Goal: Task Accomplishment & Management: Manage account settings

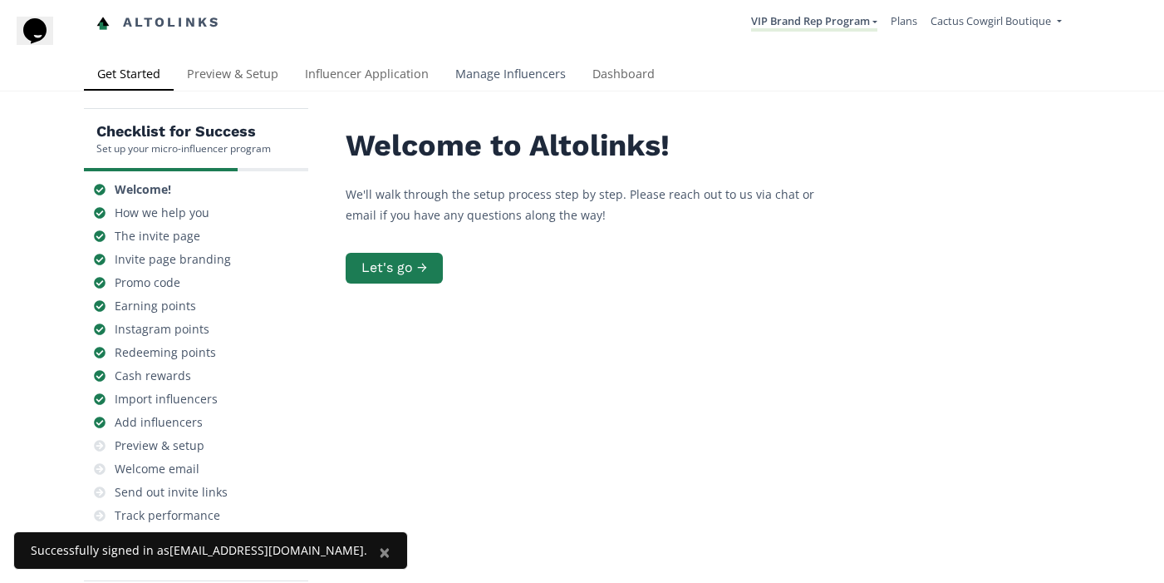
click at [506, 85] on link "Manage Influencers" at bounding box center [510, 75] width 137 height 33
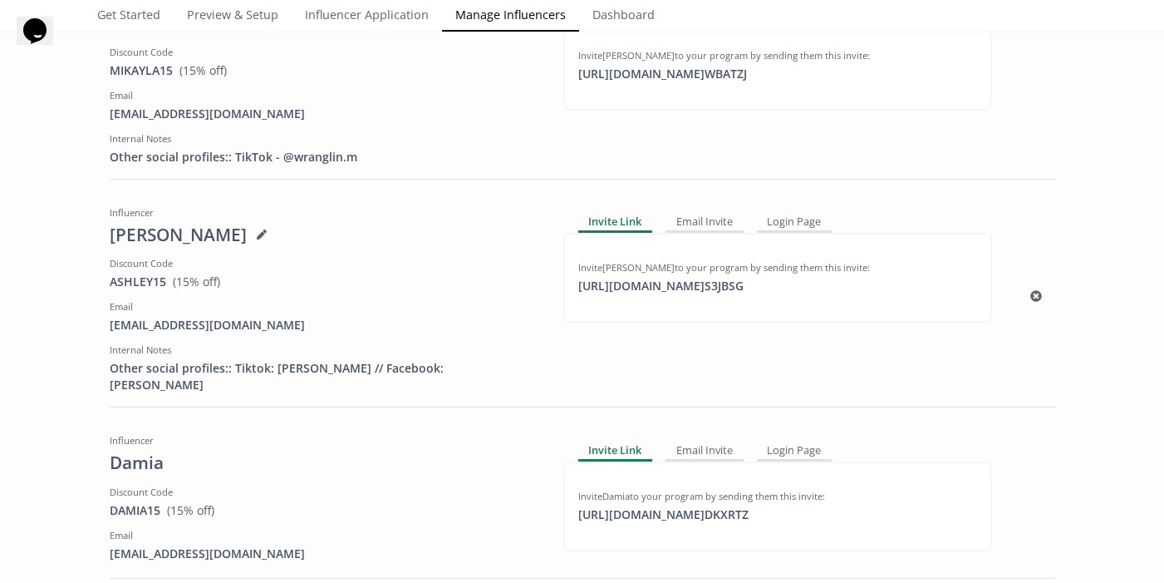
scroll to position [280, 0]
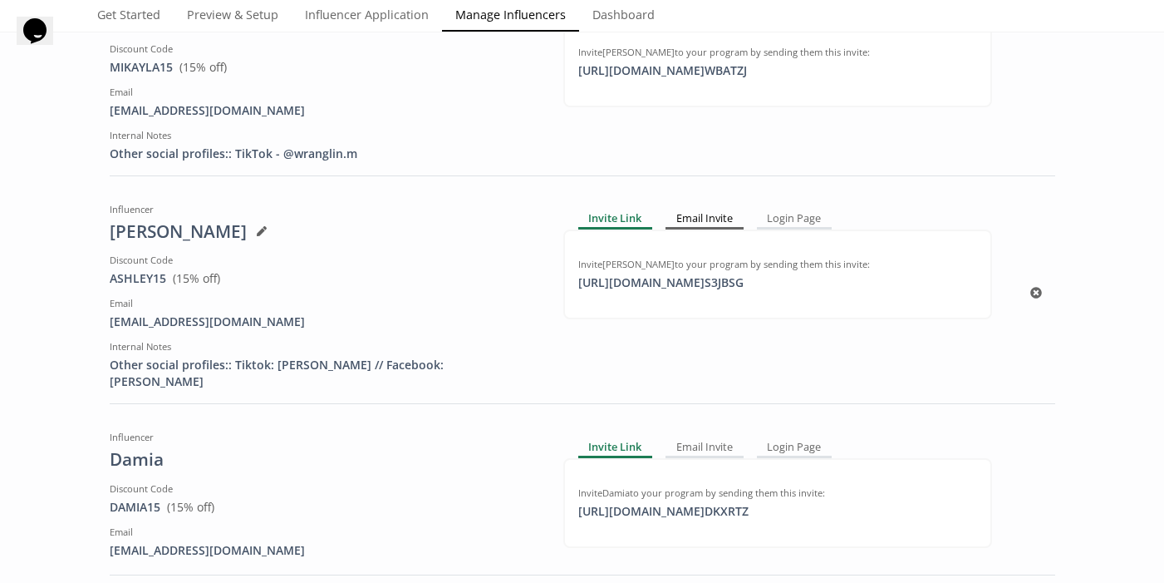
click at [683, 219] on div "Email Invite" at bounding box center [705, 219] width 78 height 20
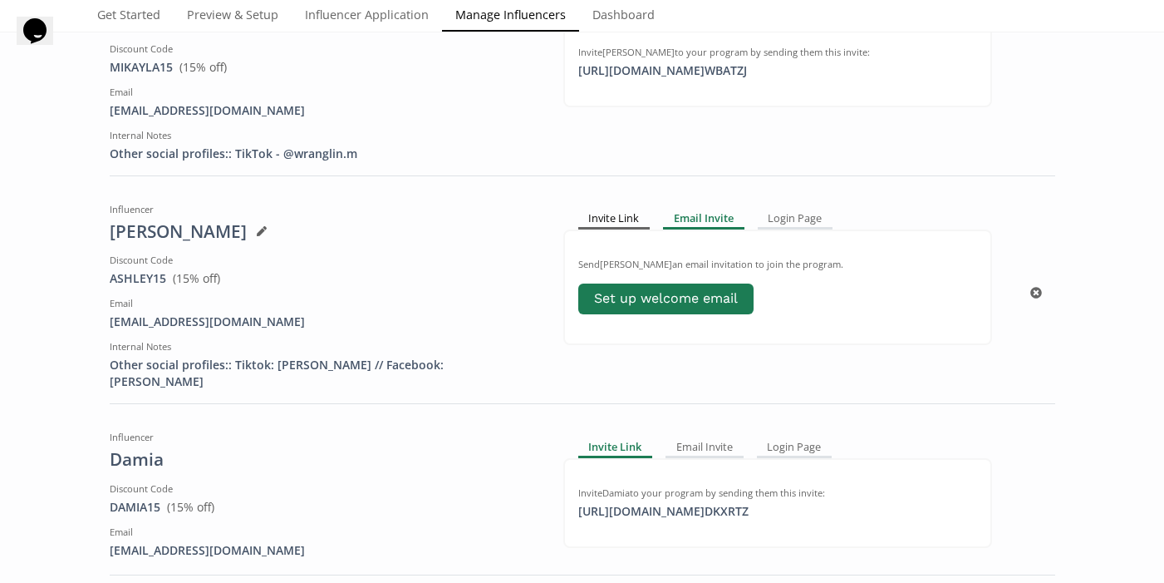
click at [624, 219] on div "Invite Link" at bounding box center [614, 219] width 72 height 20
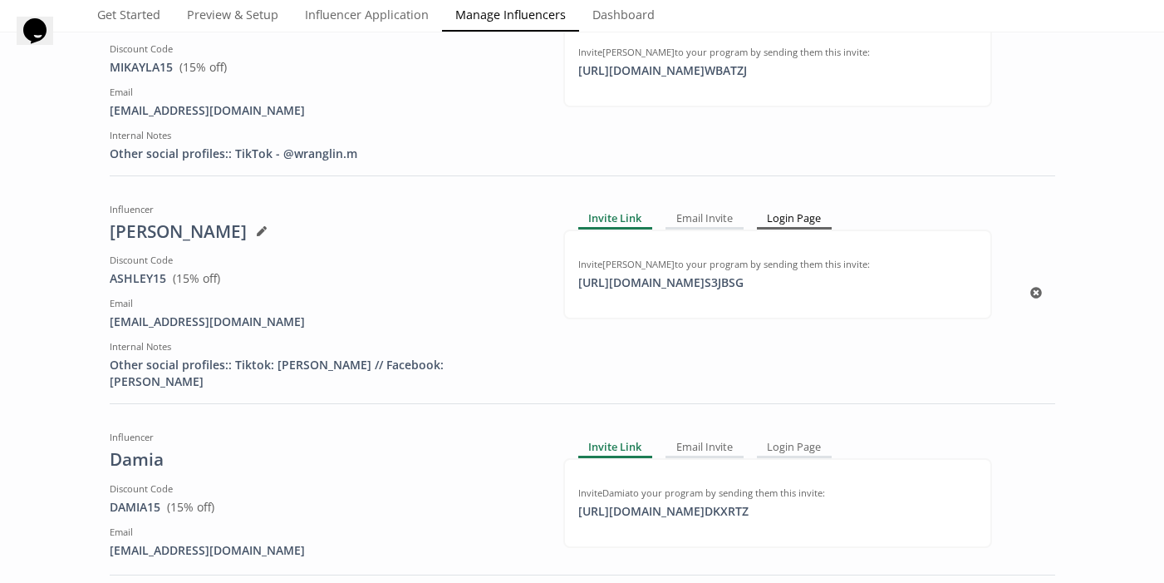
click at [786, 217] on div "Login Page" at bounding box center [795, 219] width 76 height 20
click at [604, 215] on div "Invite Link" at bounding box center [614, 219] width 72 height 20
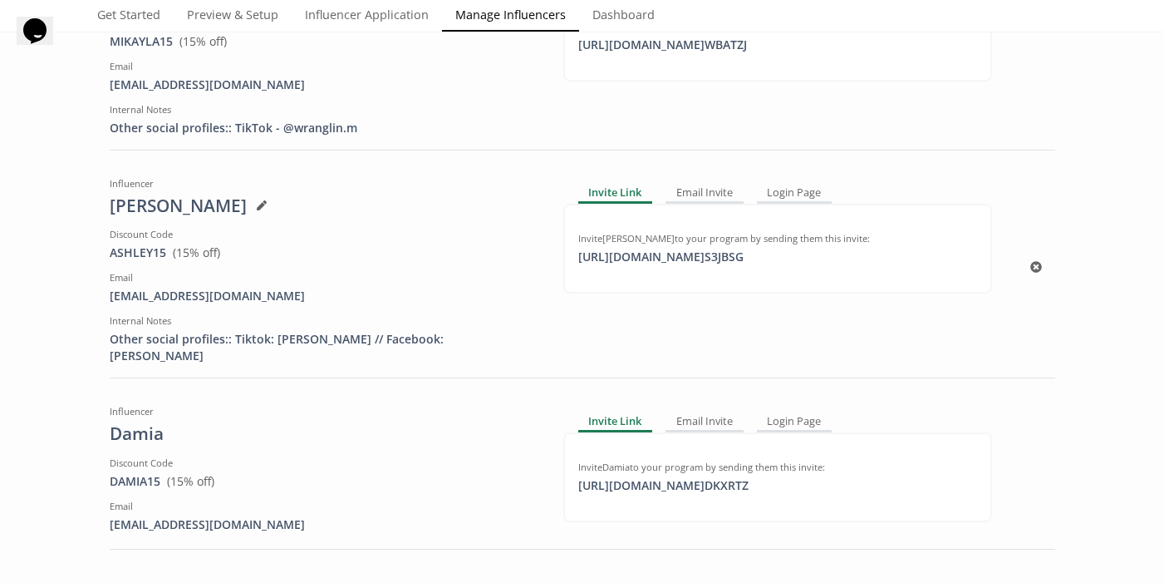
scroll to position [0, 0]
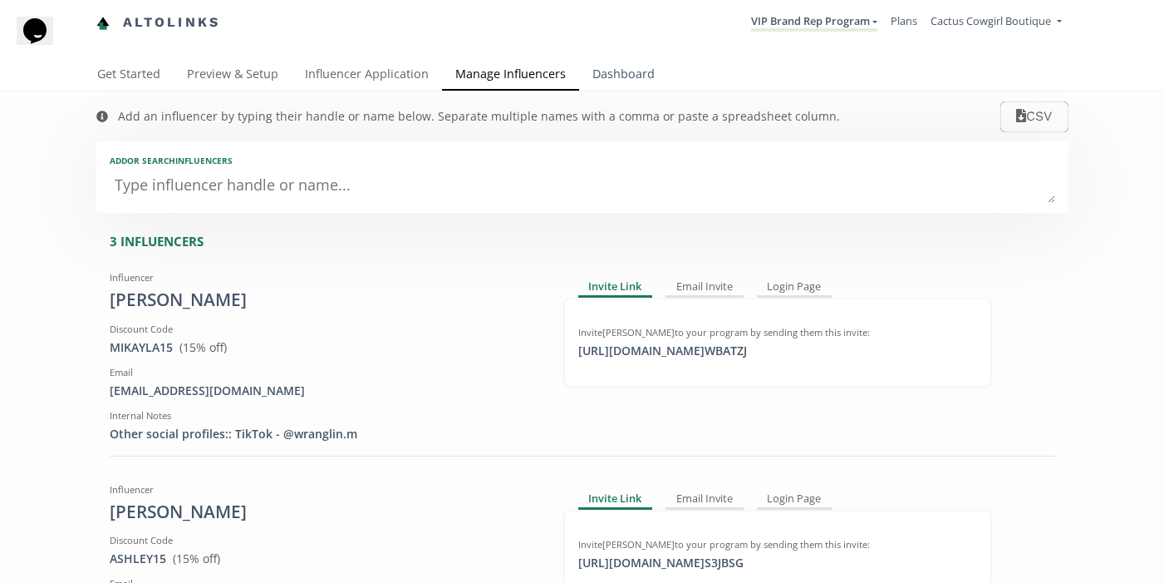
click at [630, 71] on link "Dashboard" at bounding box center [623, 75] width 89 height 33
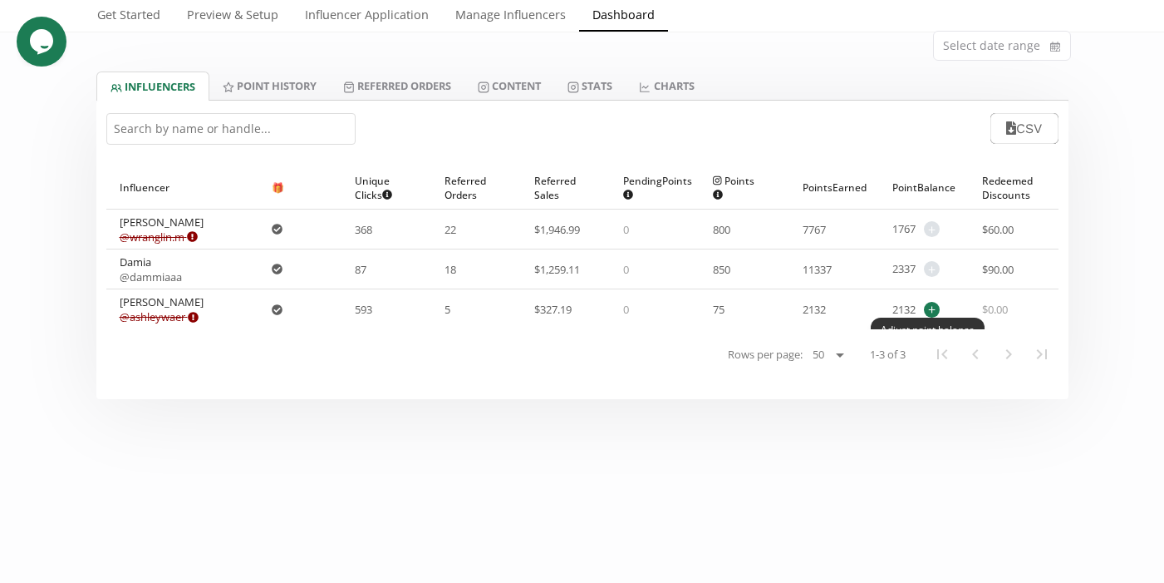
scroll to position [91, 0]
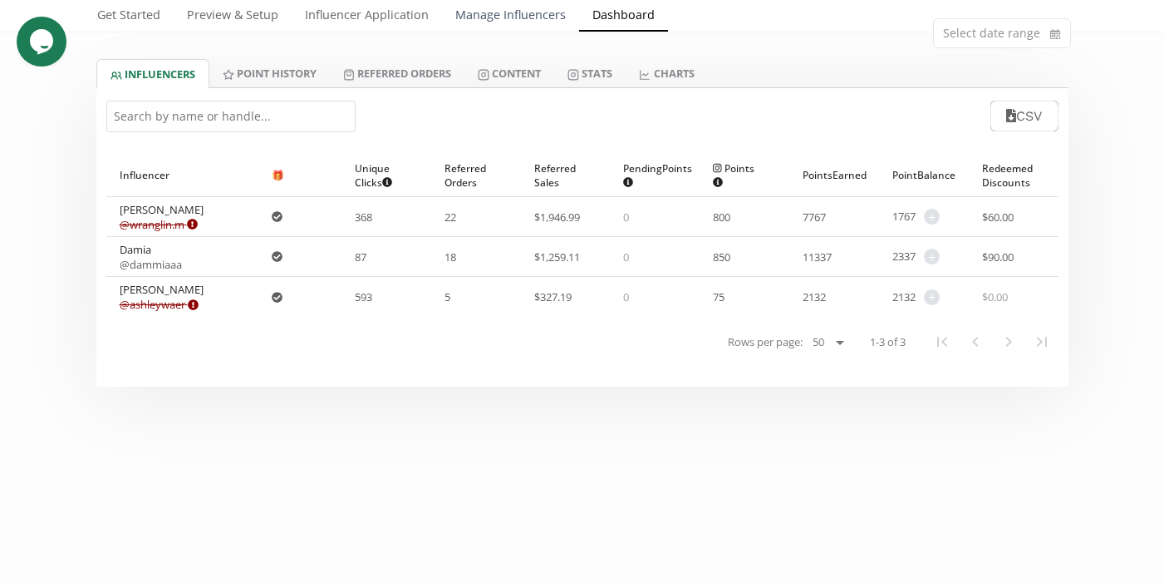
click at [539, 25] on link "Manage Influencers" at bounding box center [510, 16] width 137 height 33
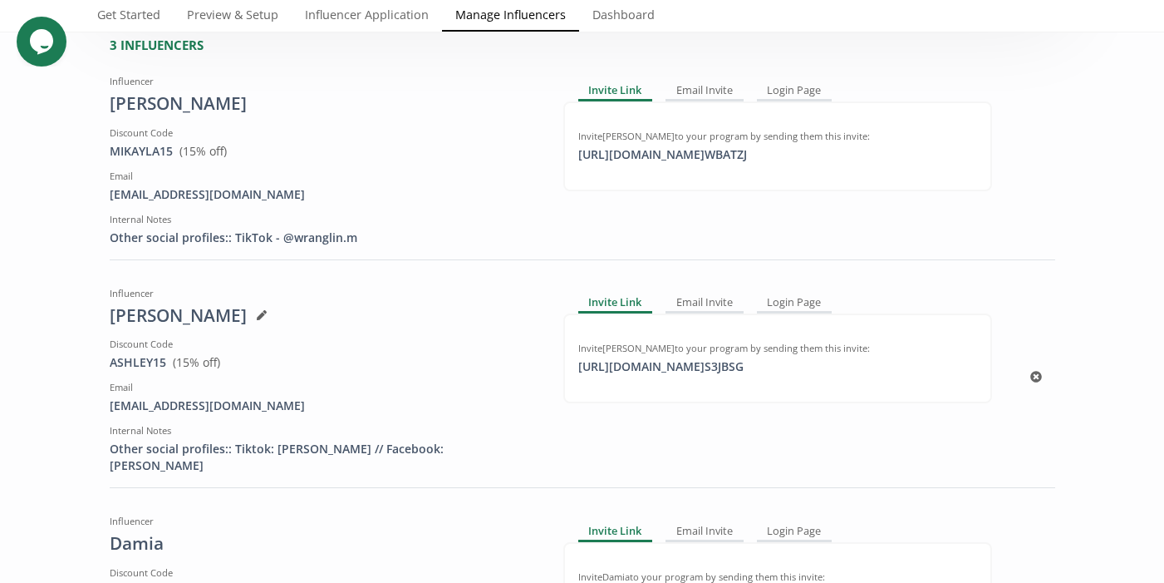
scroll to position [198, 0]
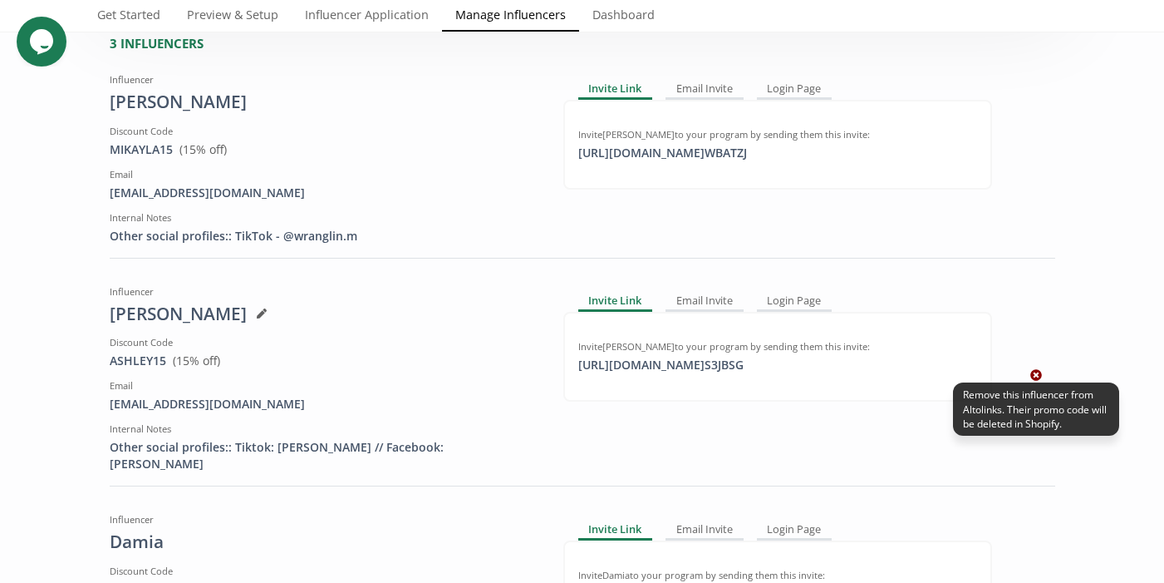
click at [1036, 369] on icon at bounding box center [1037, 375] width 12 height 12
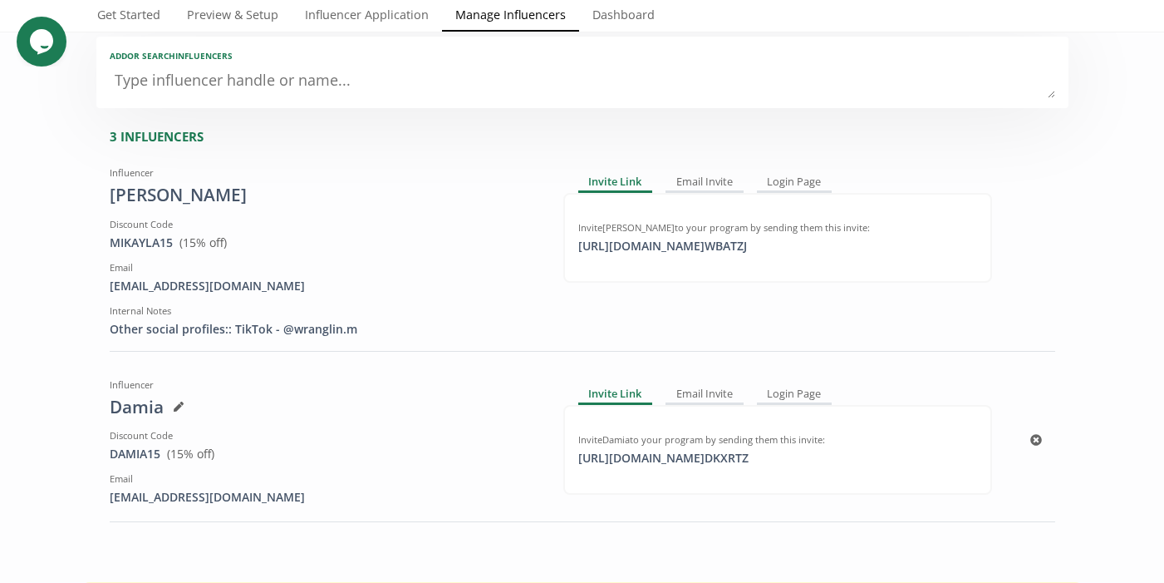
scroll to position [0, 0]
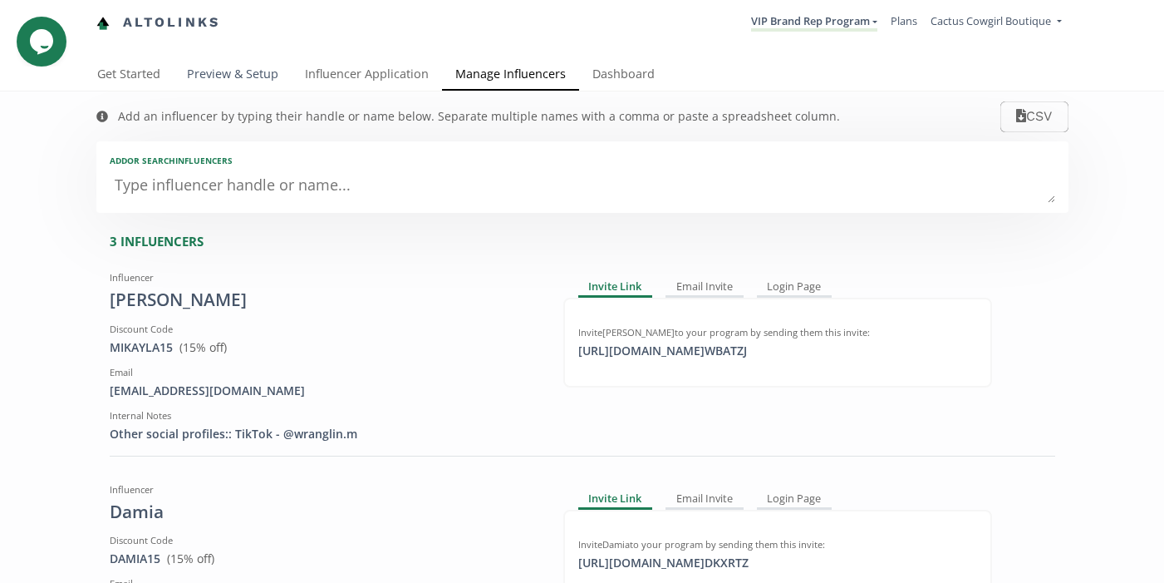
click at [248, 84] on link "Preview & Setup" at bounding box center [233, 75] width 118 height 33
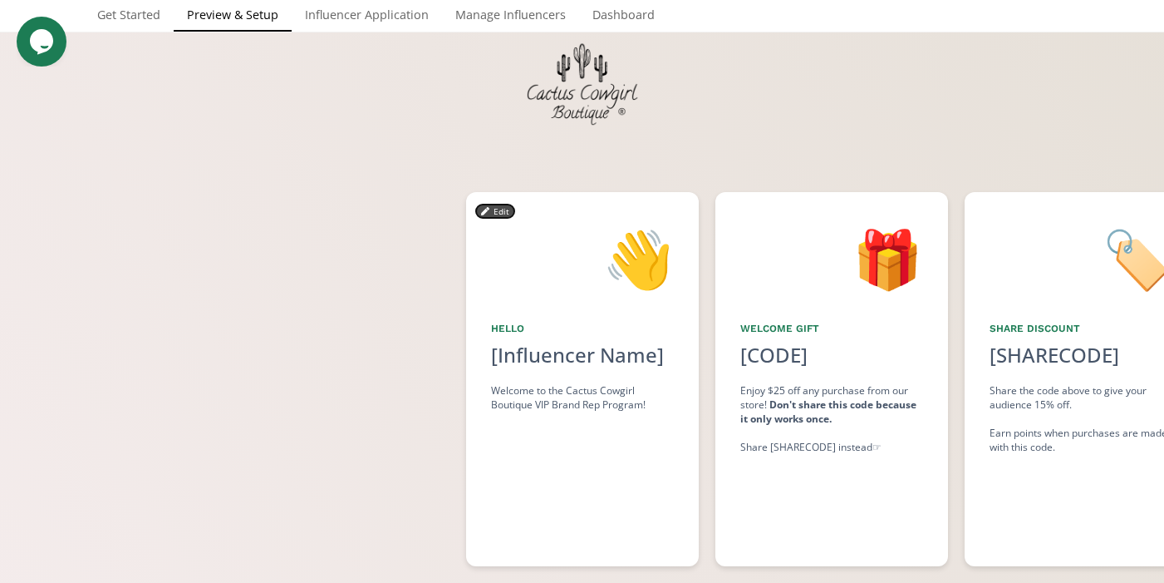
click at [497, 210] on button "Edit" at bounding box center [495, 210] width 38 height 13
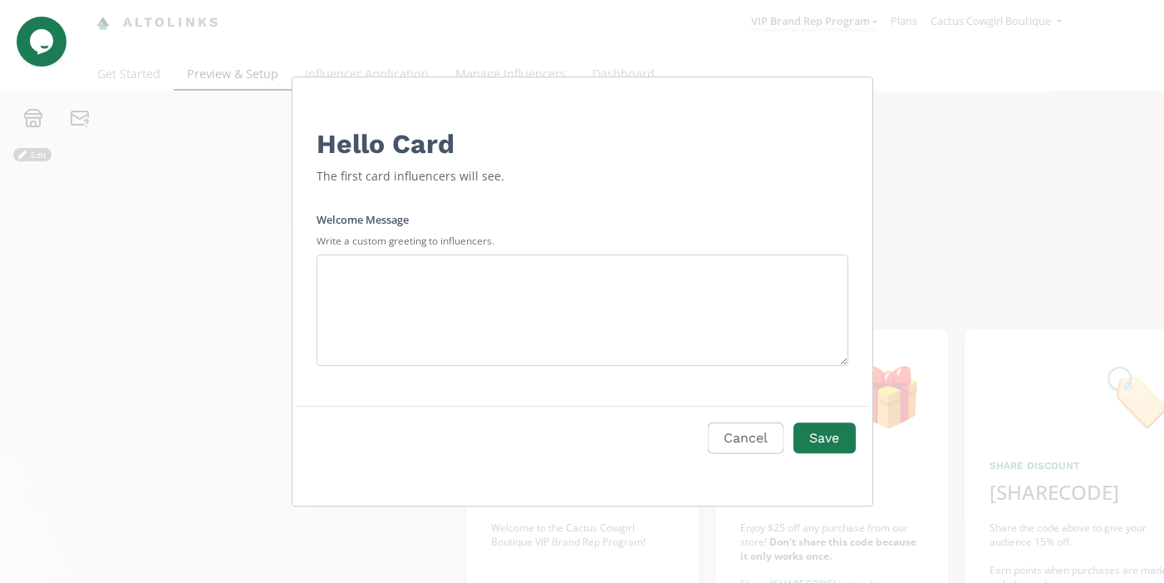
click at [395, 153] on div "Hello Card" at bounding box center [583, 138] width 532 height 48
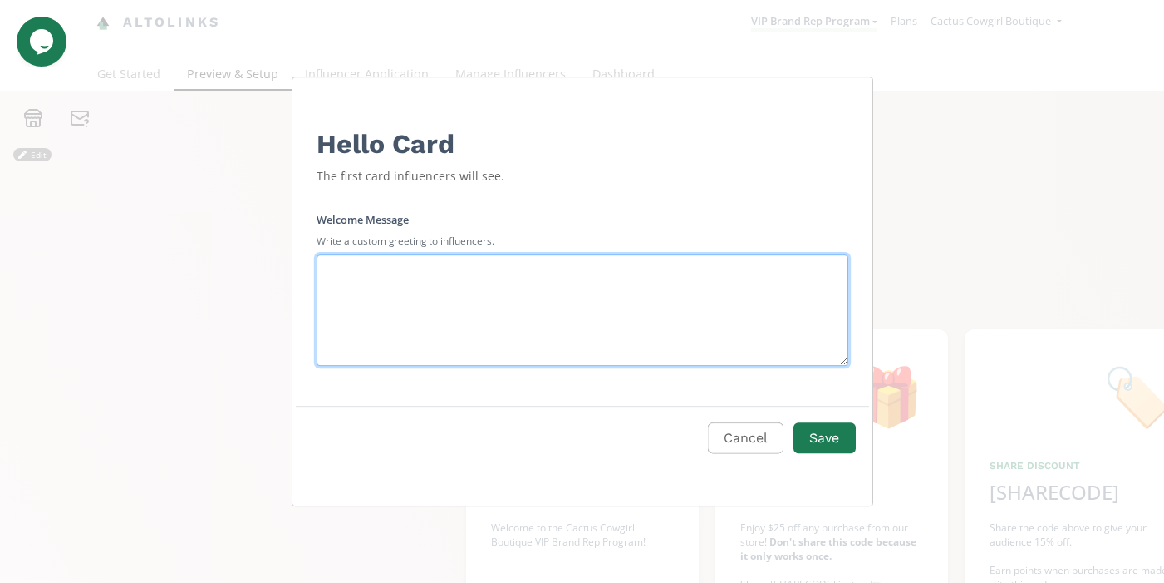
click at [437, 318] on textarea "Edit Program" at bounding box center [583, 310] width 532 height 111
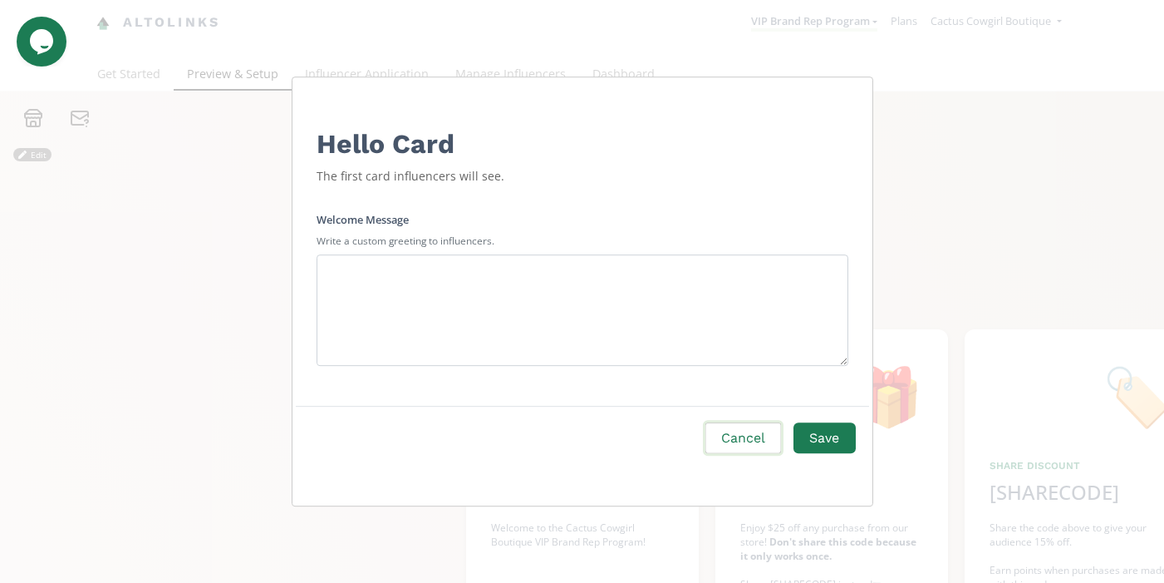
click at [735, 432] on button "Cancel" at bounding box center [743, 439] width 81 height 36
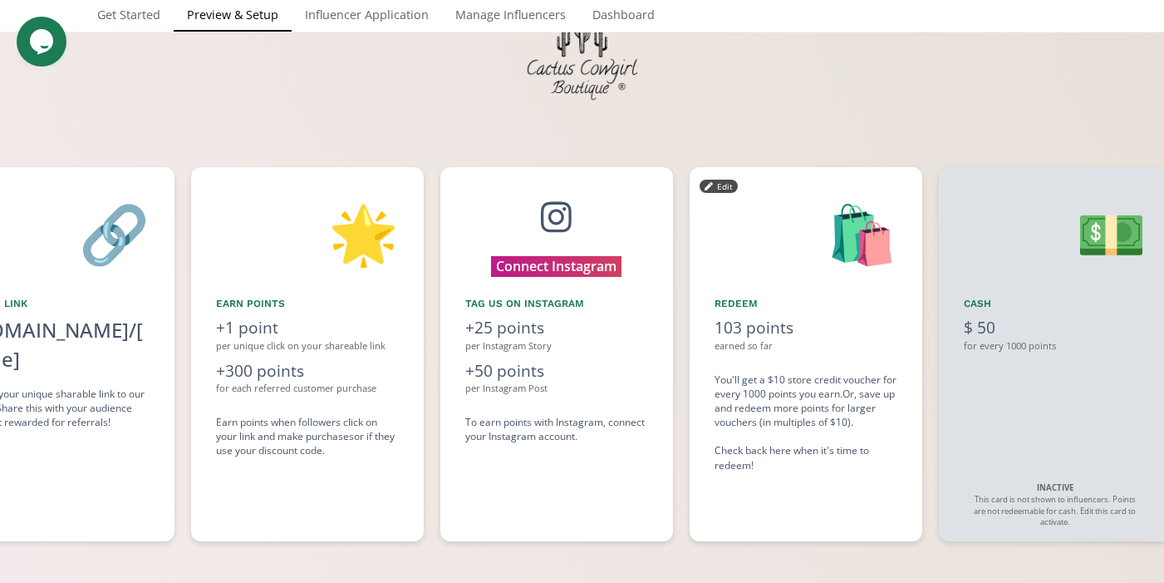
scroll to position [0, 1247]
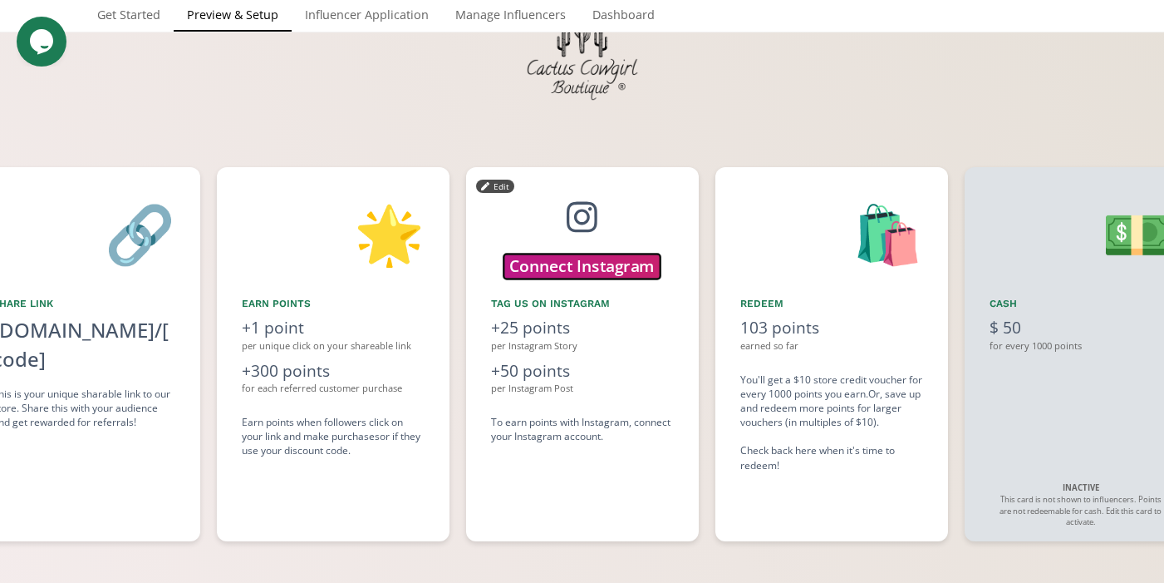
click at [603, 275] on button "Connect Instagram" at bounding box center [582, 266] width 156 height 25
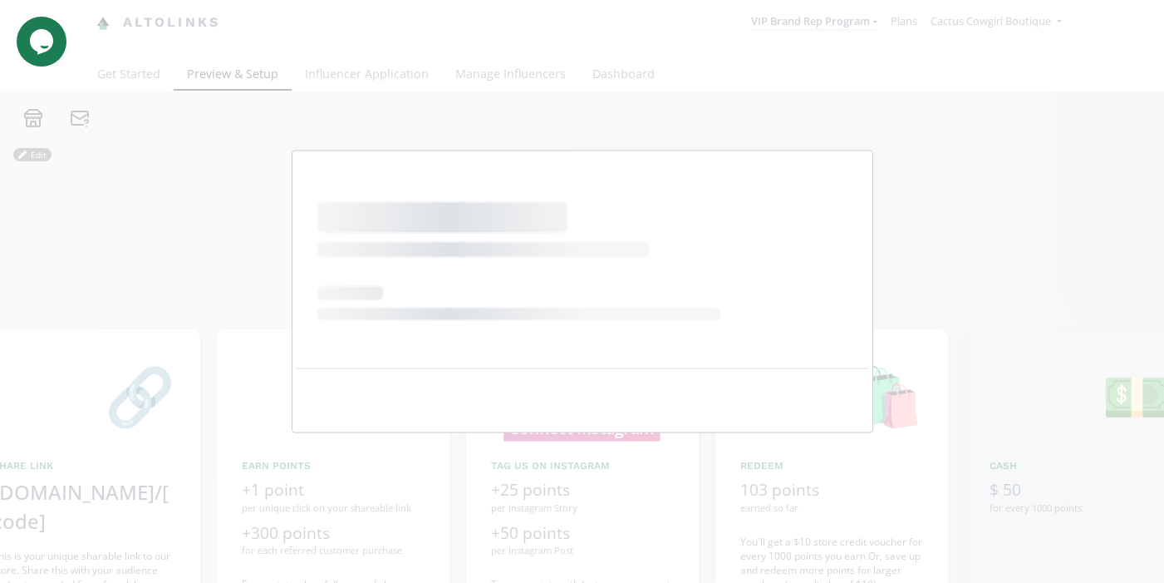
scroll to position [0, 0]
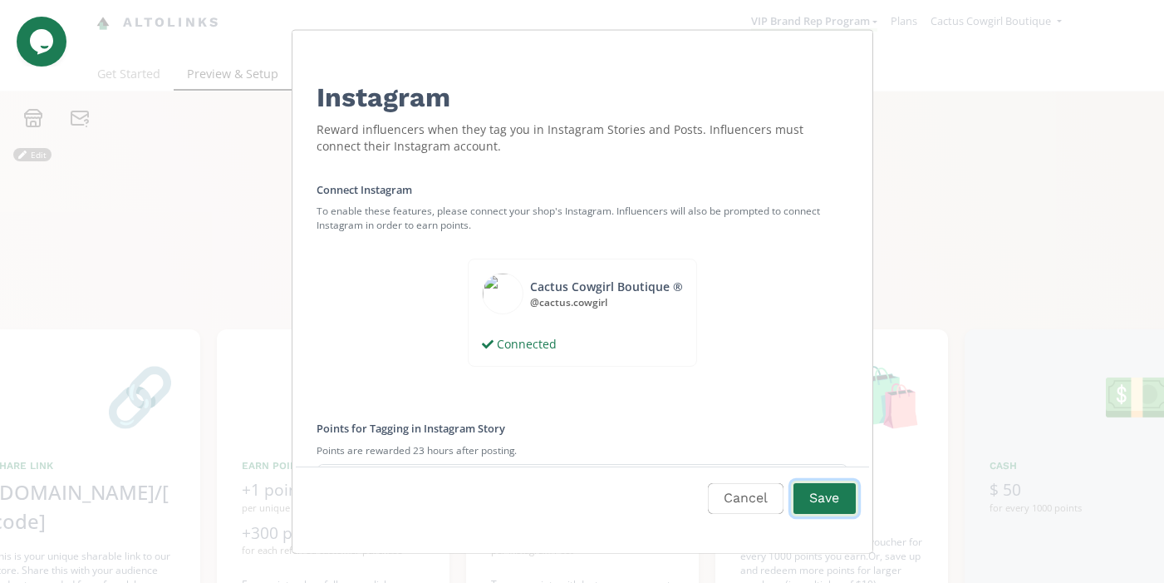
click at [819, 512] on button "Save" at bounding box center [824, 498] width 66 height 36
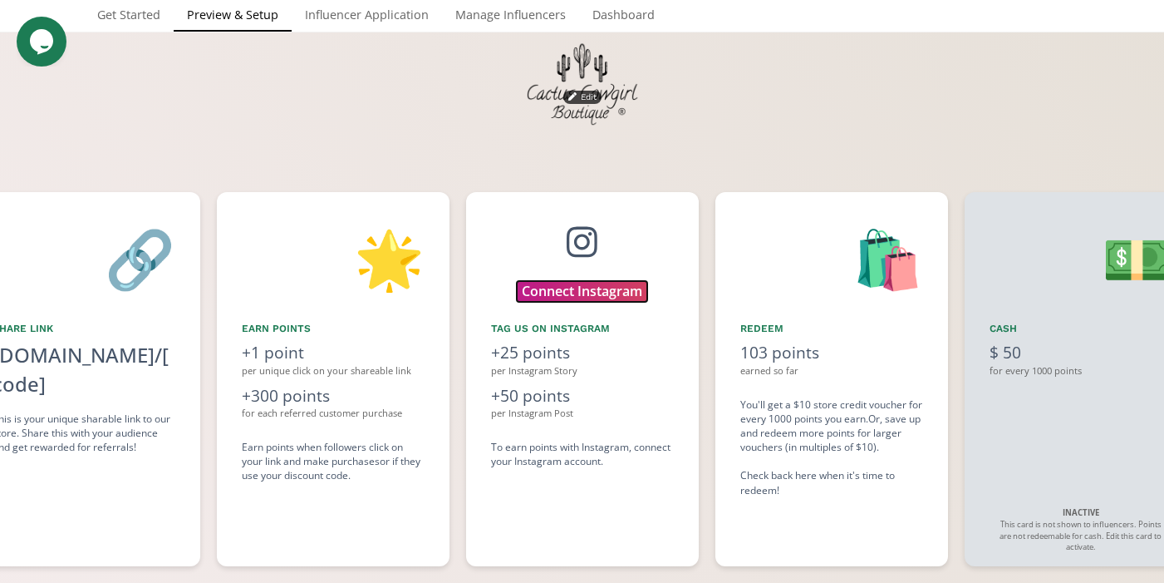
scroll to position [139, 0]
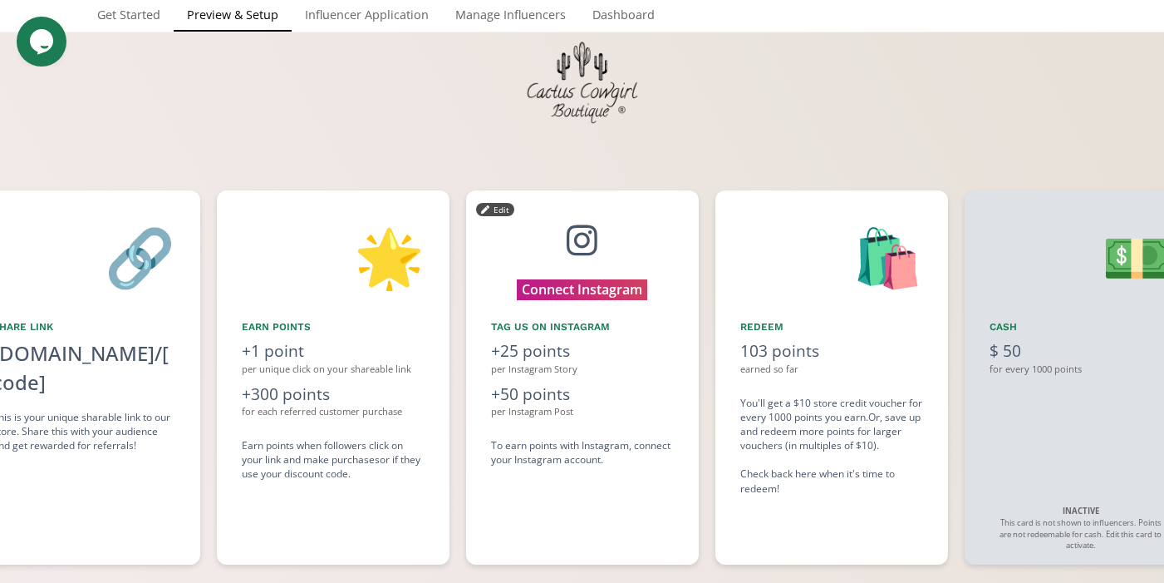
click at [667, 480] on div "Connect Instagram Tag us on Instagram +25 points per Instagram Story +50 points…" at bounding box center [582, 377] width 233 height 374
click at [586, 283] on button "Connect Instagram" at bounding box center [582, 290] width 156 height 25
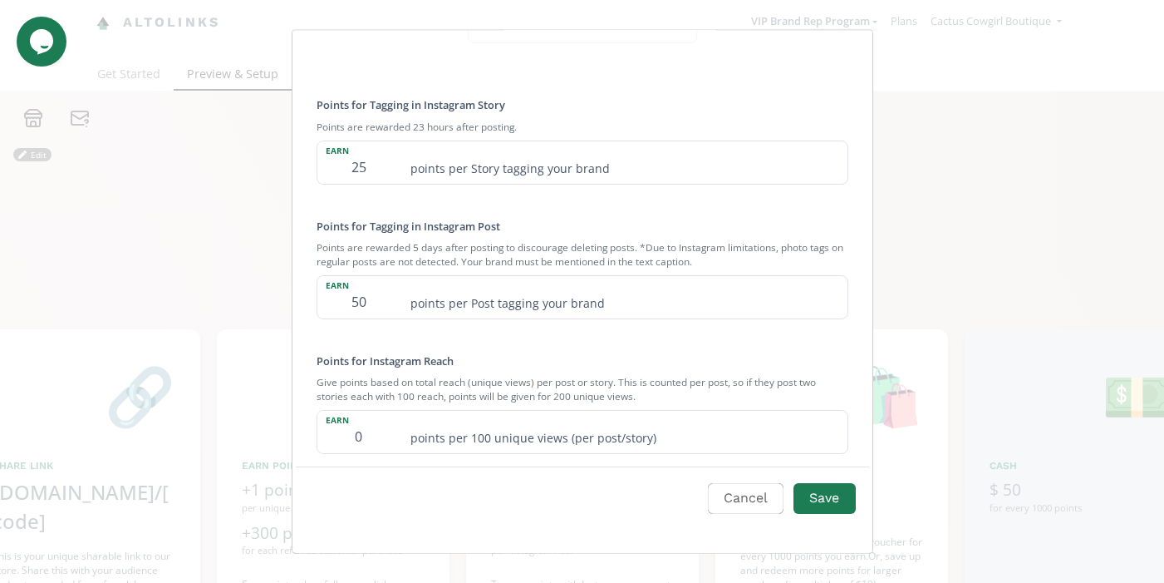
scroll to position [366, 0]
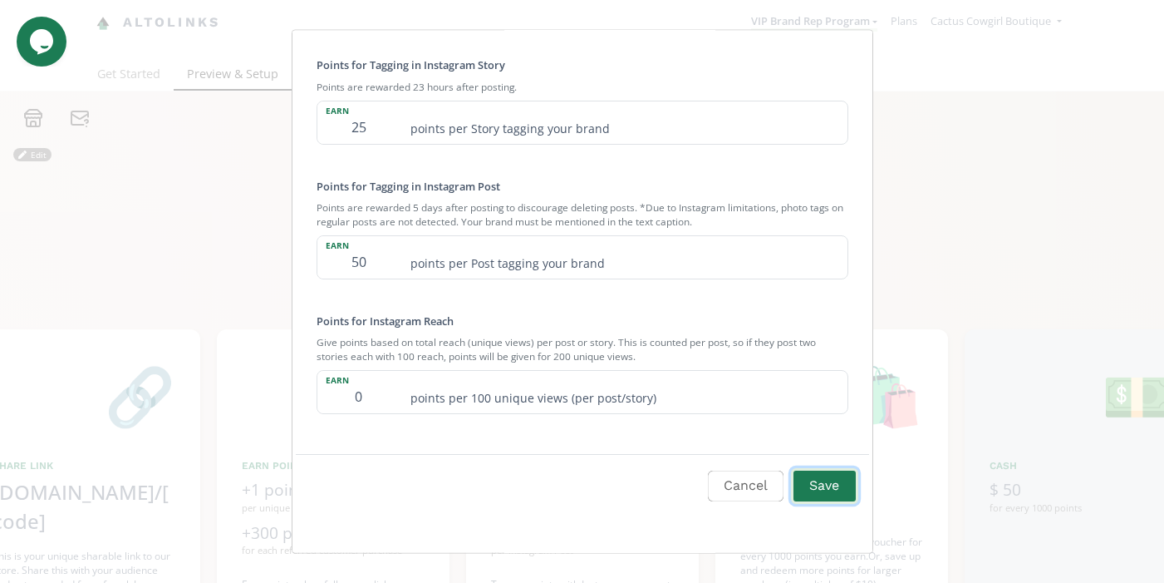
click at [827, 490] on button "Save" at bounding box center [824, 485] width 66 height 36
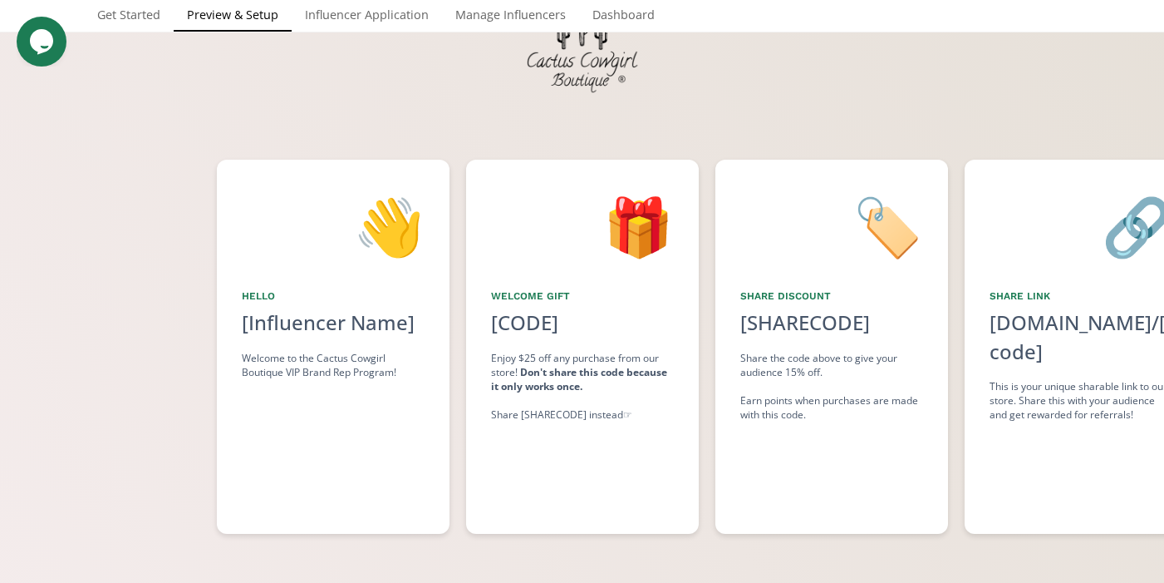
scroll to position [0, 249]
click at [248, 180] on button "Edit" at bounding box center [246, 178] width 38 height 13
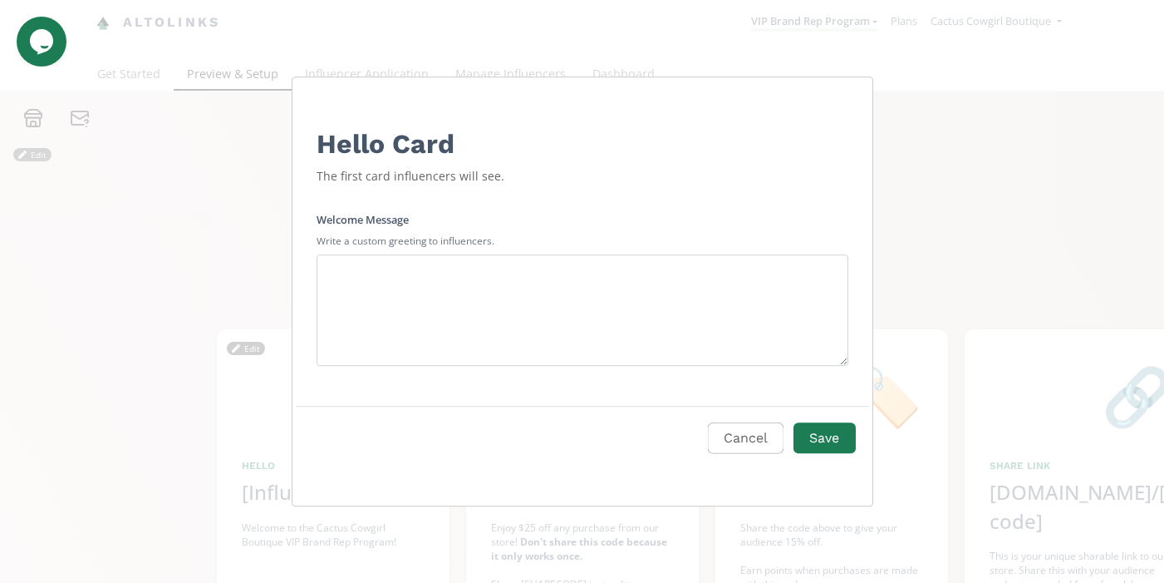
click at [384, 161] on div "Hello Card The first card influencers will see." at bounding box center [583, 143] width 572 height 98
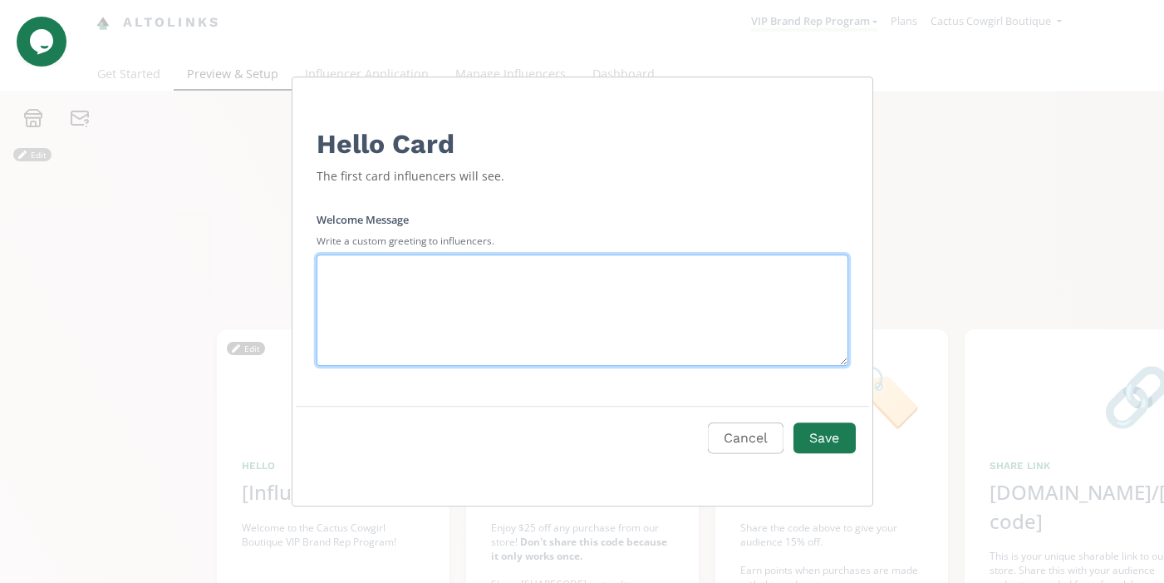
click at [417, 287] on textarea "Edit Program" at bounding box center [583, 310] width 532 height 111
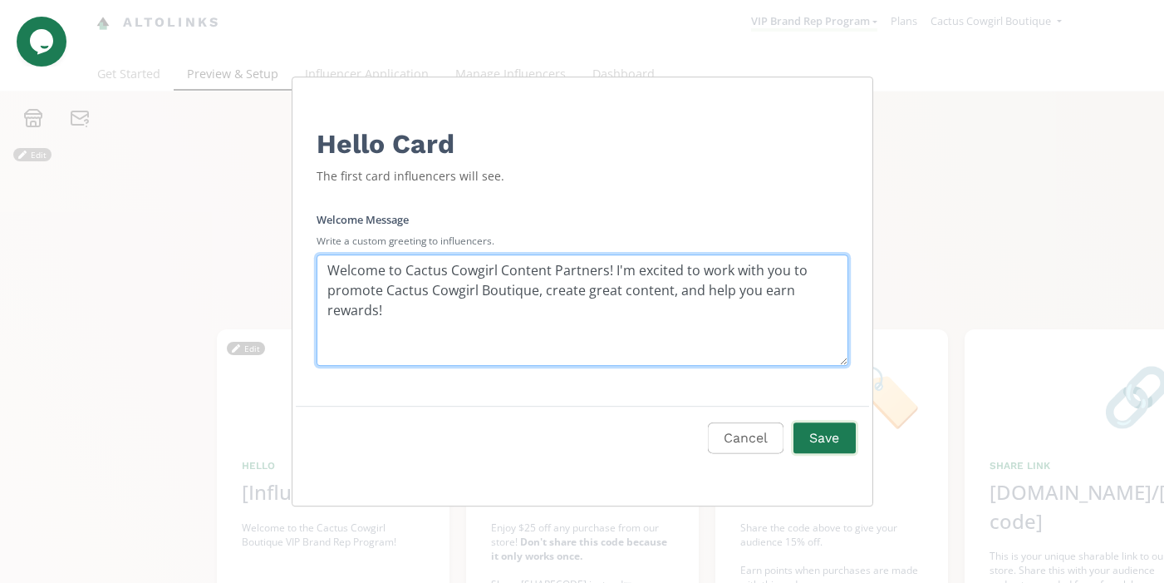
type textarea "Welcome to Cactus Cowgirl Content Partners! I'm excited to work with you to pro…"
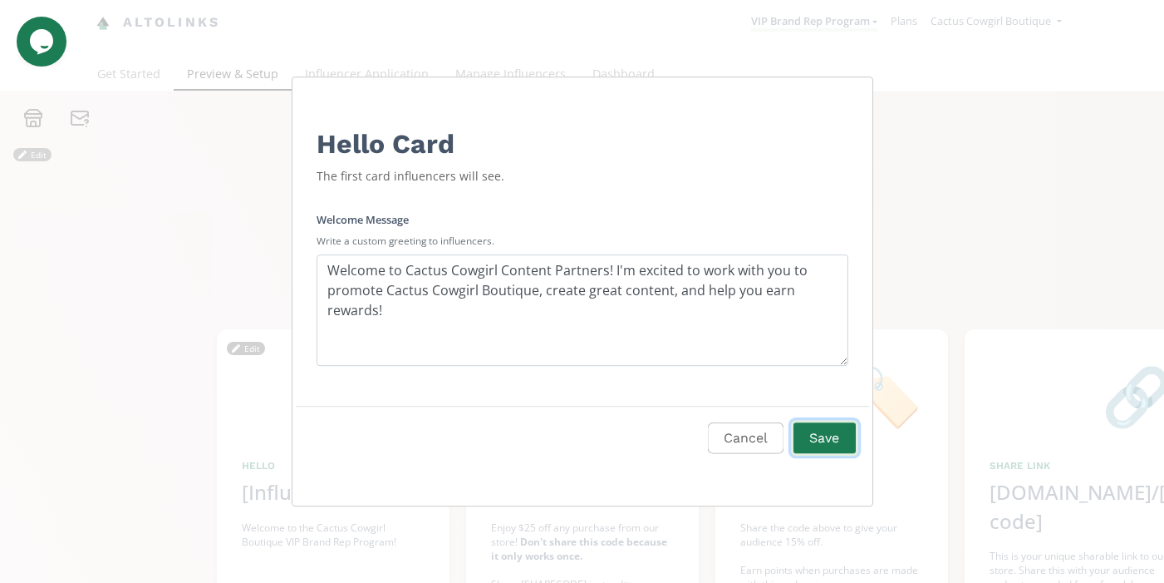
click at [851, 435] on button "Save" at bounding box center [824, 439] width 66 height 36
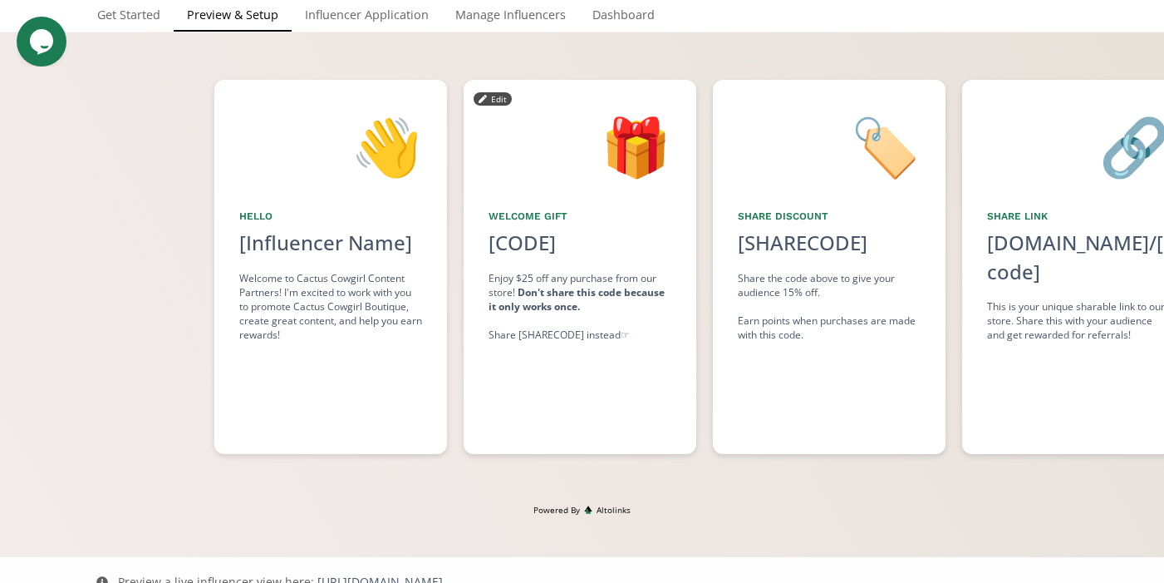
scroll to position [0, 249]
click at [618, 331] on div "Enjoy $25 off any purchase from our store! Don't share this code because it onl…" at bounding box center [582, 306] width 183 height 71
click at [499, 96] on button "Edit" at bounding box center [495, 98] width 38 height 13
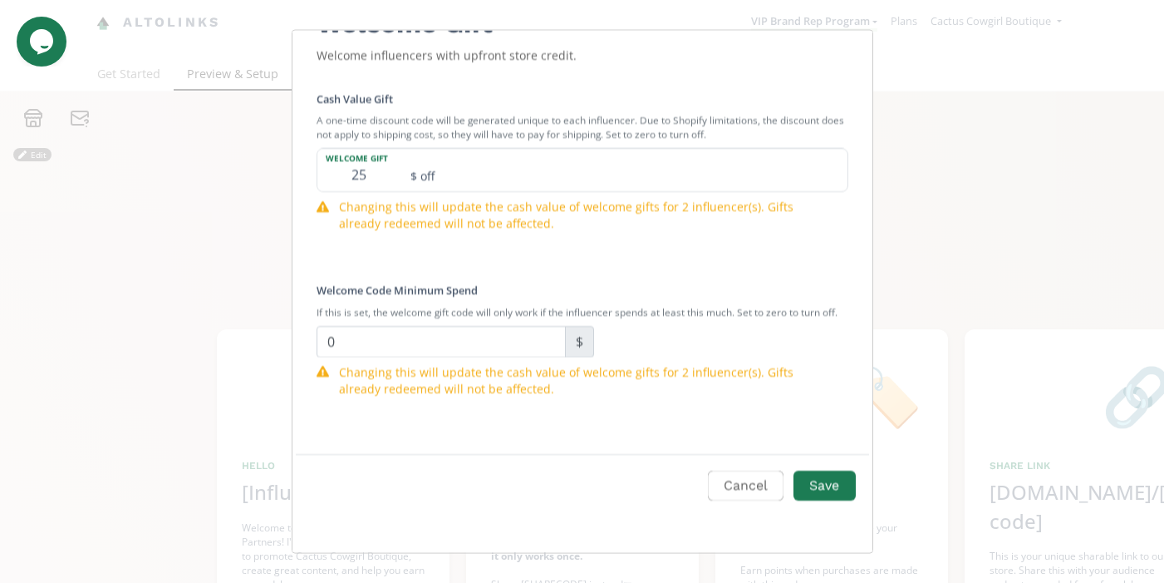
scroll to position [0, 0]
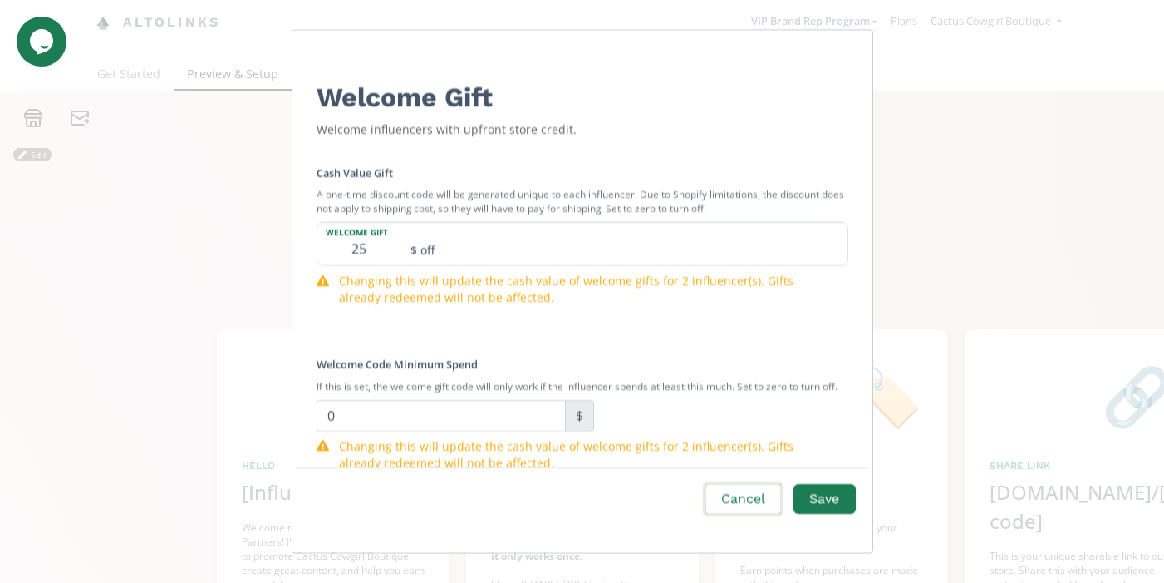
click at [746, 511] on button "Cancel" at bounding box center [743, 498] width 81 height 36
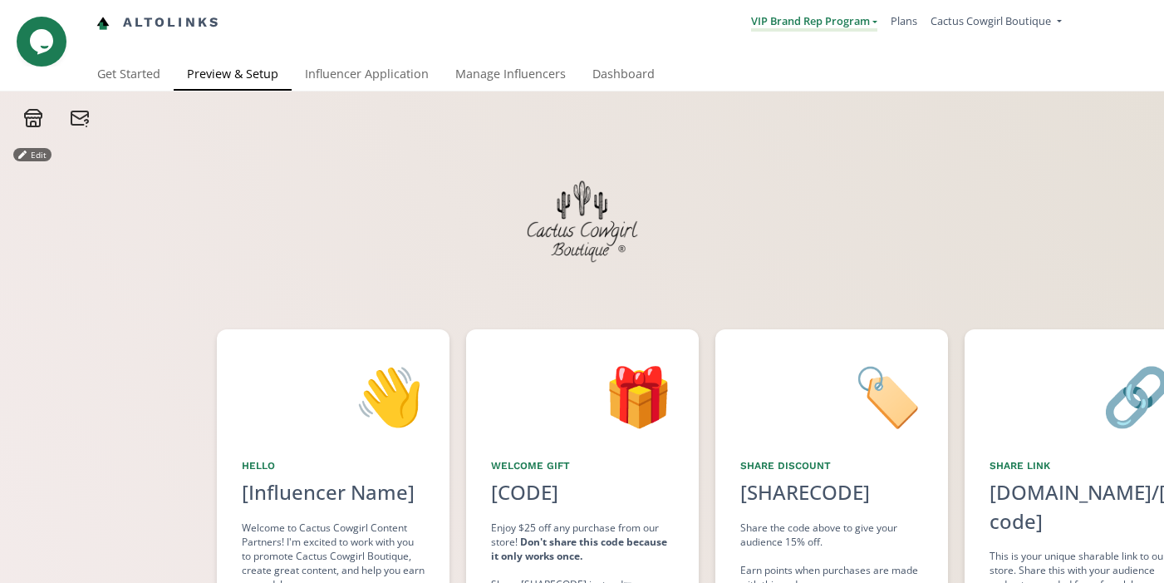
click at [869, 22] on link "VIP Brand Rep Program" at bounding box center [814, 22] width 126 height 18
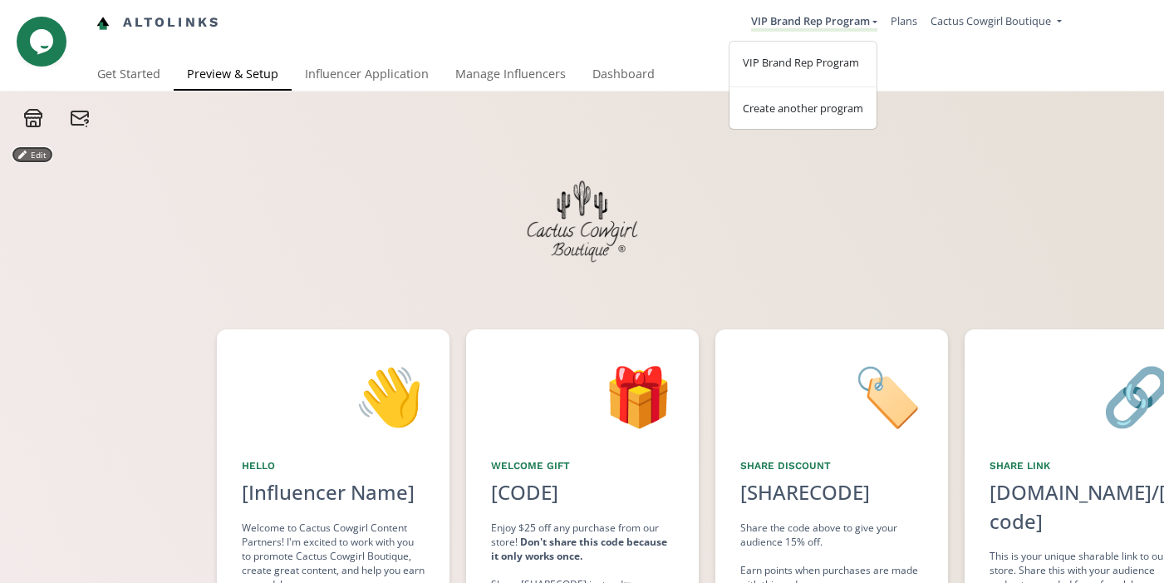
click at [42, 160] on button "Edit" at bounding box center [32, 154] width 38 height 13
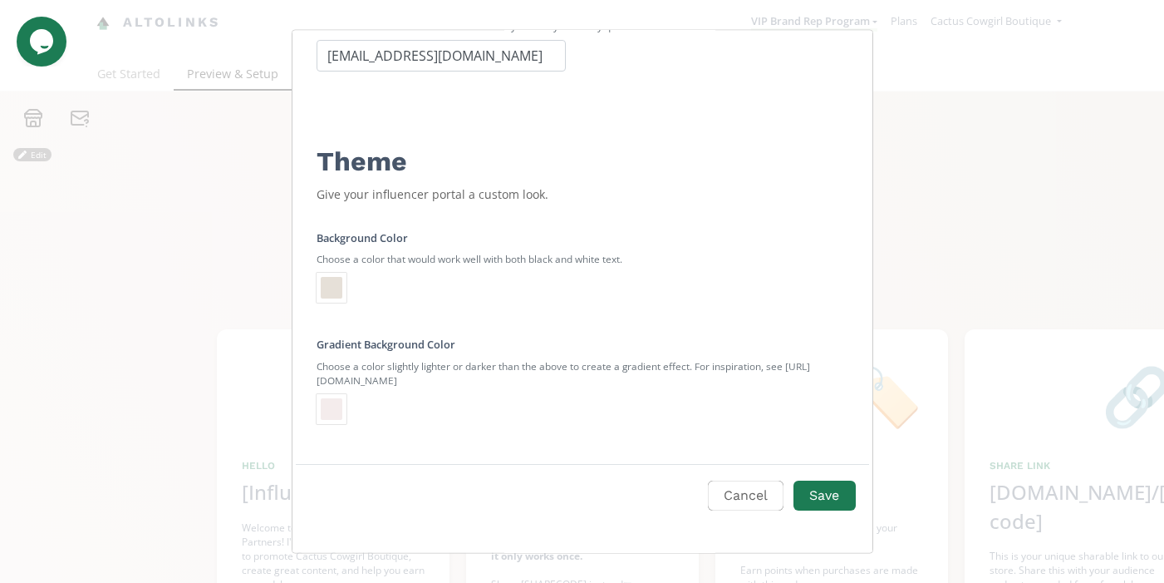
scroll to position [180, 0]
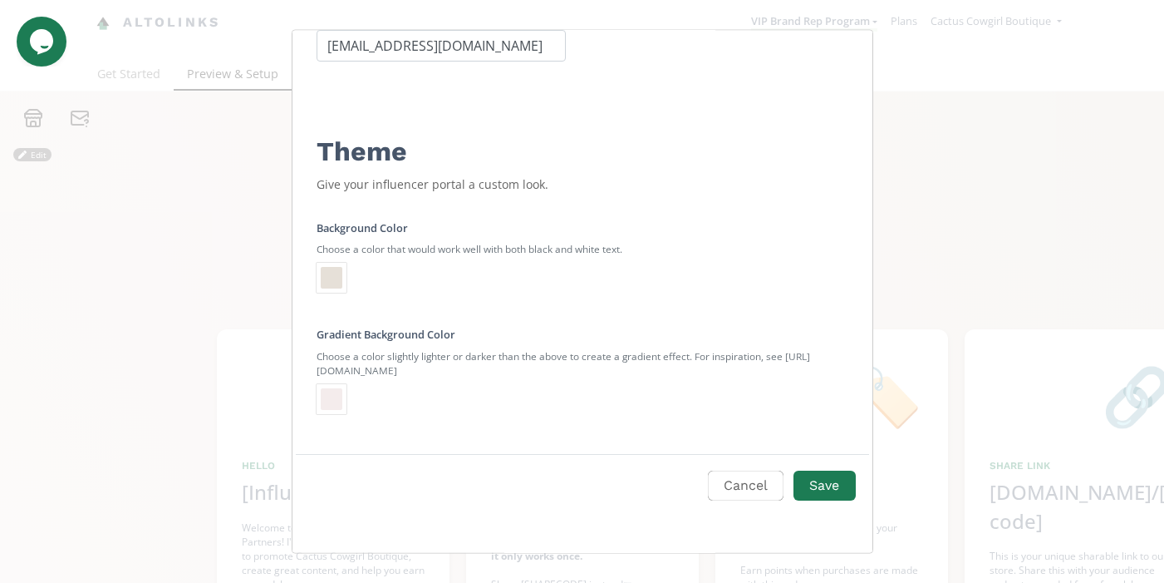
click at [340, 279] on div "Edit Program" at bounding box center [332, 278] width 22 height 22
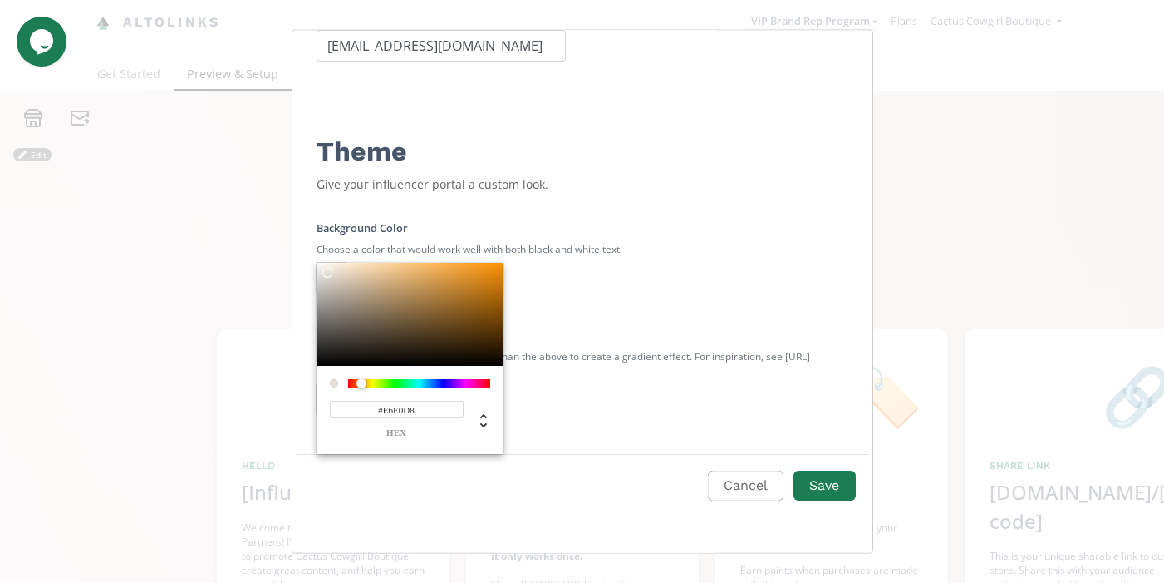
click at [549, 278] on div "Edit Program" at bounding box center [583, 113] width 580 height 523
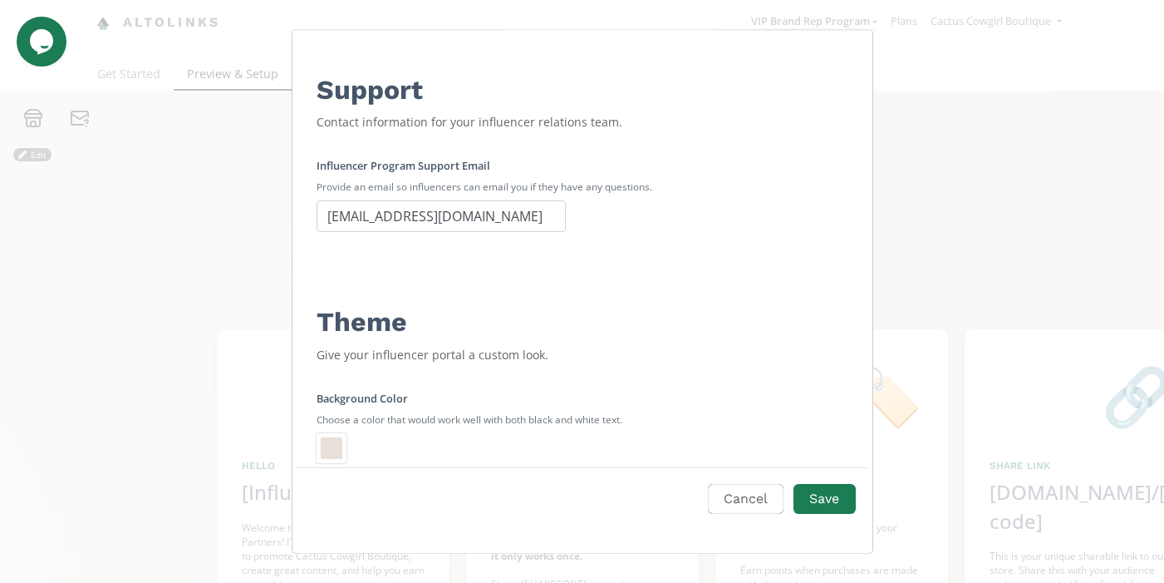
scroll to position [0, 0]
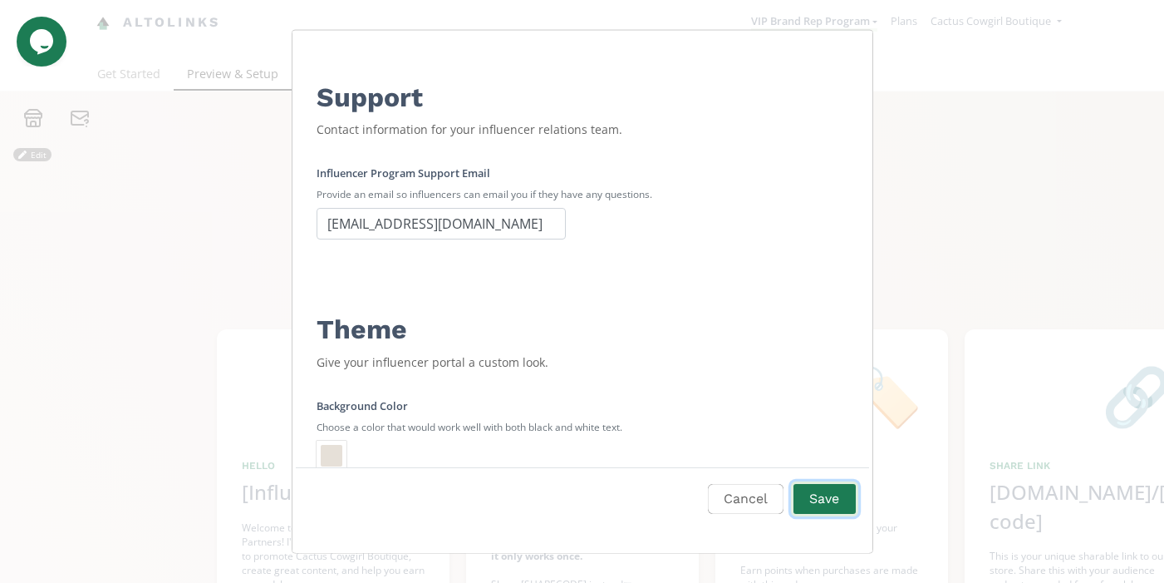
click at [814, 492] on button "Save" at bounding box center [824, 498] width 66 height 36
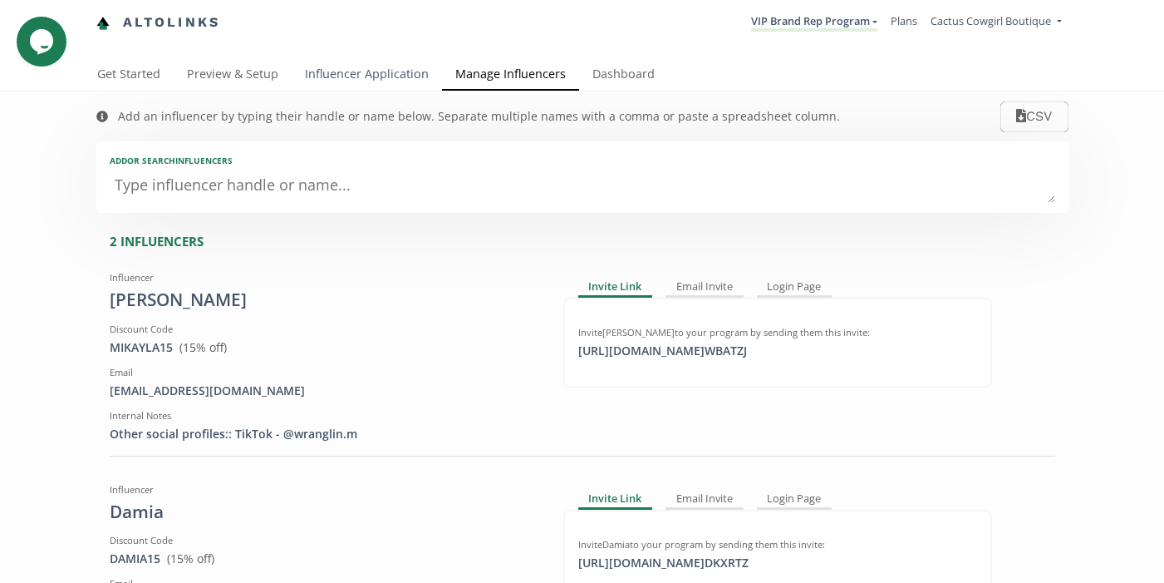
click at [367, 73] on link "Influencer Application" at bounding box center [367, 75] width 150 height 33
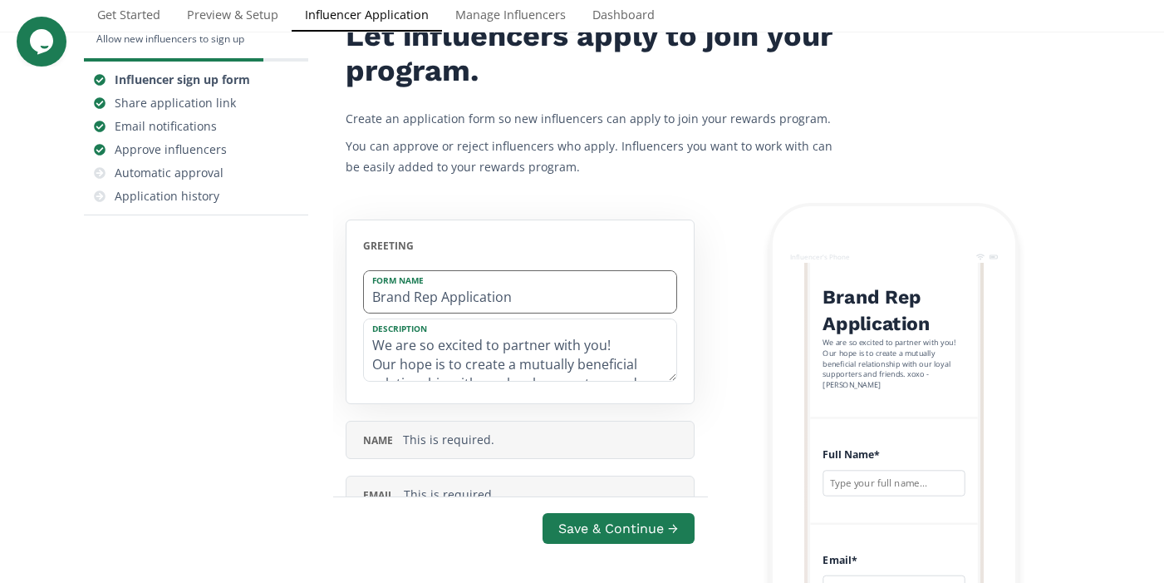
scroll to position [204, 0]
drag, startPoint x: 515, startPoint y: 307, endPoint x: 368, endPoint y: 294, distance: 147.6
click at [368, 295] on input "Brand Rep Application" at bounding box center [520, 292] width 312 height 42
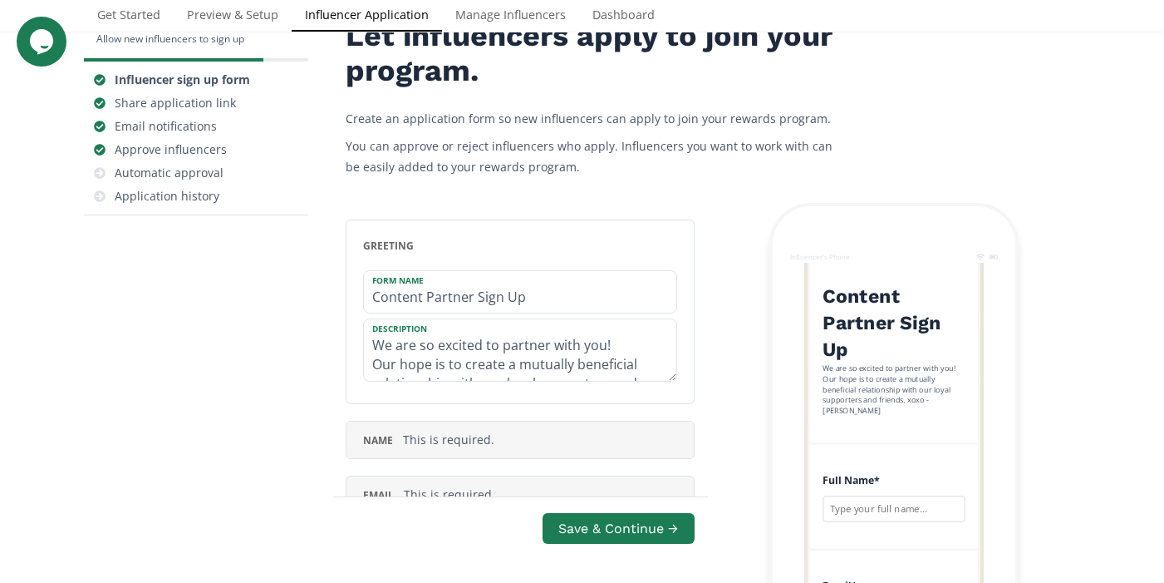
type input "Content Partner Sign Up"
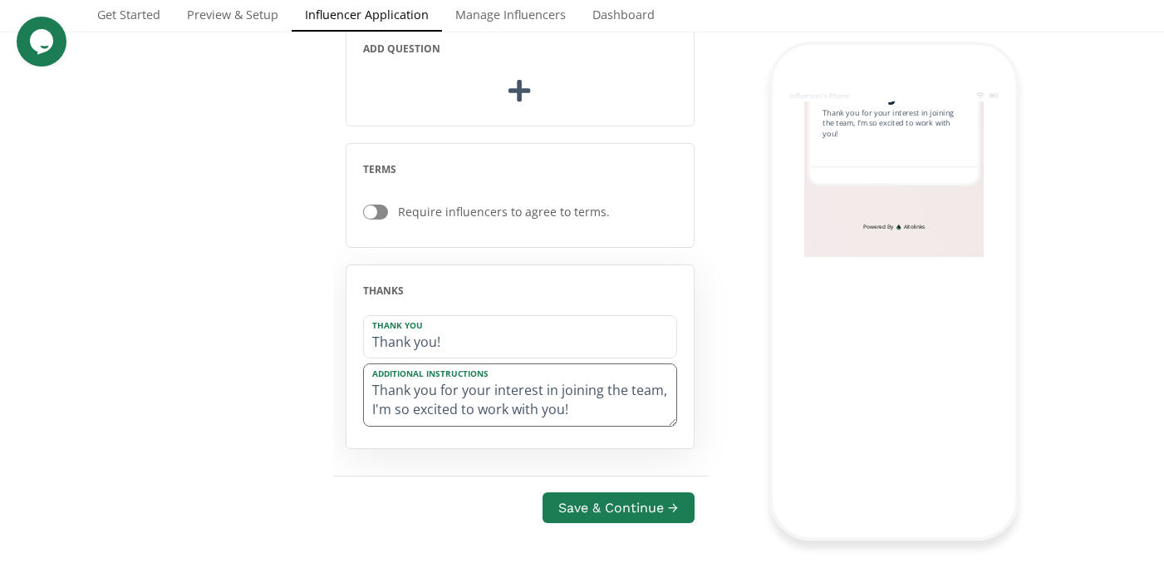
scroll to position [1165, 0]
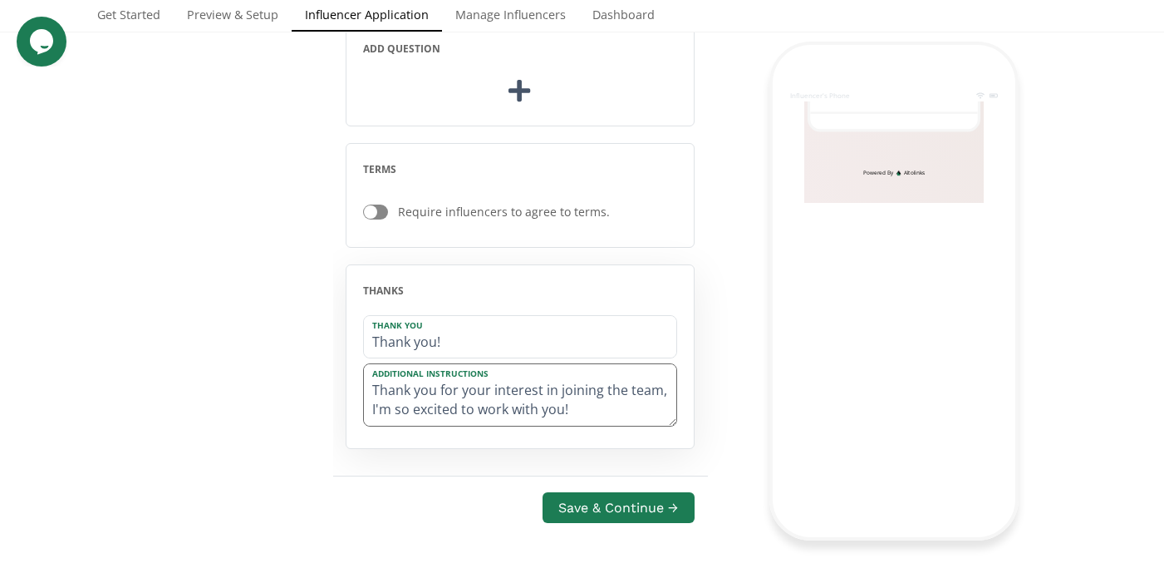
drag, startPoint x: 674, startPoint y: 393, endPoint x: 373, endPoint y: 396, distance: 300.9
click at [369, 396] on textarea "Thank you for your interest in joining the team, I'm so excited to work with yo…" at bounding box center [520, 394] width 312 height 61
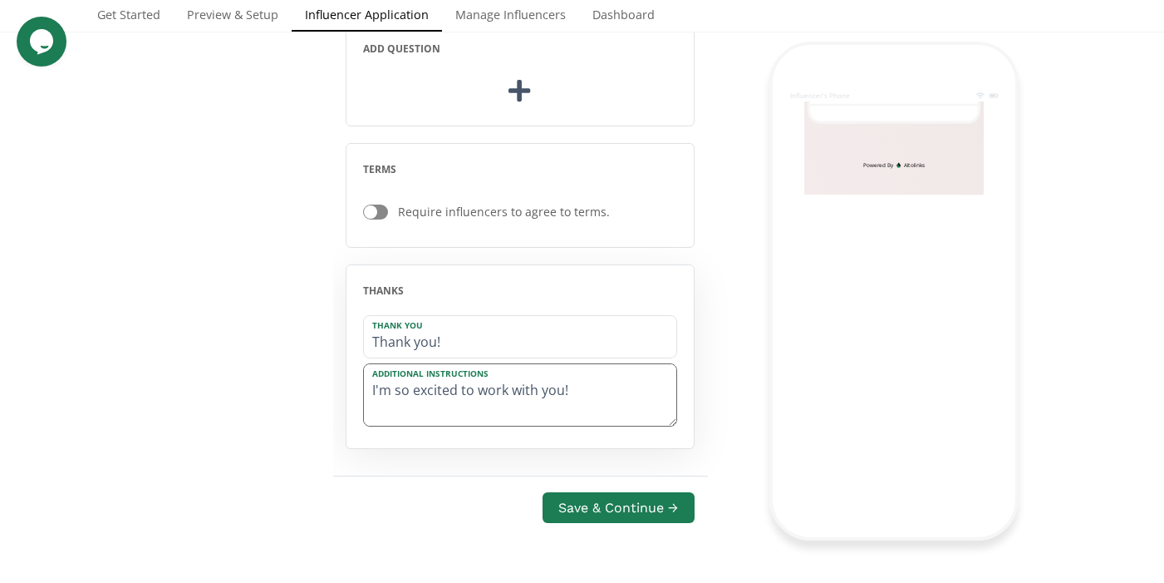
click at [387, 409] on textarea "I'm so excited to work with you!" at bounding box center [520, 394] width 312 height 61
type textarea "I'm so excited to work with you!"
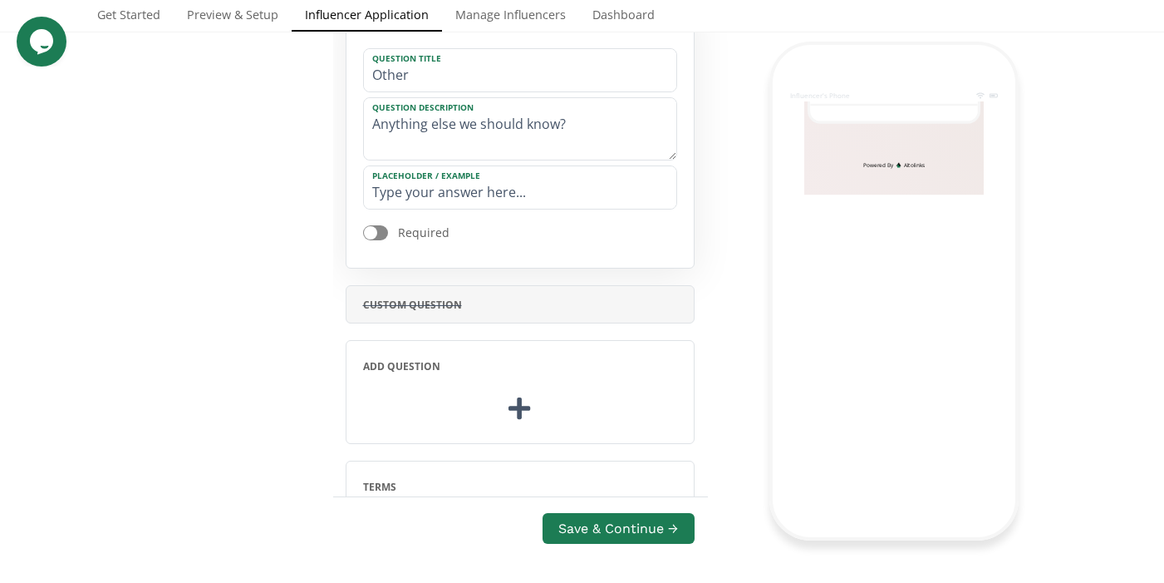
scroll to position [1135, 0]
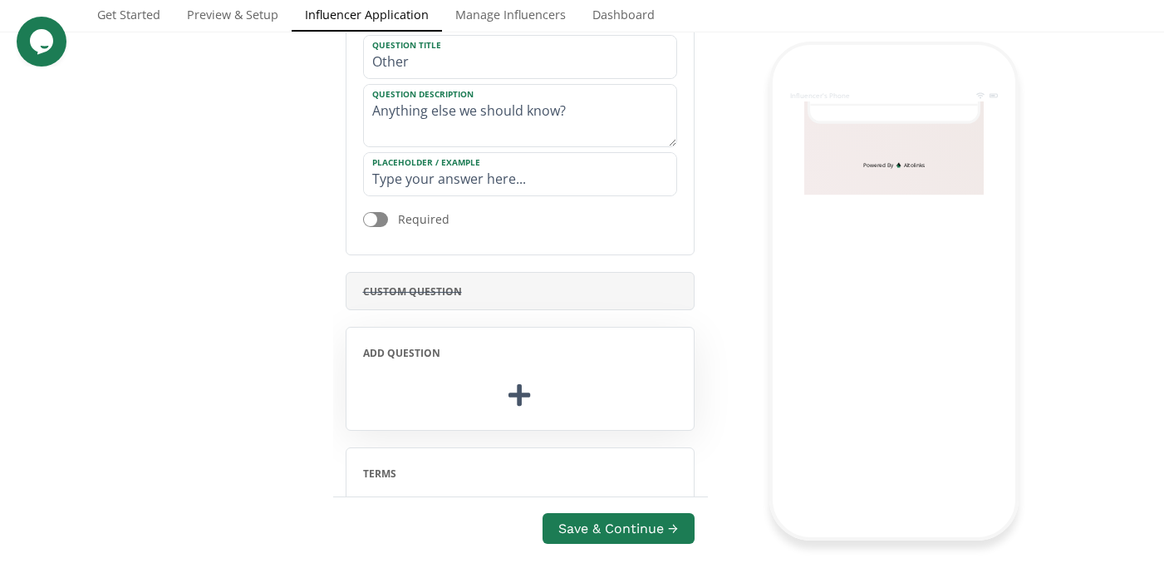
click at [519, 398] on icon at bounding box center [520, 394] width 22 height 22
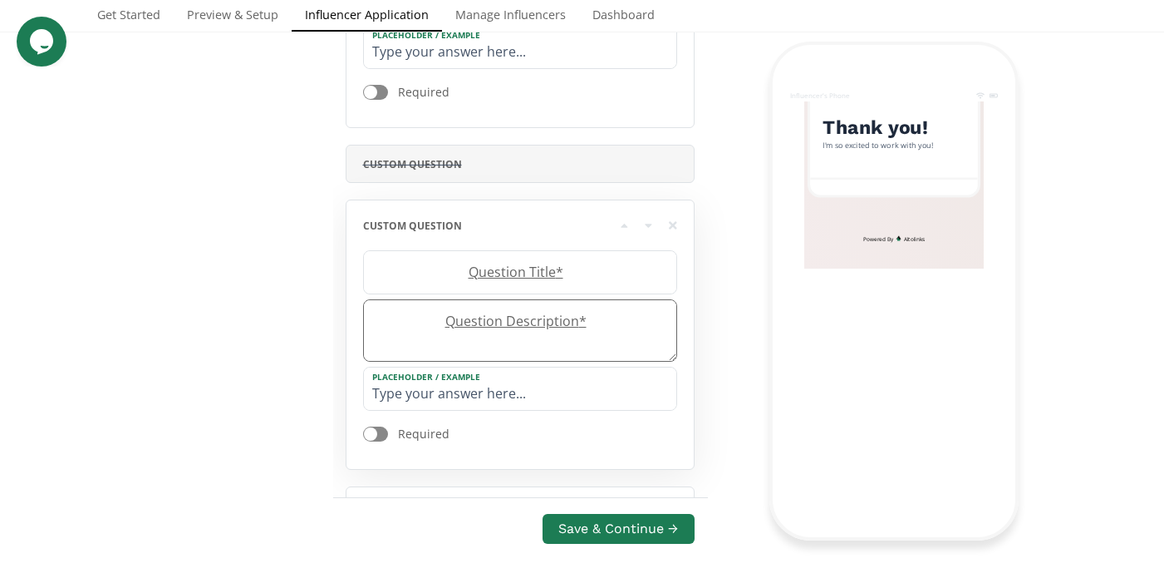
scroll to position [1264, 0]
click at [675, 227] on icon at bounding box center [673, 223] width 8 height 8
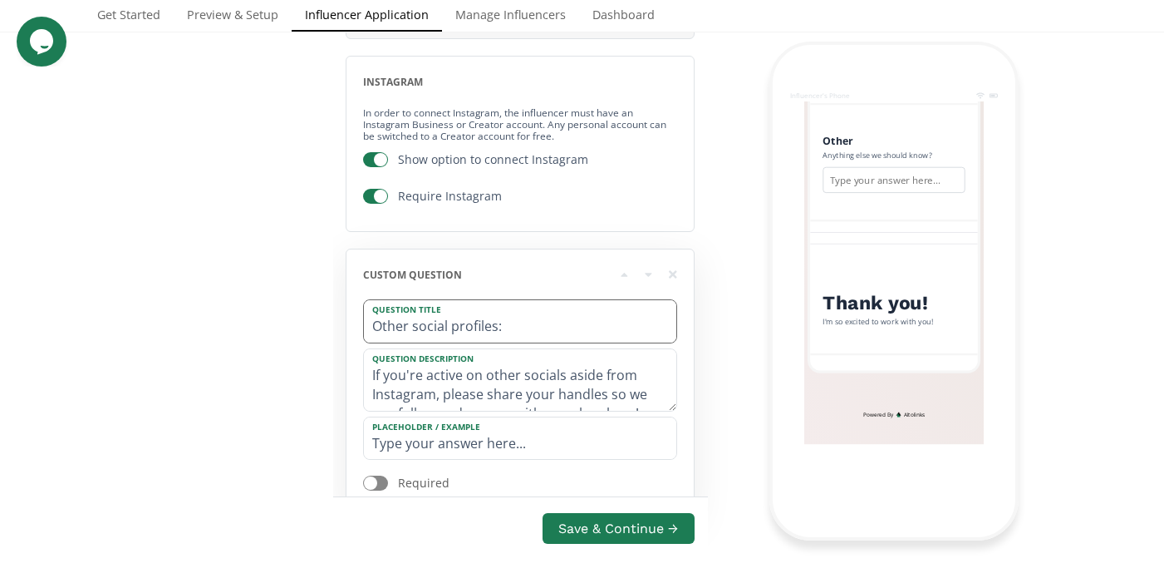
scroll to position [888, 0]
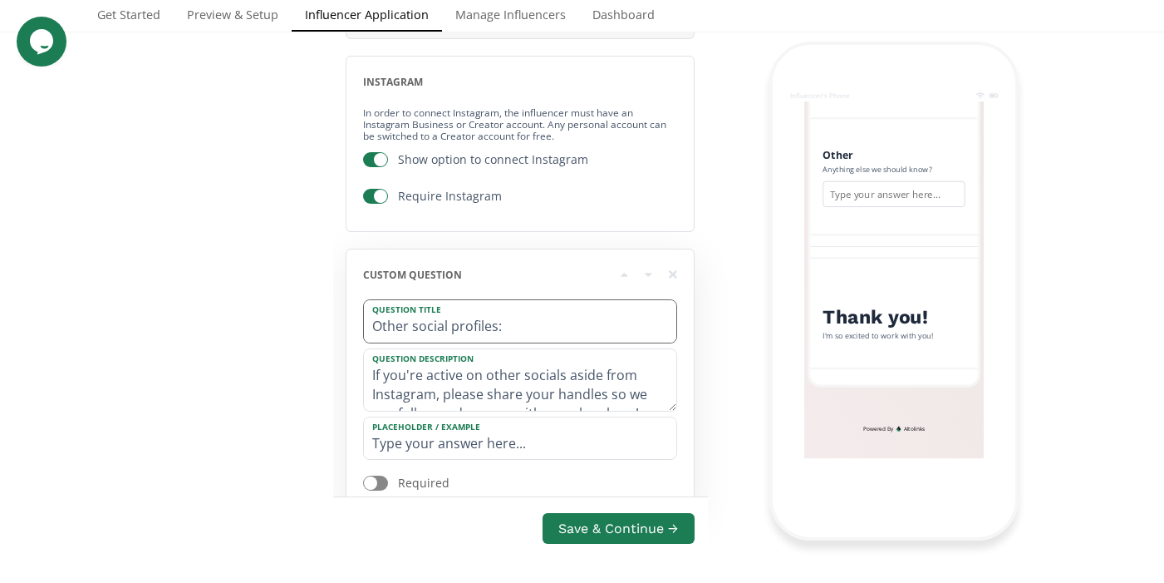
drag, startPoint x: 595, startPoint y: 401, endPoint x: 385, endPoint y: 336, distance: 220.3
click at [385, 336] on div "Question Title Other social profiles: Question Description If you're active on …" at bounding box center [520, 400] width 314 height 202
click at [675, 278] on icon at bounding box center [673, 274] width 8 height 8
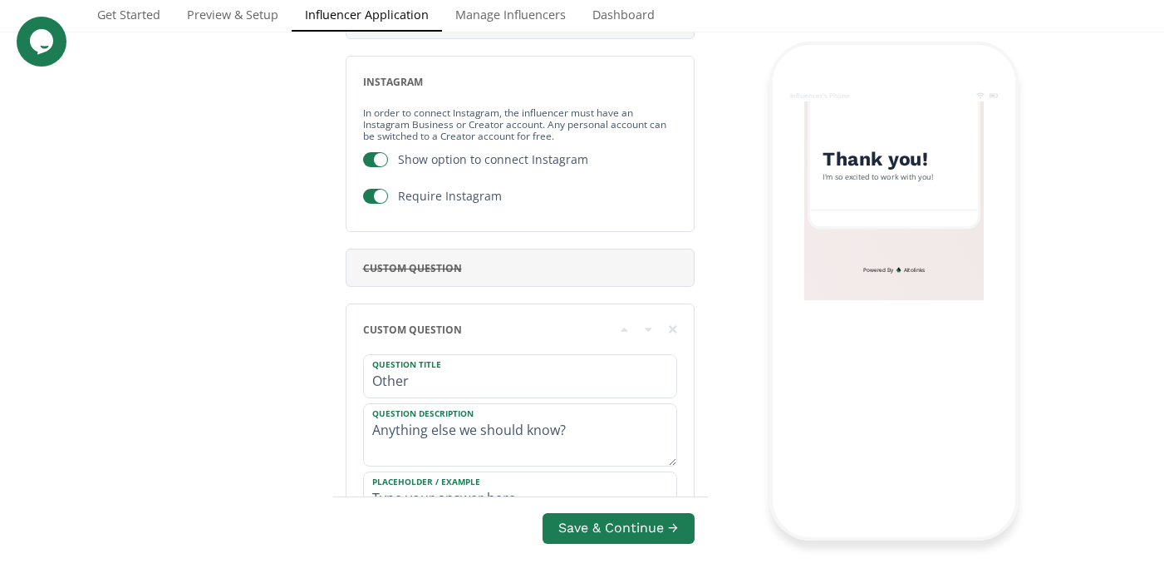
click at [249, 250] on div "Influencer Application Allow new influencers to sign up Influencer sign up form…" at bounding box center [208, 420] width 249 height 1792
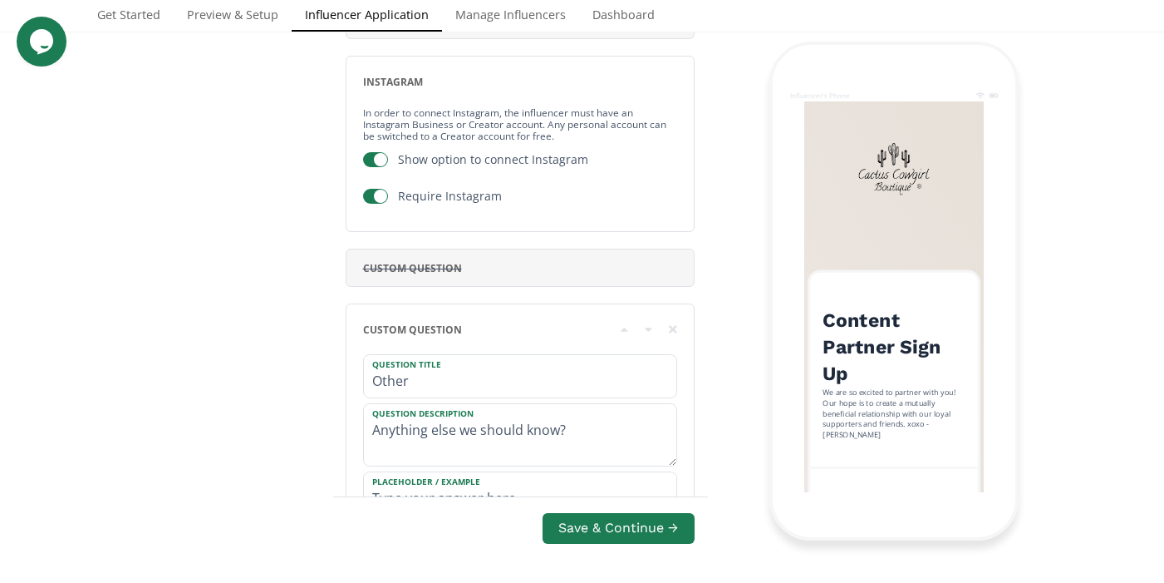
scroll to position [0, 0]
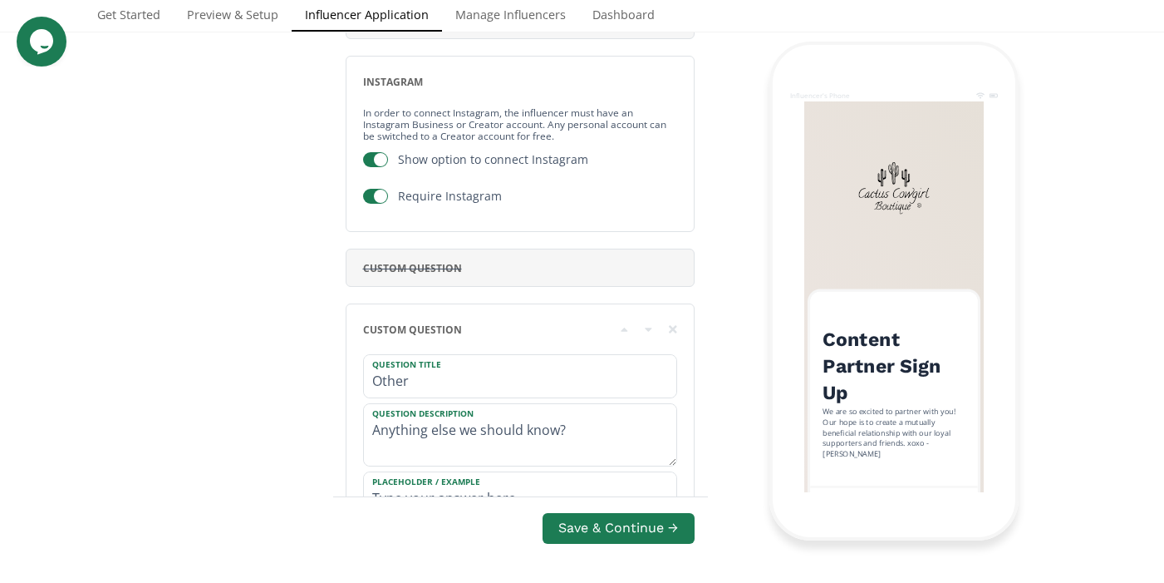
click at [224, 300] on div "Influencer Application Allow new influencers to sign up Influencer sign up form…" at bounding box center [208, 420] width 249 height 1792
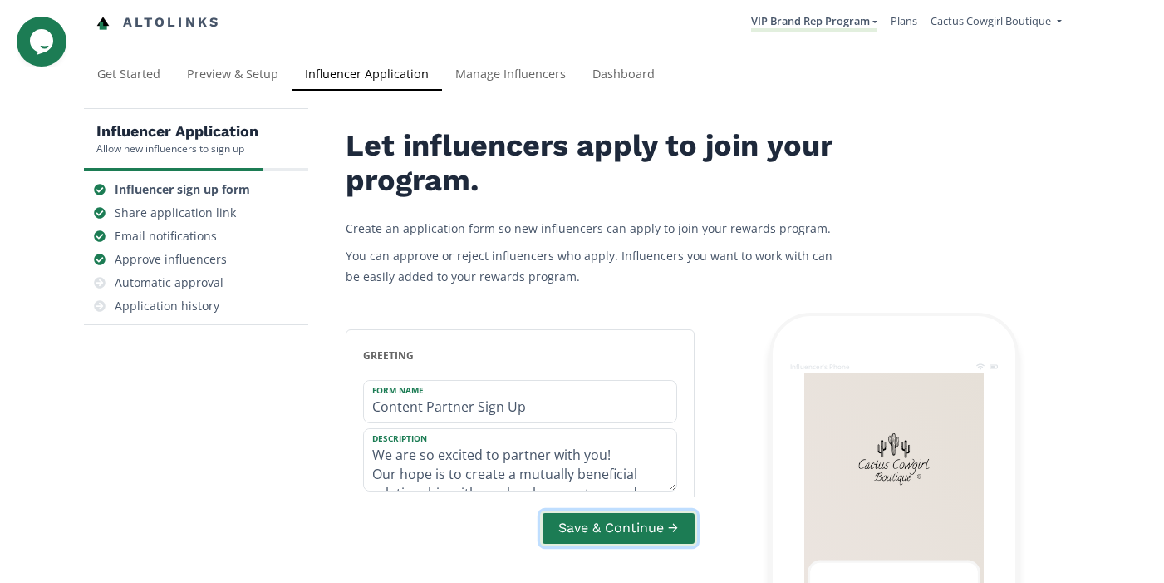
click at [613, 533] on button "Save & Continue →" at bounding box center [618, 528] width 156 height 36
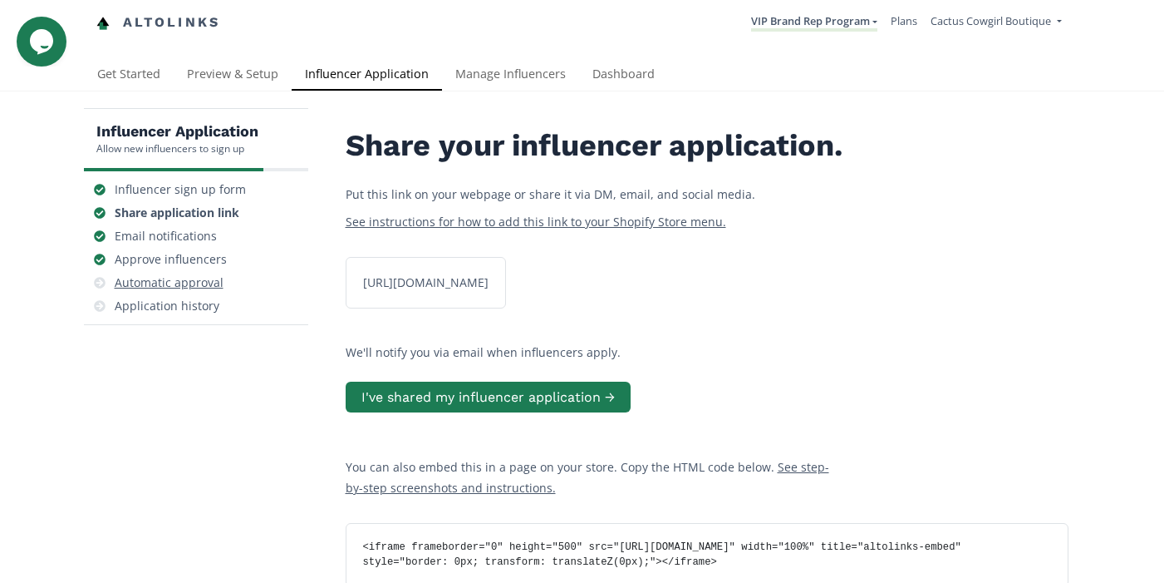
click at [217, 288] on div "Automatic approval" at bounding box center [169, 282] width 109 height 17
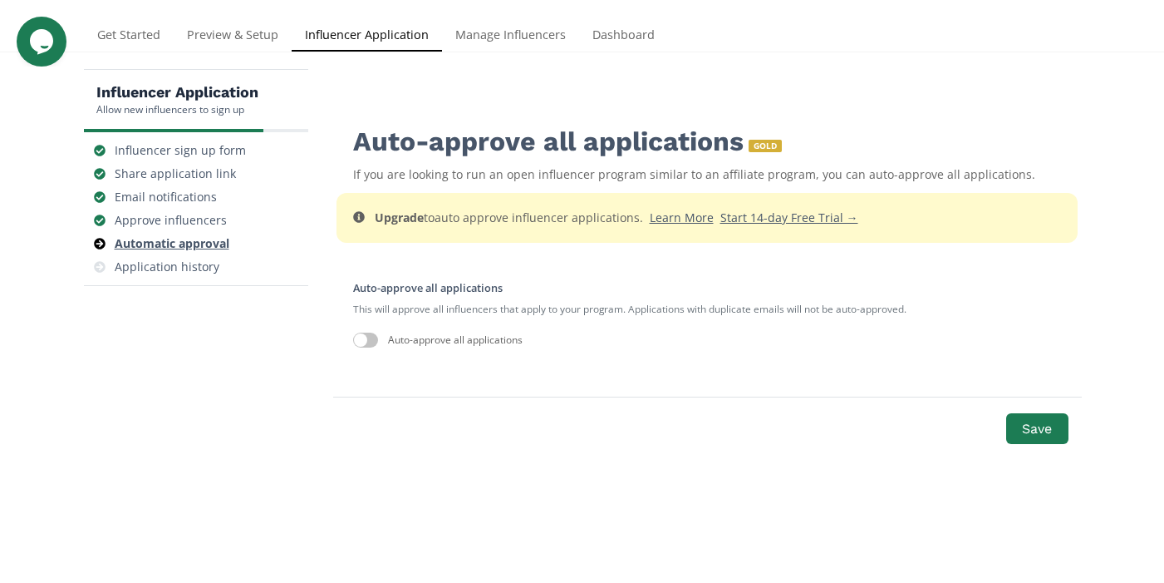
scroll to position [66, 0]
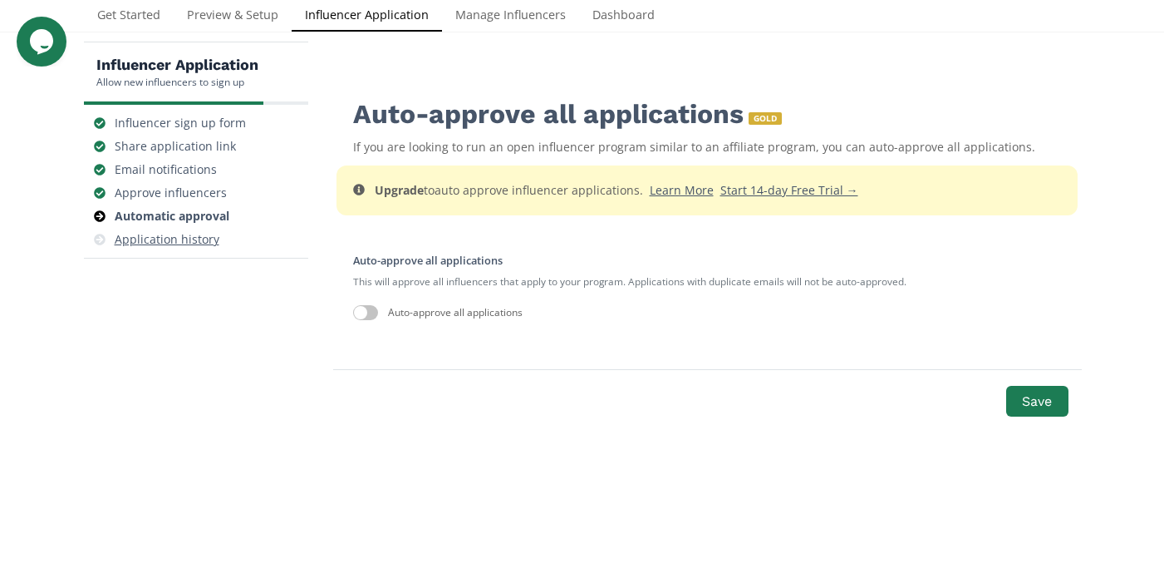
click at [214, 244] on div "Application history" at bounding box center [167, 239] width 105 height 17
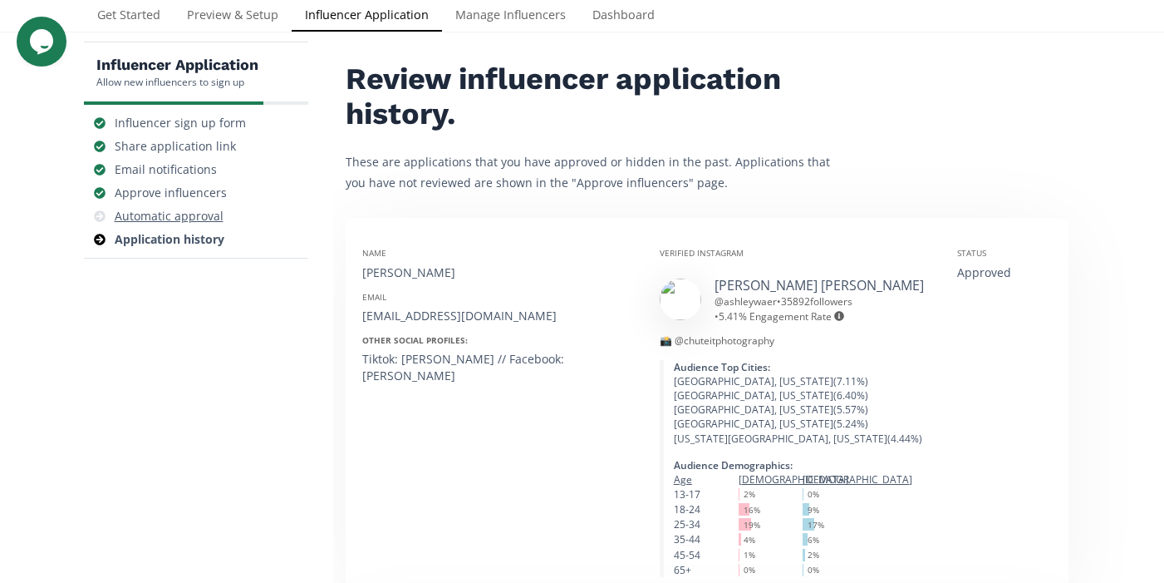
click at [209, 219] on div "Automatic approval" at bounding box center [169, 216] width 109 height 17
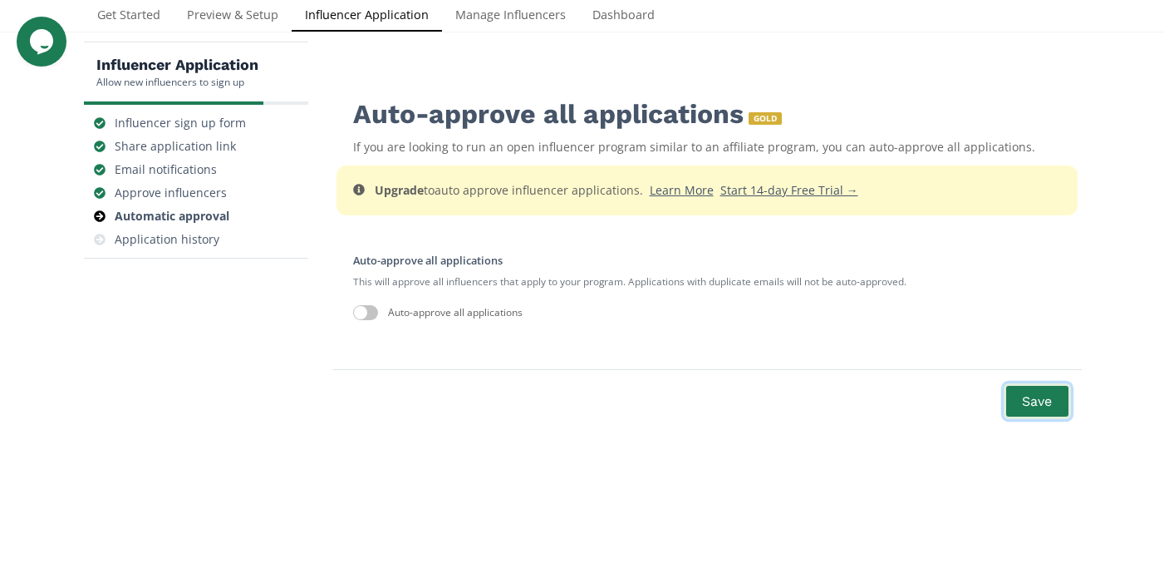
click at [1044, 395] on button "Save" at bounding box center [1037, 401] width 66 height 36
click at [204, 243] on div "Application history" at bounding box center [167, 239] width 105 height 17
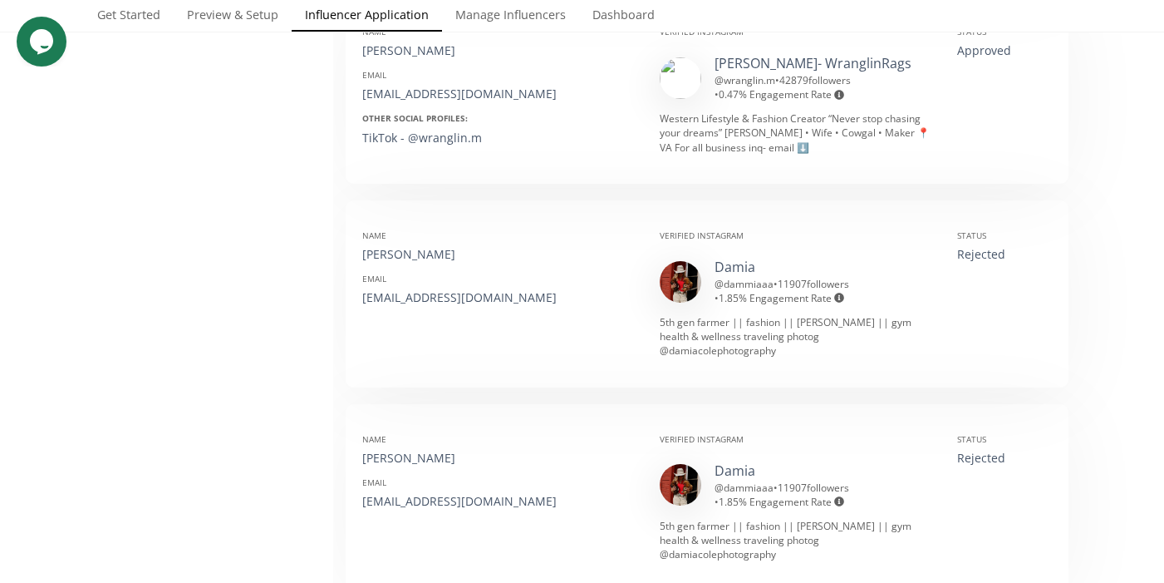
scroll to position [686, 0]
click at [989, 447] on div "Rejected" at bounding box center [1004, 455] width 94 height 17
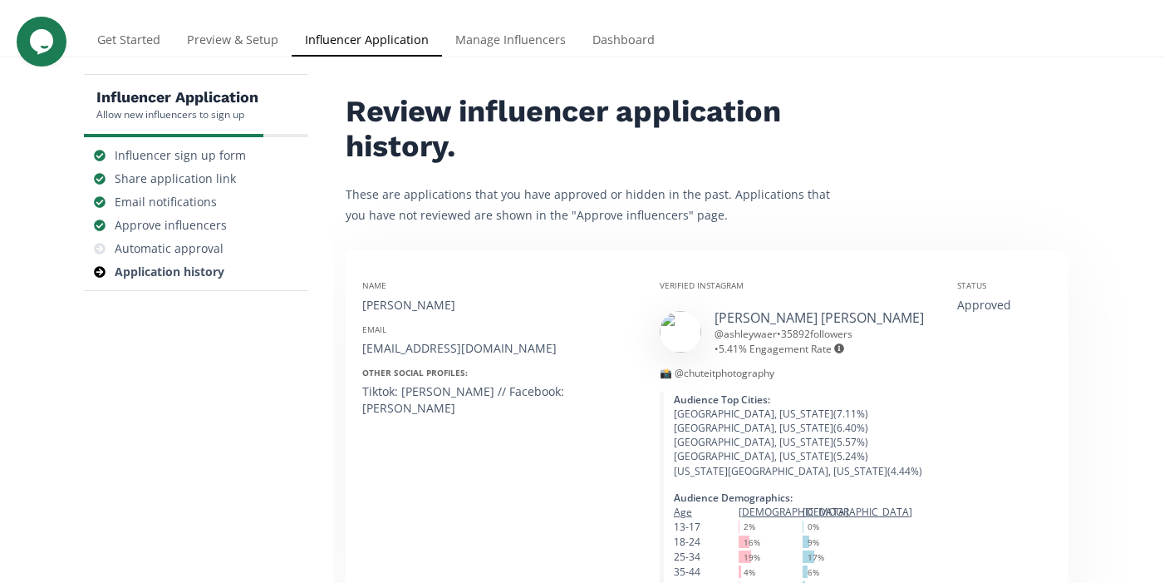
scroll to position [0, 0]
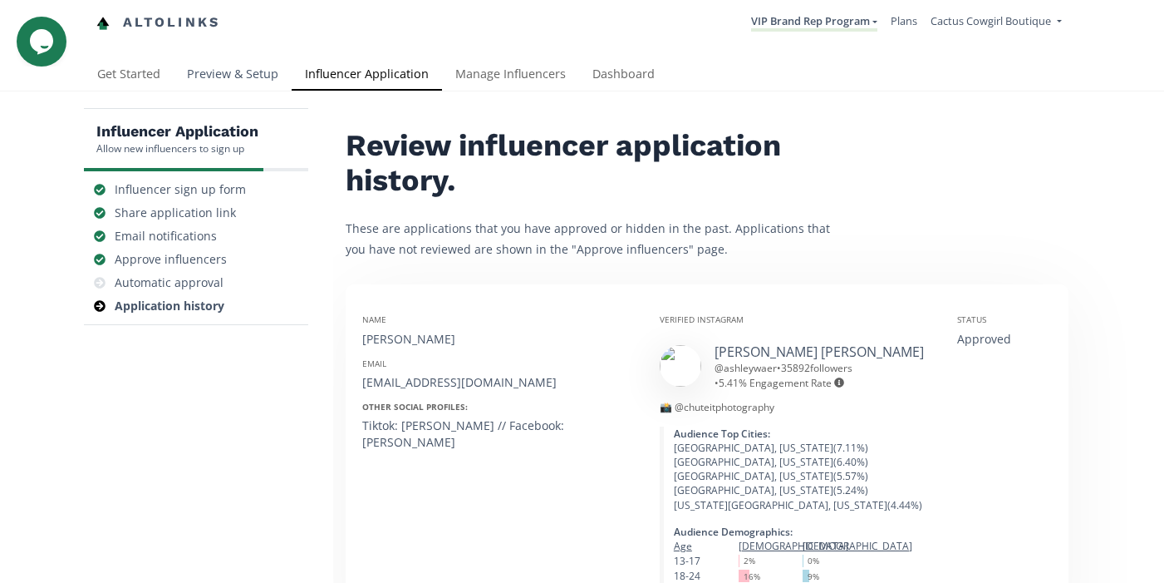
click at [233, 78] on link "Preview & Setup" at bounding box center [233, 75] width 118 height 33
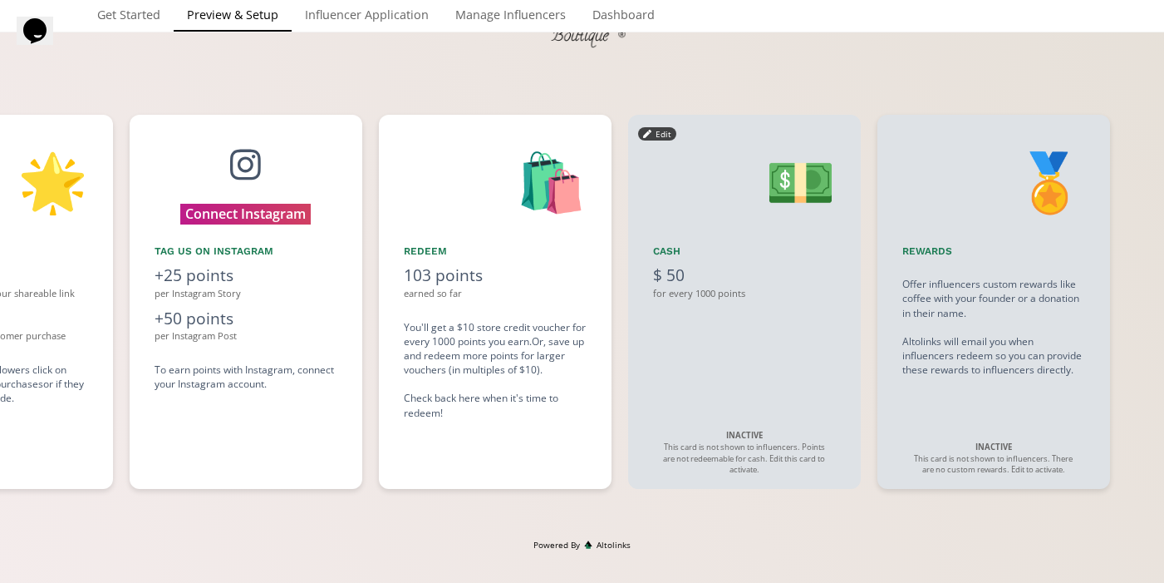
scroll to position [0, 1496]
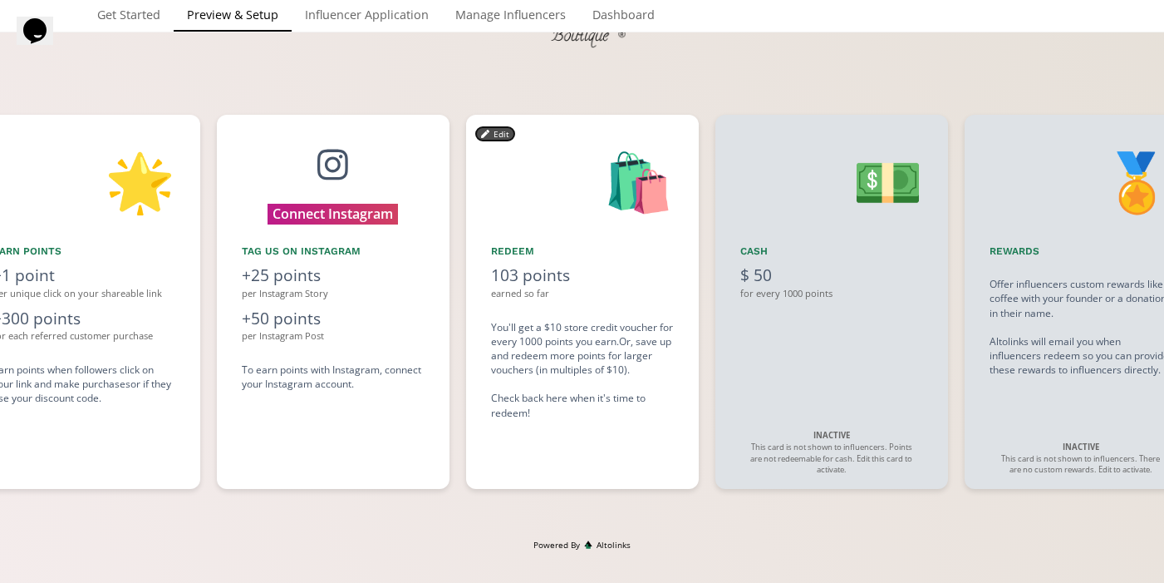
click at [497, 137] on button "Edit" at bounding box center [495, 133] width 38 height 13
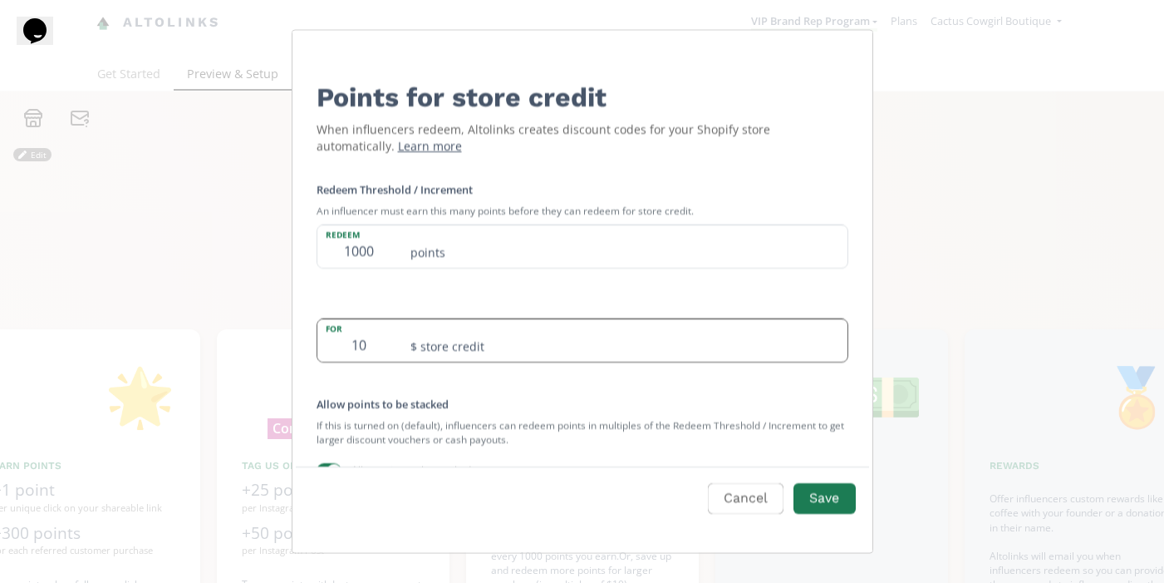
drag, startPoint x: 369, startPoint y: 347, endPoint x: 356, endPoint y: 347, distance: 13.3
click at [357, 347] on input "10" at bounding box center [358, 340] width 83 height 42
click at [381, 257] on input "1000" at bounding box center [358, 246] width 83 height 42
drag, startPoint x: 381, startPoint y: 257, endPoint x: 323, endPoint y: 256, distance: 57.3
click at [323, 257] on input "1000" at bounding box center [358, 246] width 83 height 42
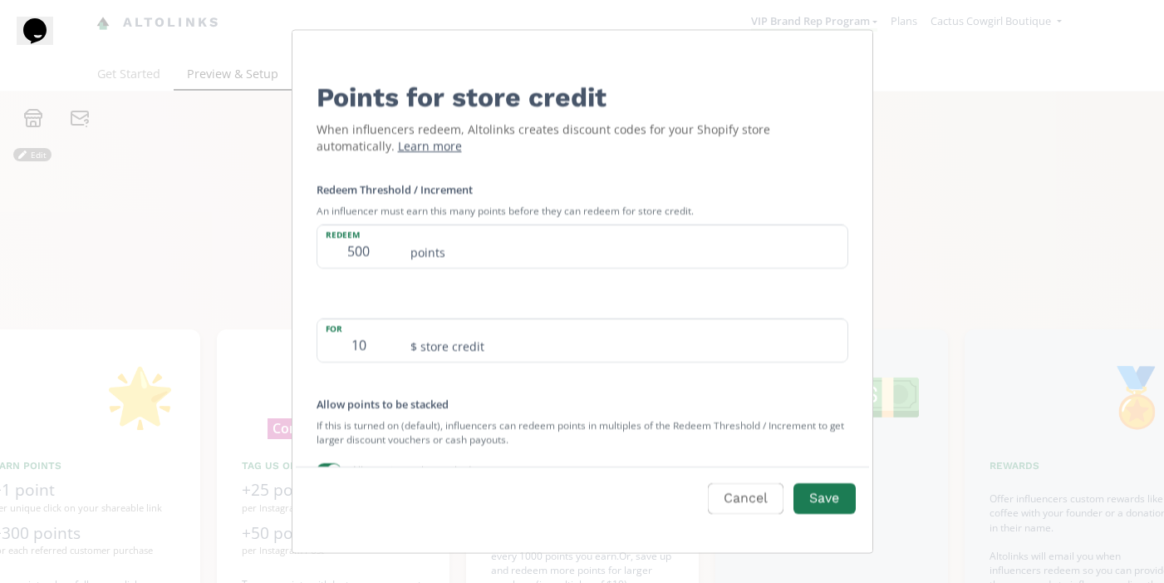
type input "500"
click at [342, 286] on div "Redeem Threshold / Increment An influencer must earn this many points before th…" at bounding box center [583, 391] width 572 height 460
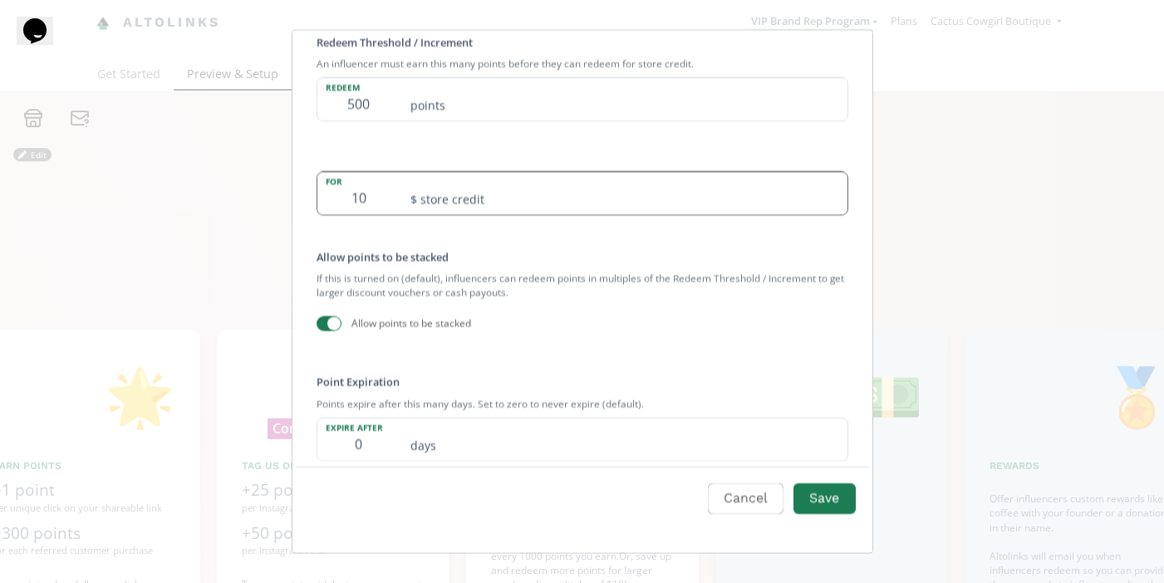
scroll to position [156, 0]
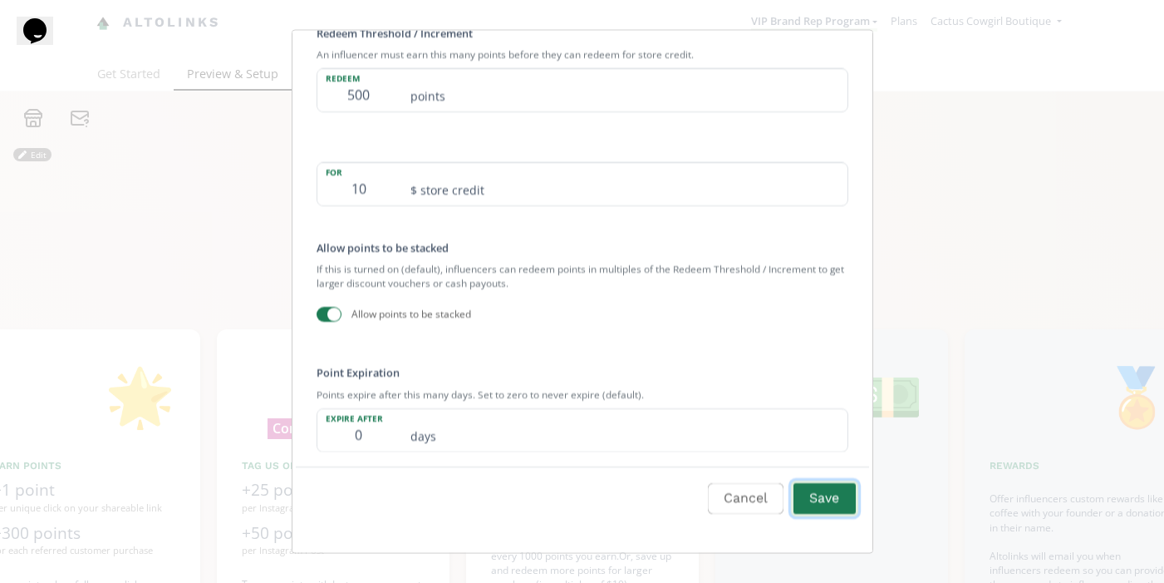
click at [829, 506] on button "Save" at bounding box center [824, 498] width 66 height 36
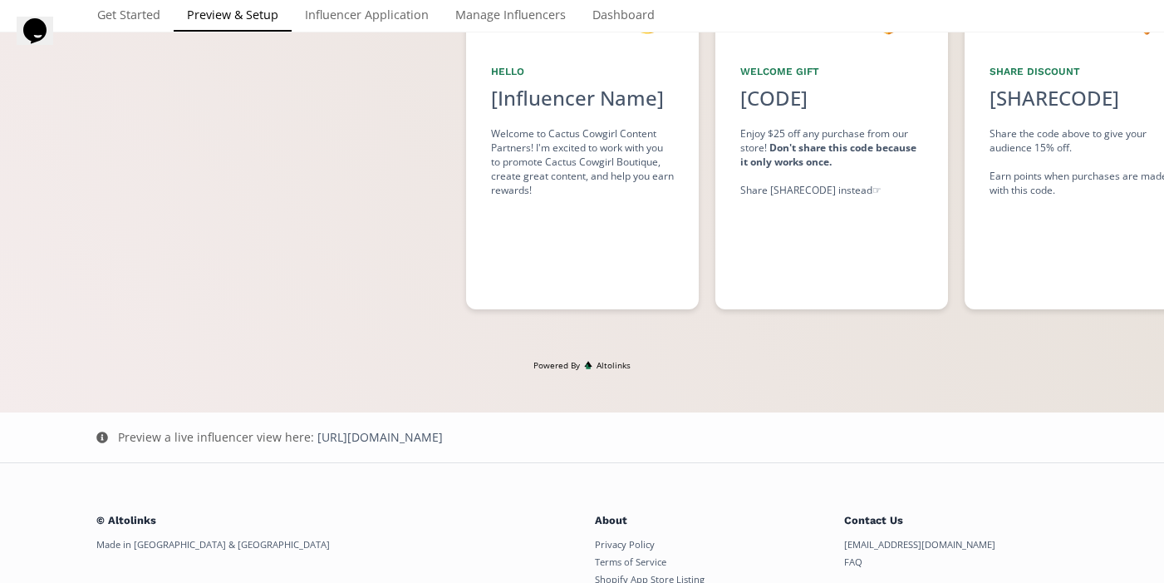
scroll to position [0, 0]
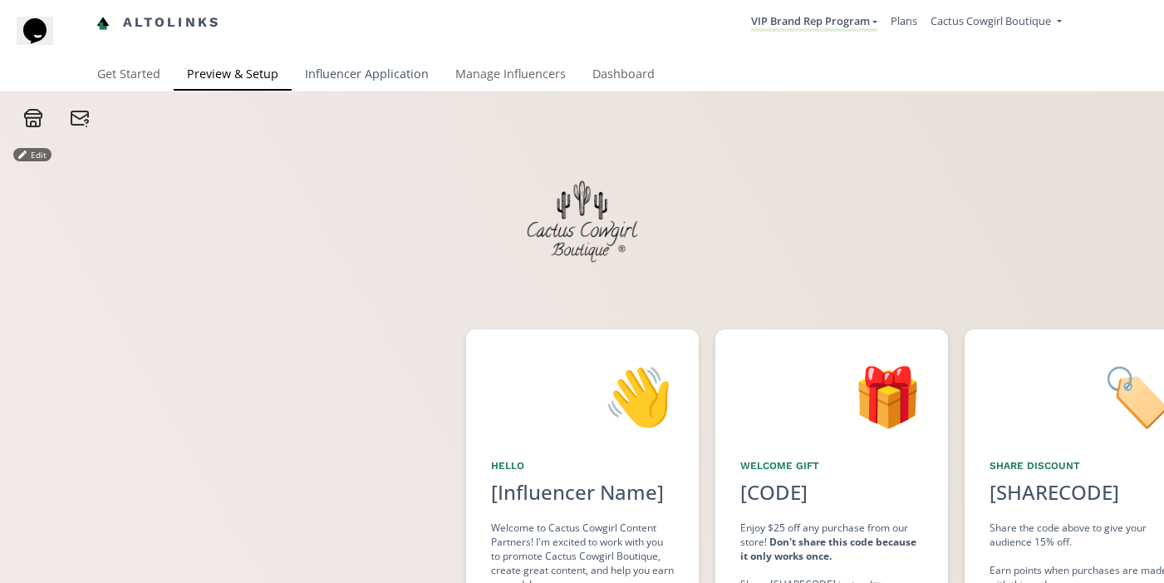
click at [338, 69] on link "Influencer Application" at bounding box center [367, 75] width 150 height 33
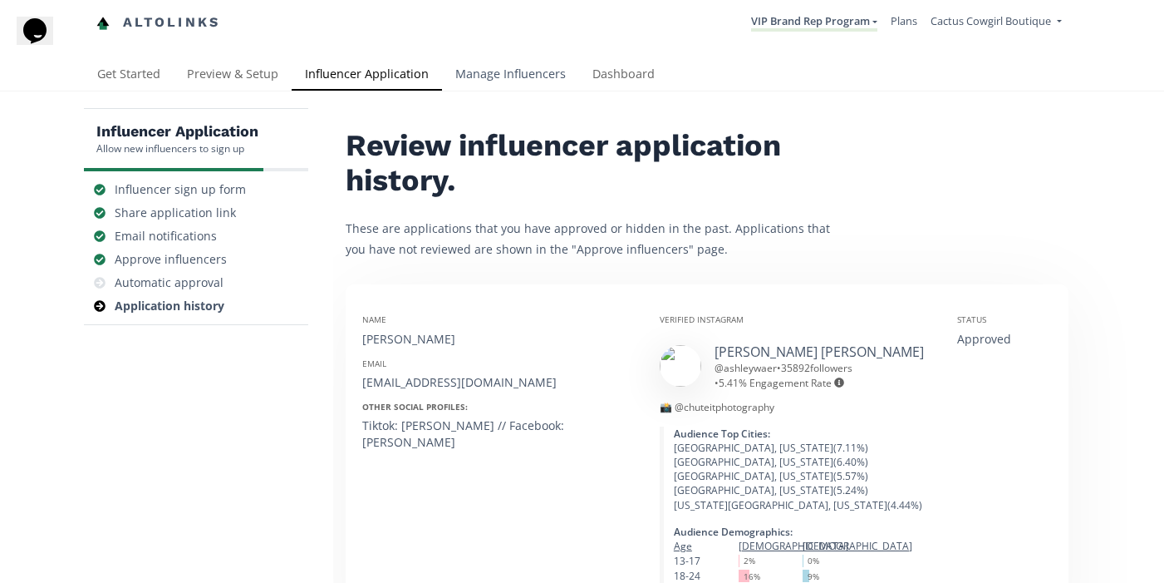
click at [519, 61] on link "Manage Influencers" at bounding box center [510, 75] width 137 height 33
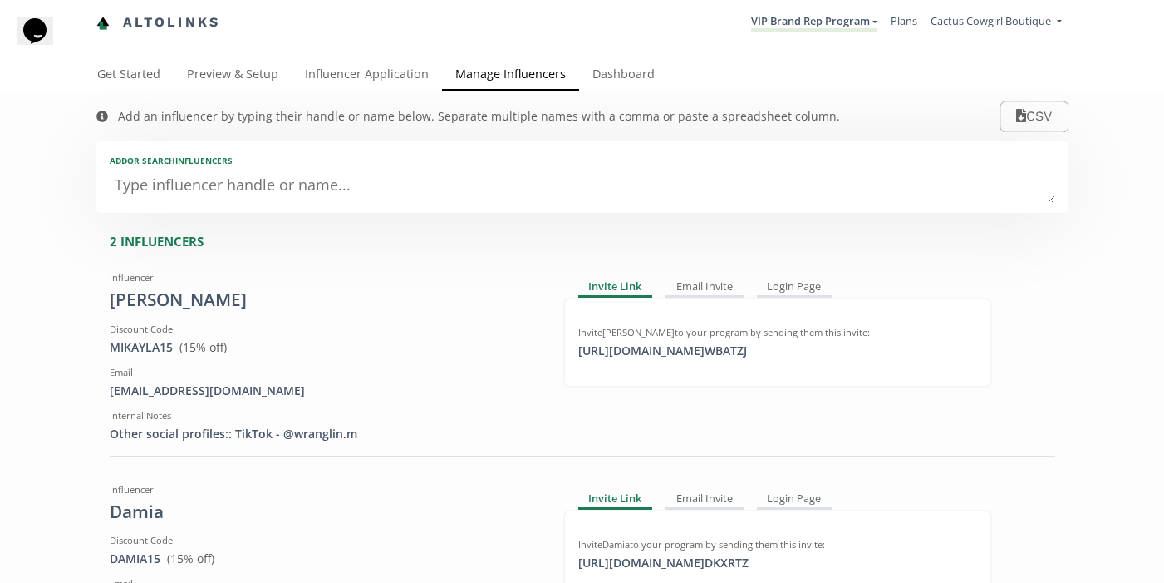
click at [626, 93] on div "Add an influencer by typing their handle or name below. Separate multiple names…" at bounding box center [468, 116] width 777 height 50
click at [624, 85] on link "Dashboard" at bounding box center [623, 75] width 89 height 33
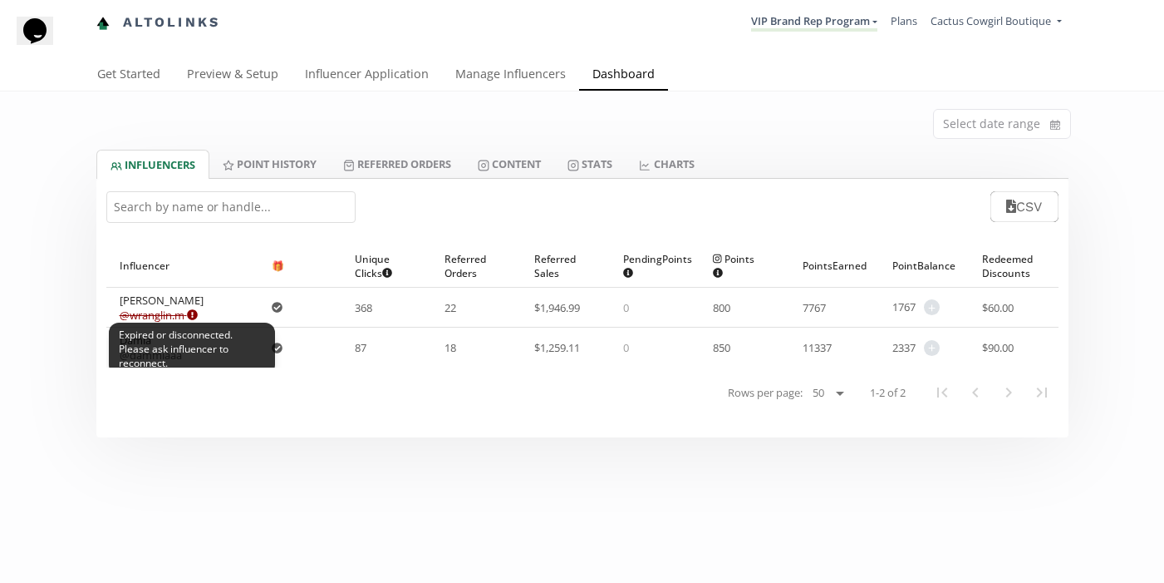
click at [195, 314] on icon at bounding box center [192, 315] width 11 height 11
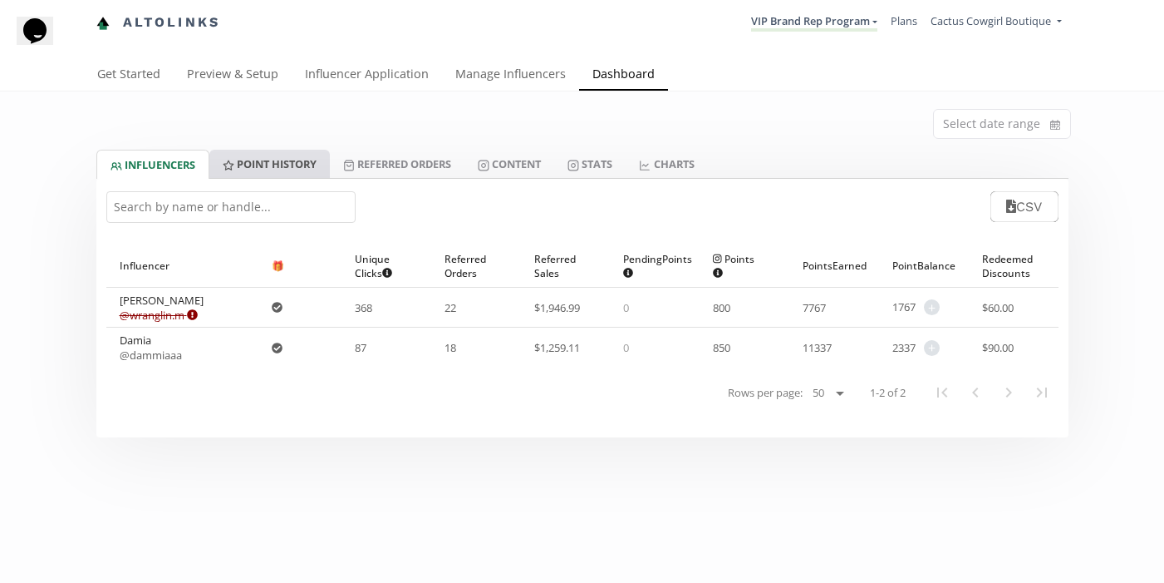
click at [311, 160] on link "Point HISTORY" at bounding box center [269, 164] width 121 height 28
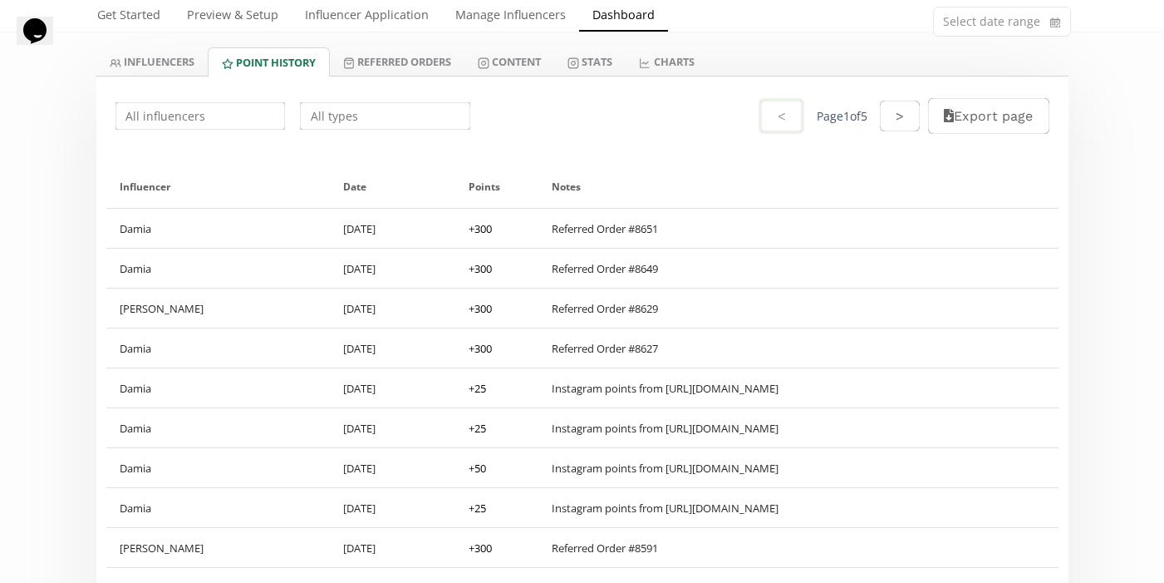
scroll to position [104, 0]
click at [157, 62] on link "INFLUENCERS" at bounding box center [151, 60] width 111 height 28
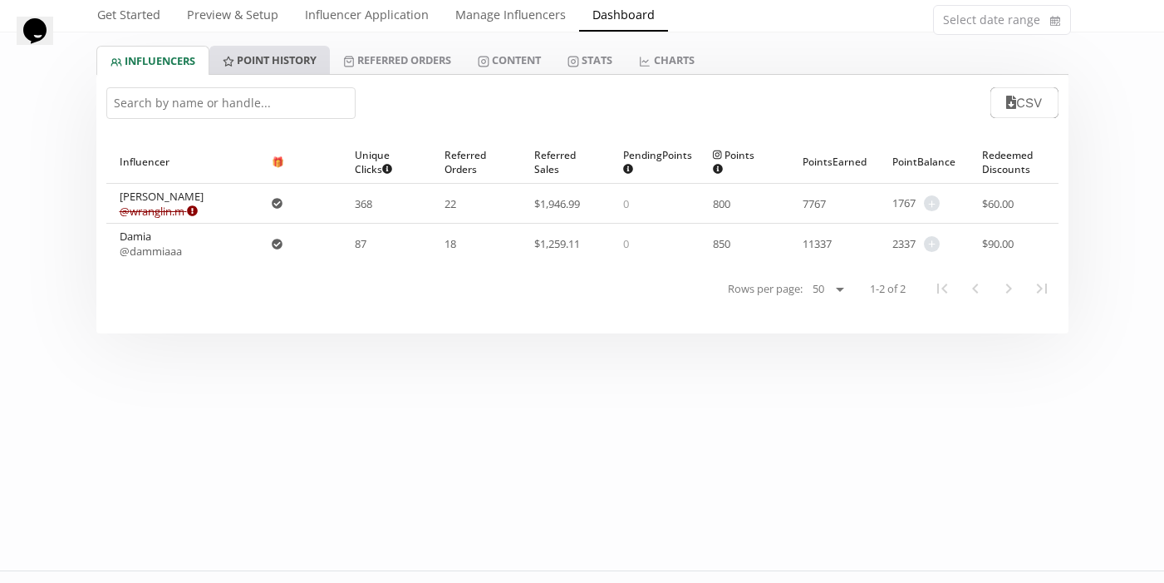
click at [300, 46] on link "Point HISTORY" at bounding box center [269, 60] width 121 height 28
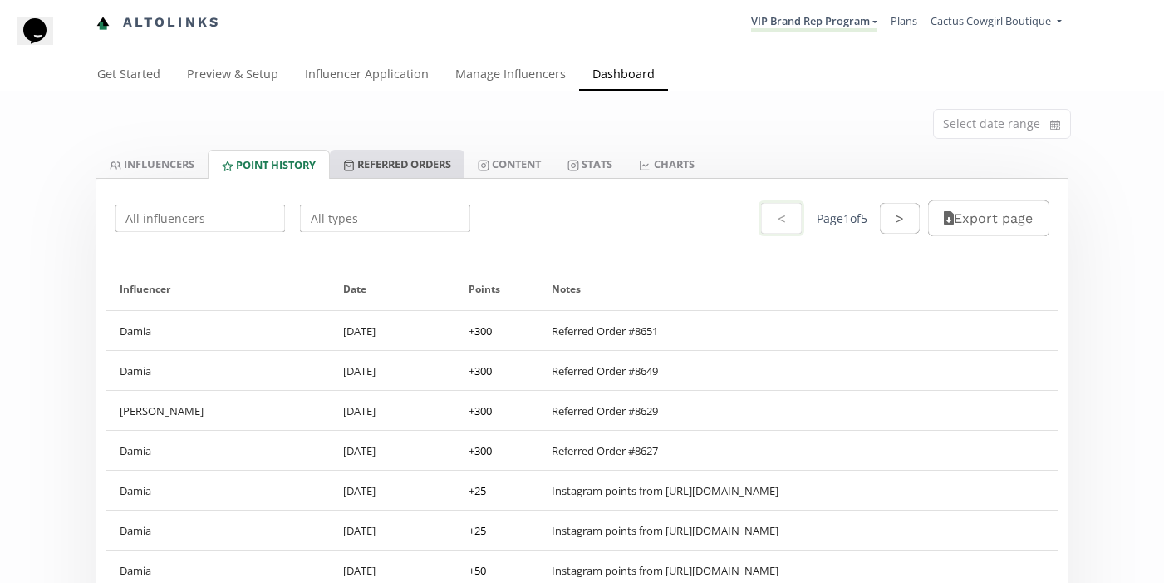
click at [401, 172] on link "Referred Orders" at bounding box center [397, 164] width 135 height 28
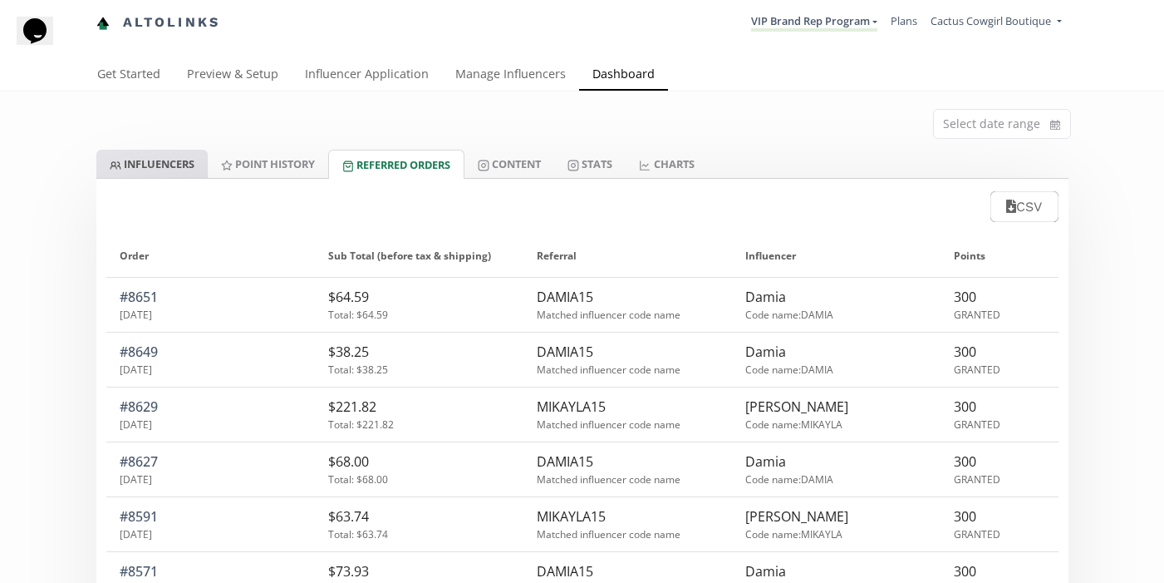
click at [188, 165] on link "INFLUENCERS" at bounding box center [151, 164] width 111 height 28
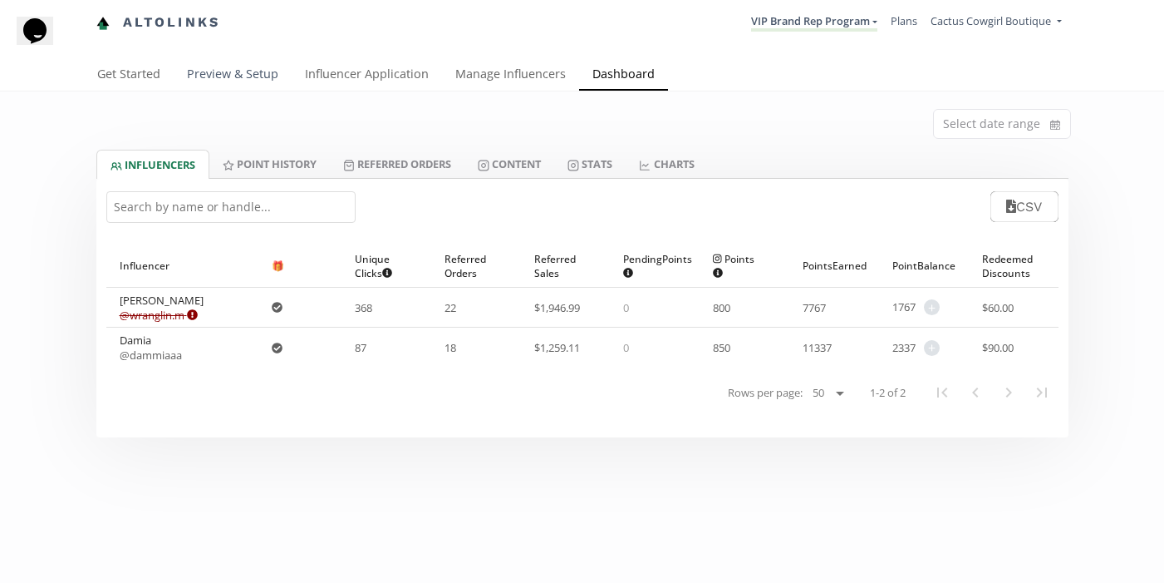
click at [230, 76] on link "Preview & Setup" at bounding box center [233, 75] width 118 height 33
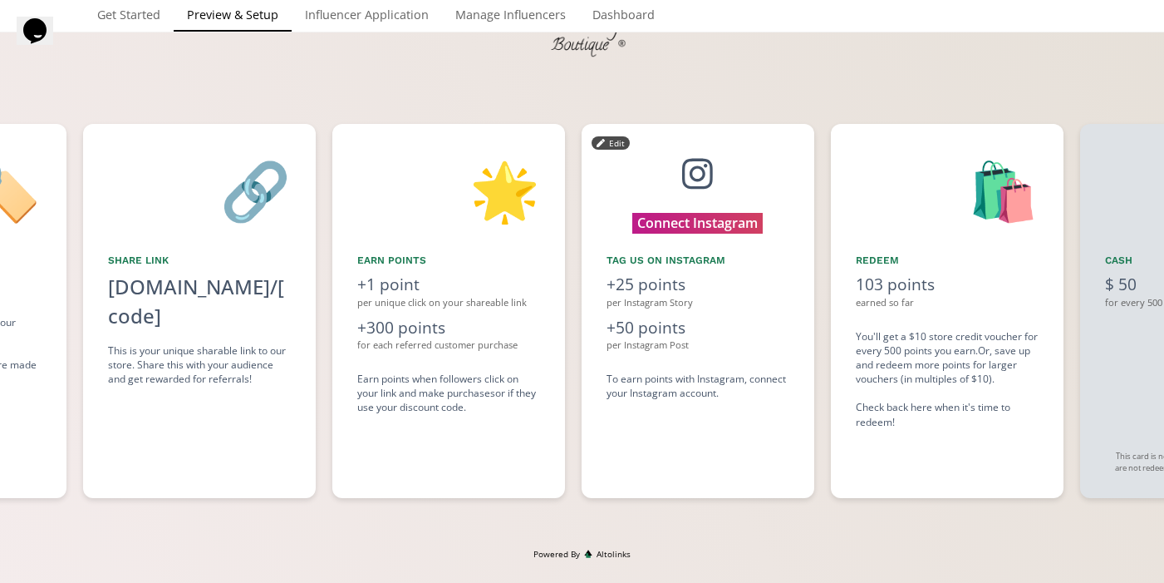
scroll to position [0, 1247]
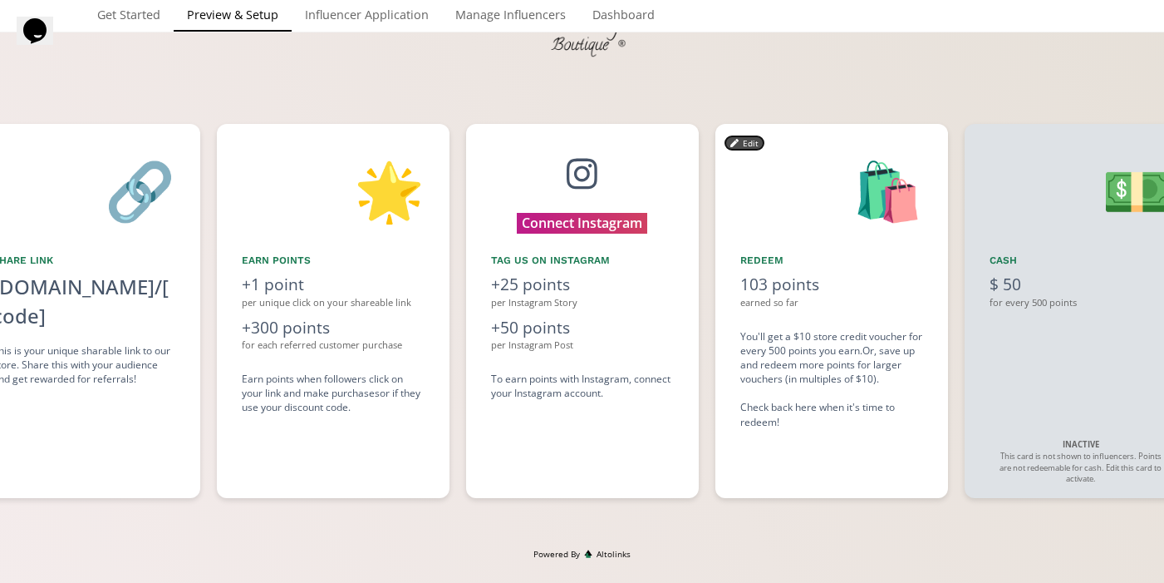
click at [748, 139] on button "Edit" at bounding box center [745, 142] width 38 height 13
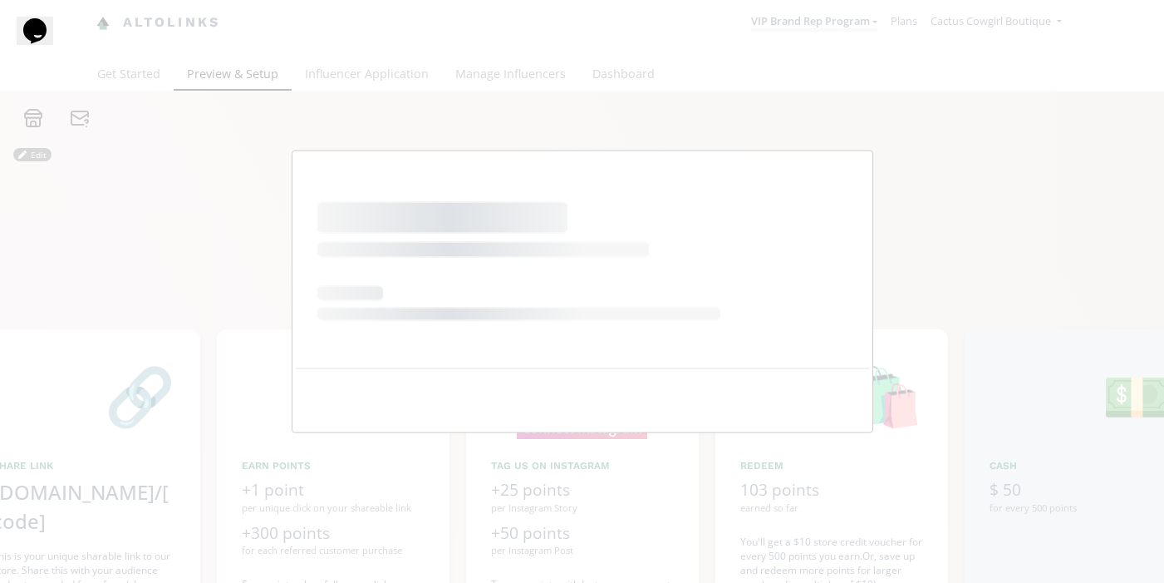
scroll to position [0, 0]
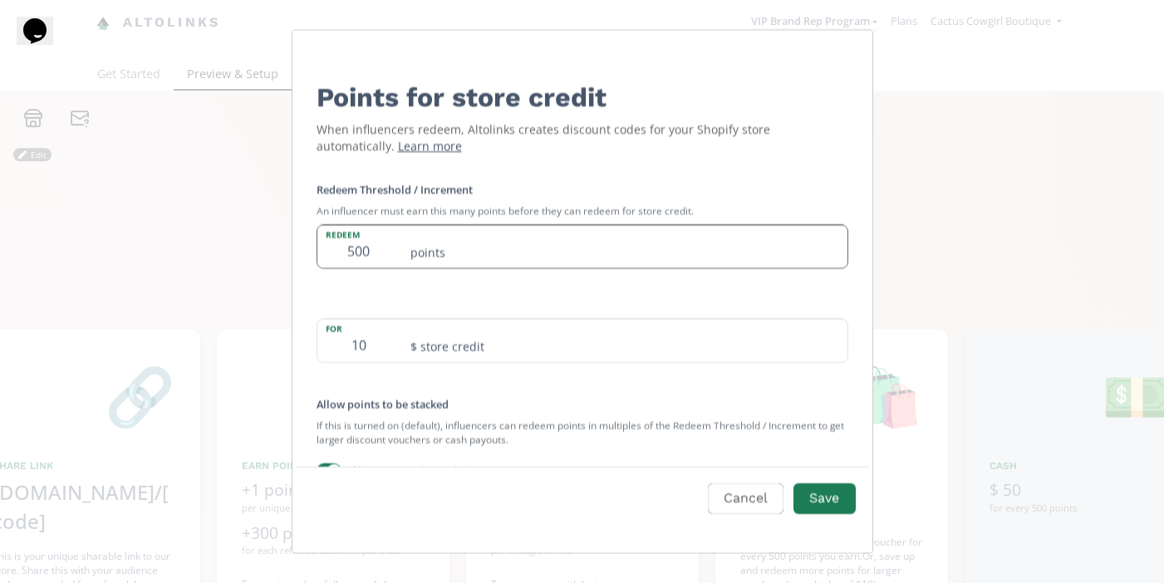
drag, startPoint x: 374, startPoint y: 260, endPoint x: 329, endPoint y: 259, distance: 44.9
click at [329, 259] on input "500" at bounding box center [358, 246] width 83 height 42
type input "1000"
click at [830, 510] on button "Save" at bounding box center [824, 498] width 66 height 36
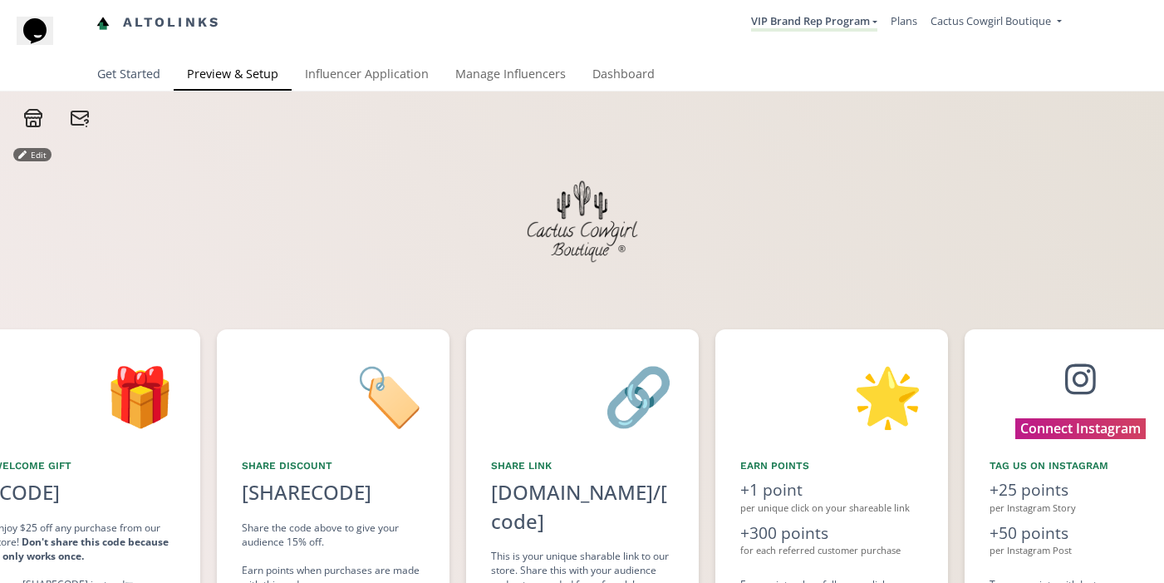
click at [131, 72] on link "Get Started" at bounding box center [129, 75] width 90 height 33
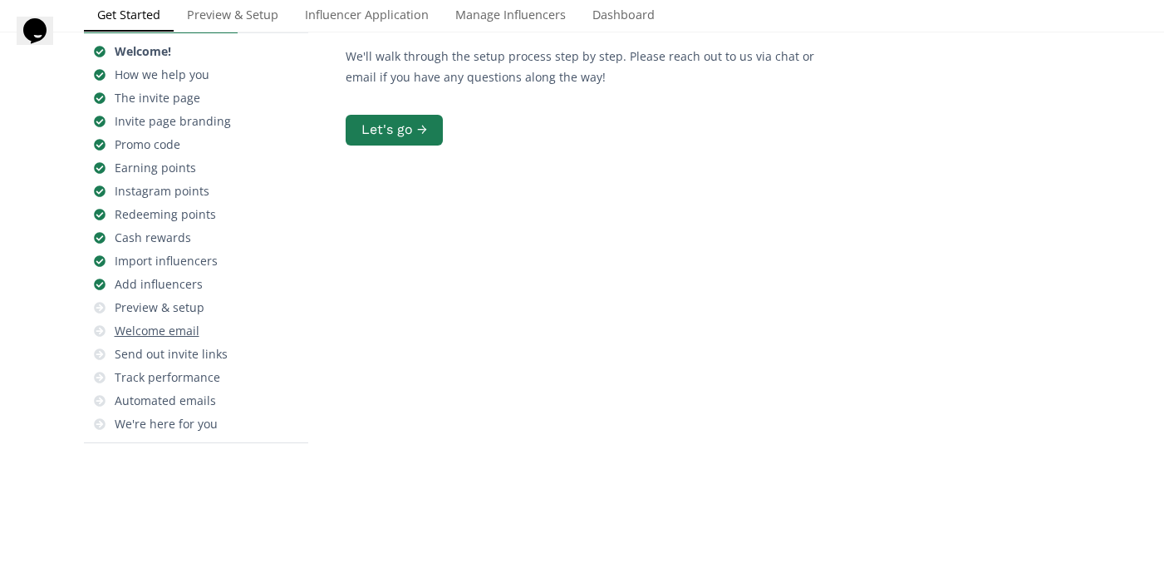
scroll to position [140, 0]
click at [224, 305] on div "Preview & setup" at bounding box center [196, 305] width 211 height 23
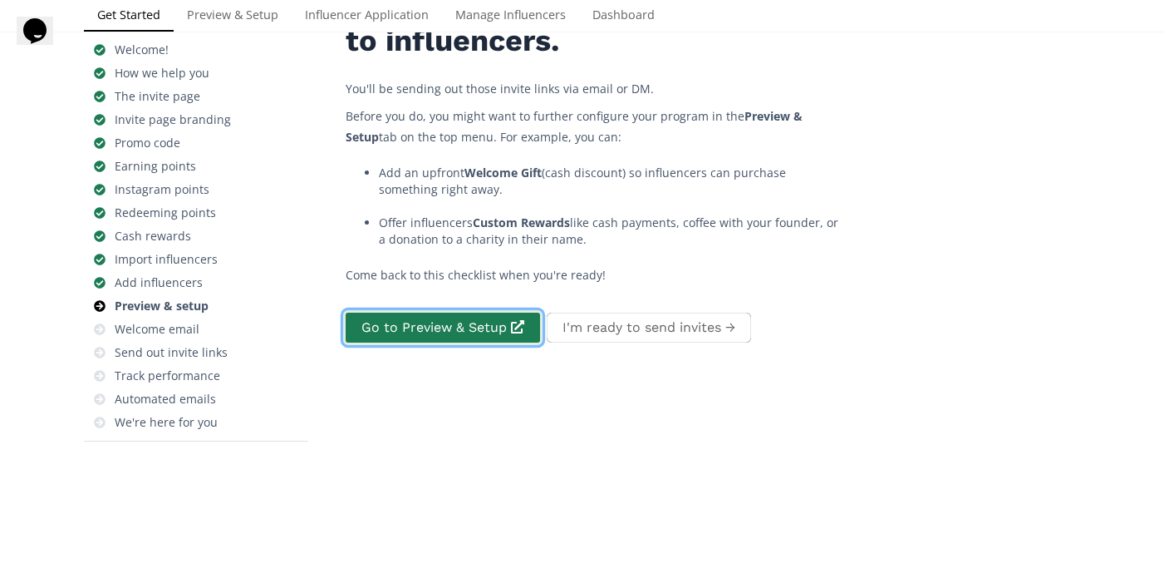
click at [441, 320] on link "Go to Preview & Setup" at bounding box center [442, 328] width 199 height 36
click at [619, 324] on button "I'm ready to send invites →" at bounding box center [648, 328] width 209 height 36
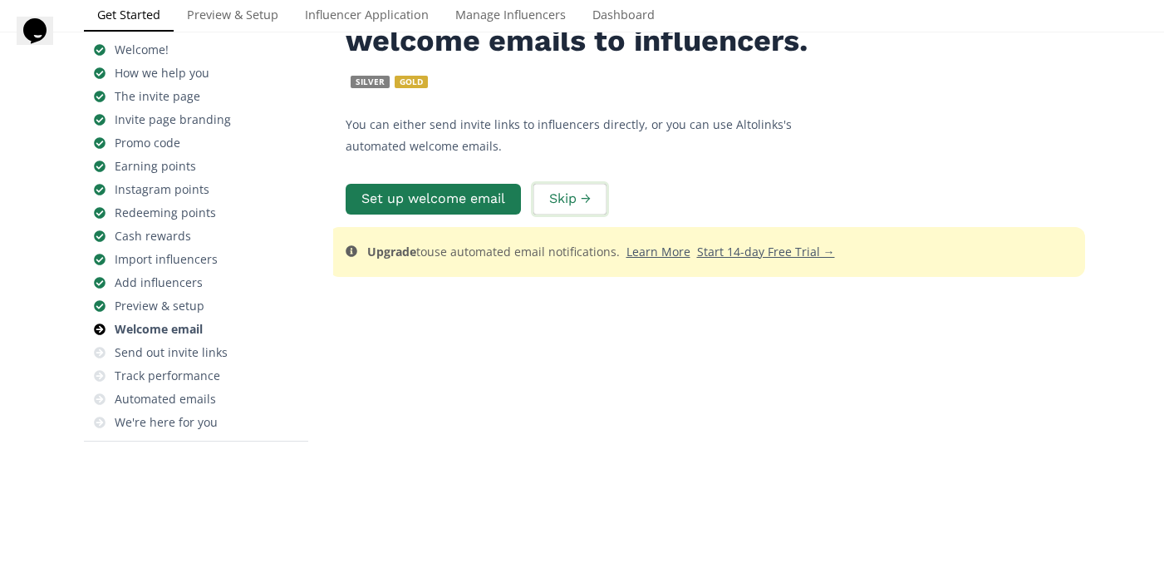
click at [579, 217] on button "Skip →" at bounding box center [570, 199] width 78 height 36
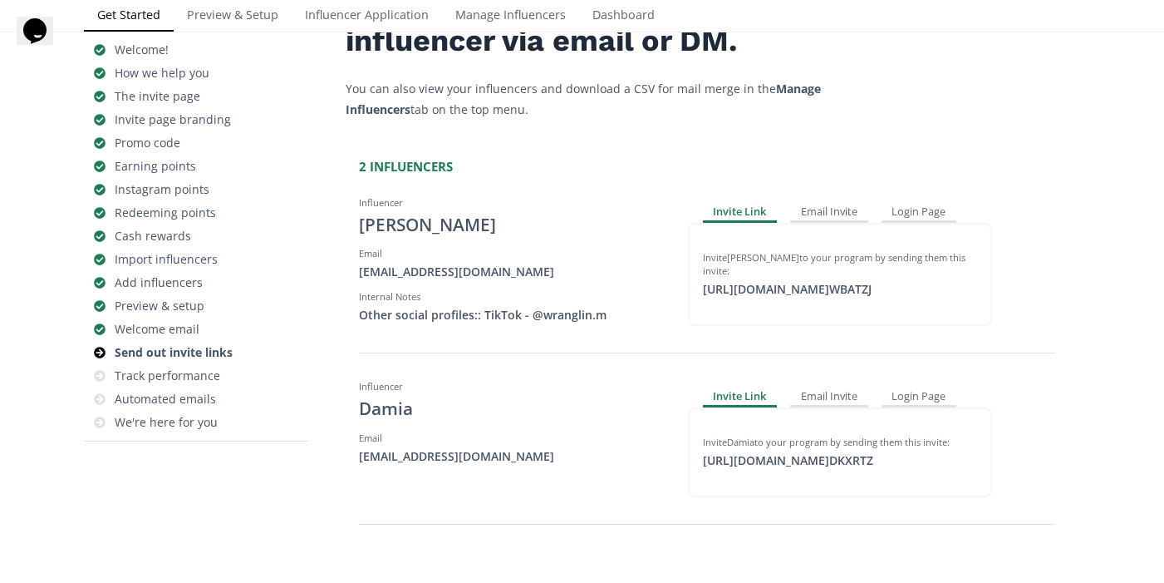
scroll to position [185, 0]
click at [745, 268] on div "click to copy" at bounding box center [733, 275] width 60 height 15
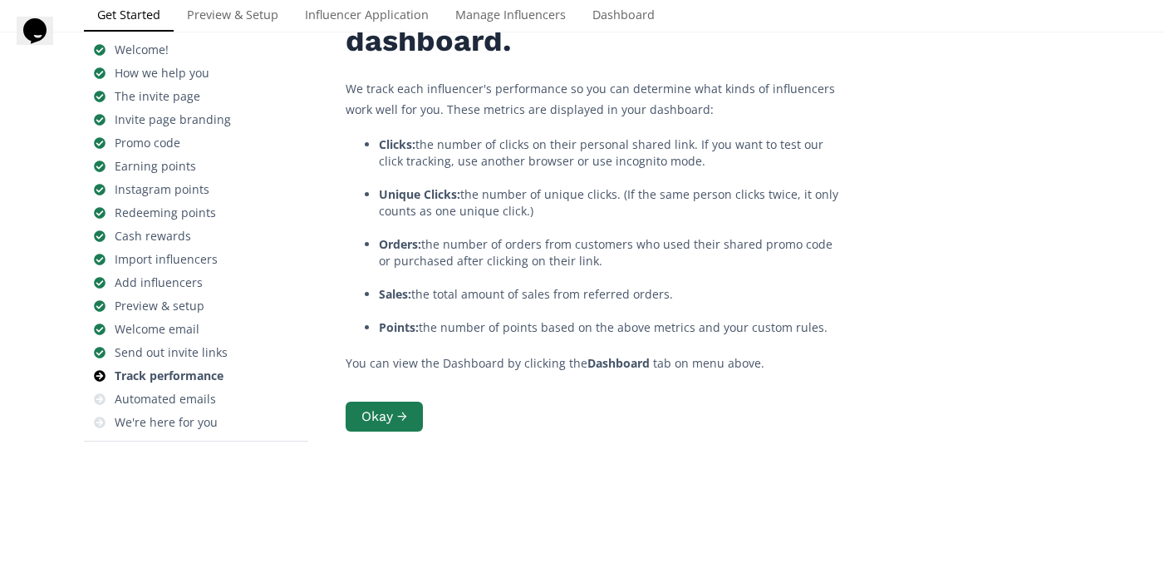
scroll to position [66, 0]
click at [416, 435] on button "Okay →" at bounding box center [384, 417] width 82 height 36
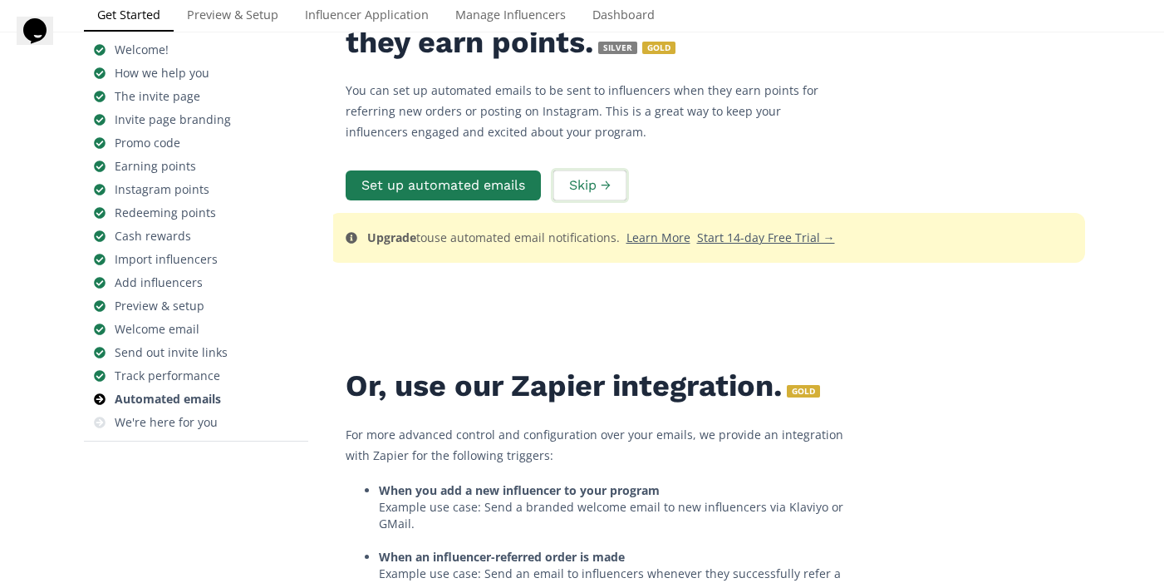
click at [573, 204] on button "Skip →" at bounding box center [590, 186] width 78 height 36
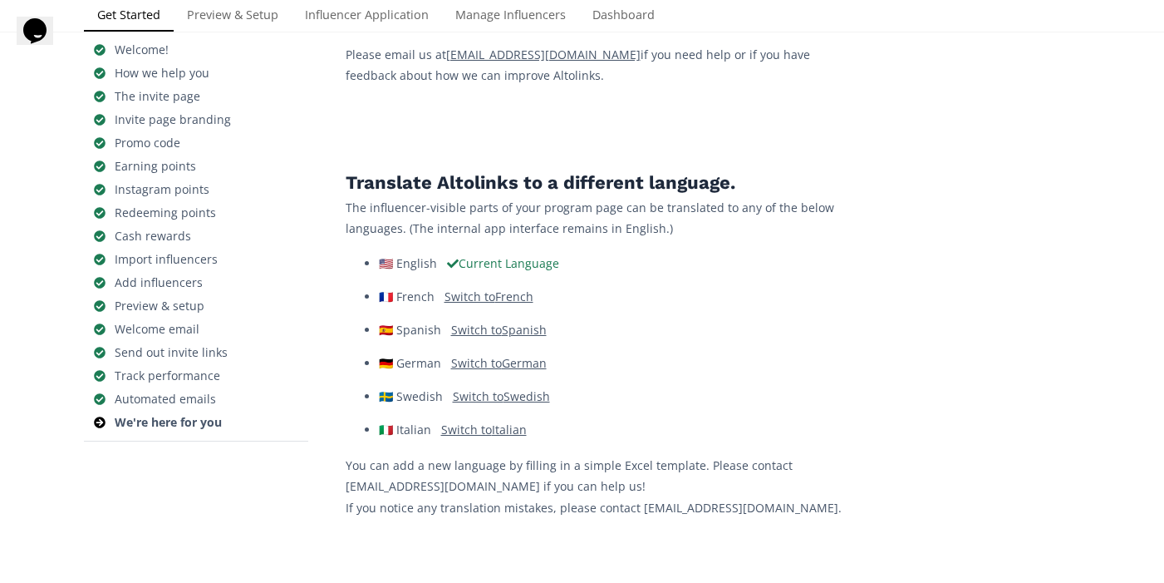
click at [573, 258] on div "Translate Altolinks to a different language. The influencer-visible parts of yo…" at bounding box center [595, 314] width 499 height 407
click at [471, 33] on link "Manage Influencers" at bounding box center [510, 16] width 137 height 33
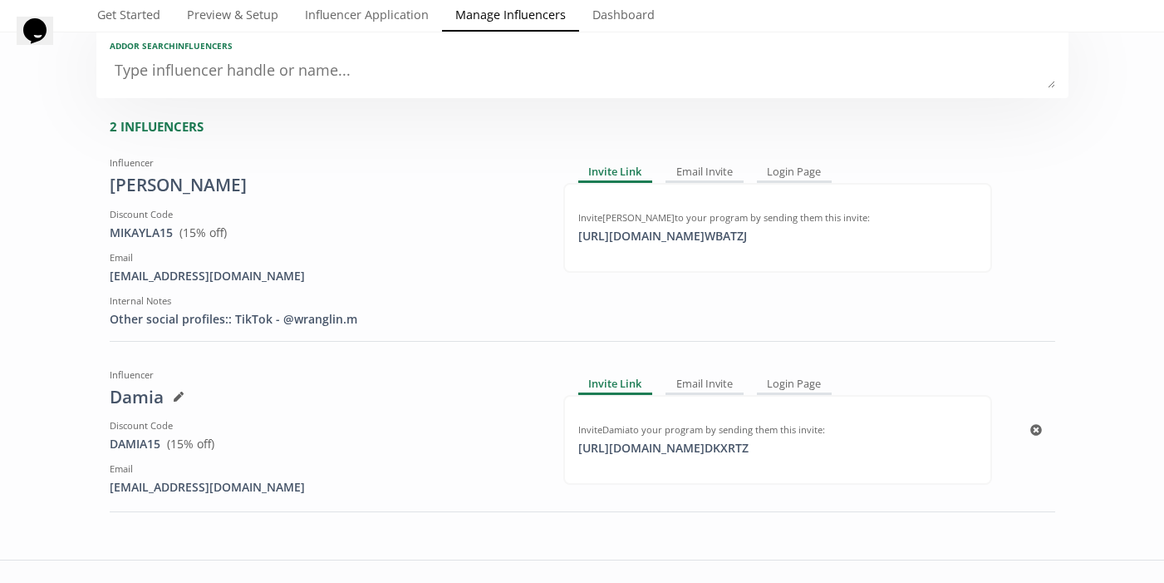
scroll to position [113, 0]
click at [320, 85] on textarea at bounding box center [583, 73] width 946 height 33
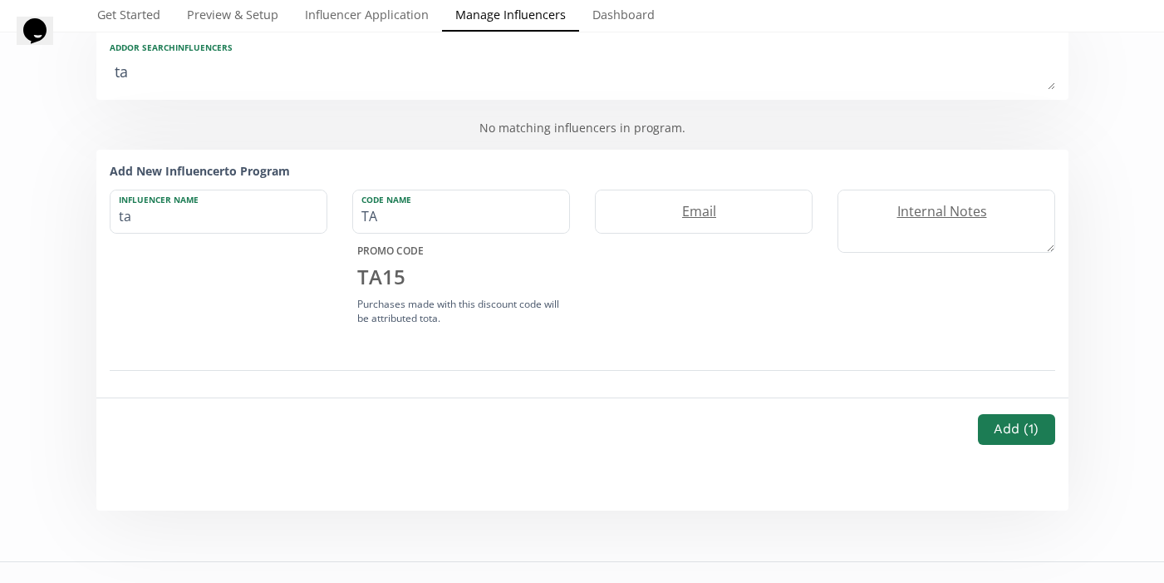
type textarea "tay"
type input "tay"
type input "TAY"
type textarea "tayl"
type input "tayl"
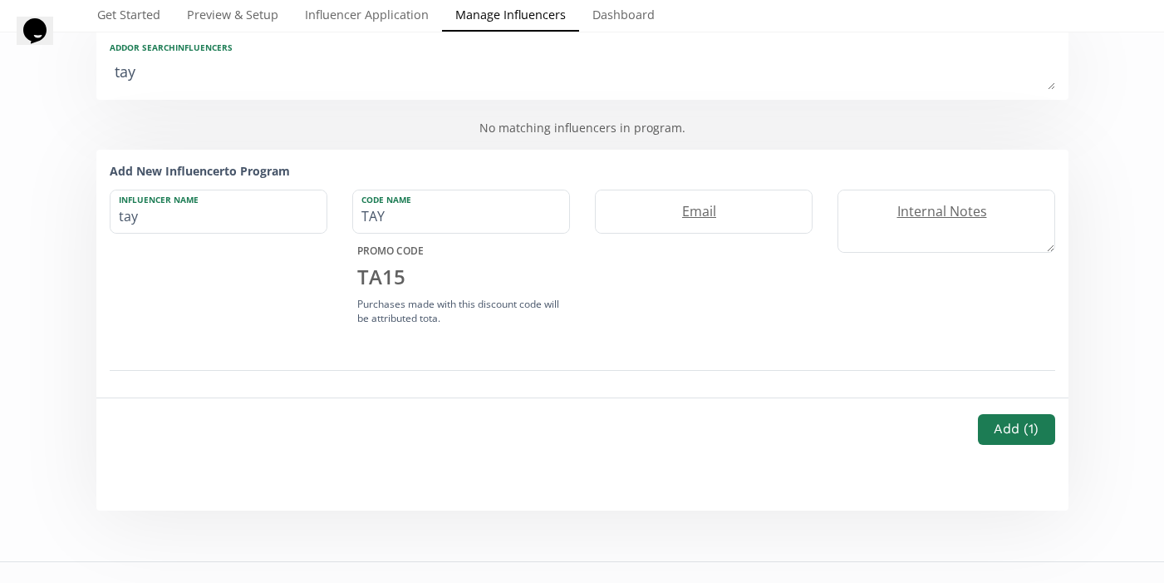
type input "TAYL"
type textarea "taylo"
type input "taylo"
type input "TAYLO"
type textarea "tayl"
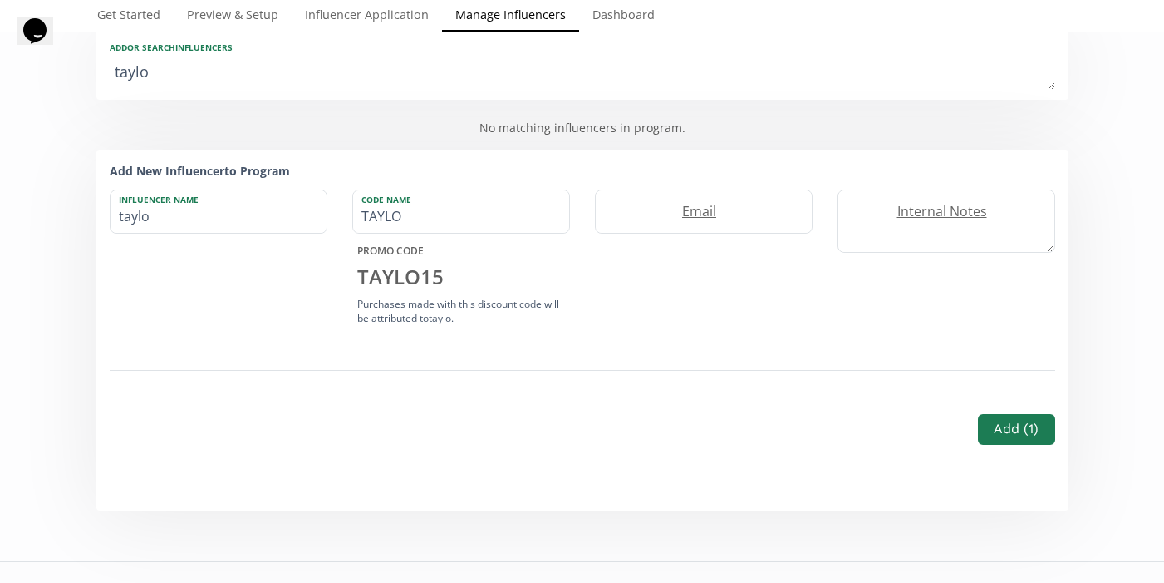
type input "tayl"
type input "TAYL"
type textarea "tayle"
type input "tayle"
type input "TAYLE"
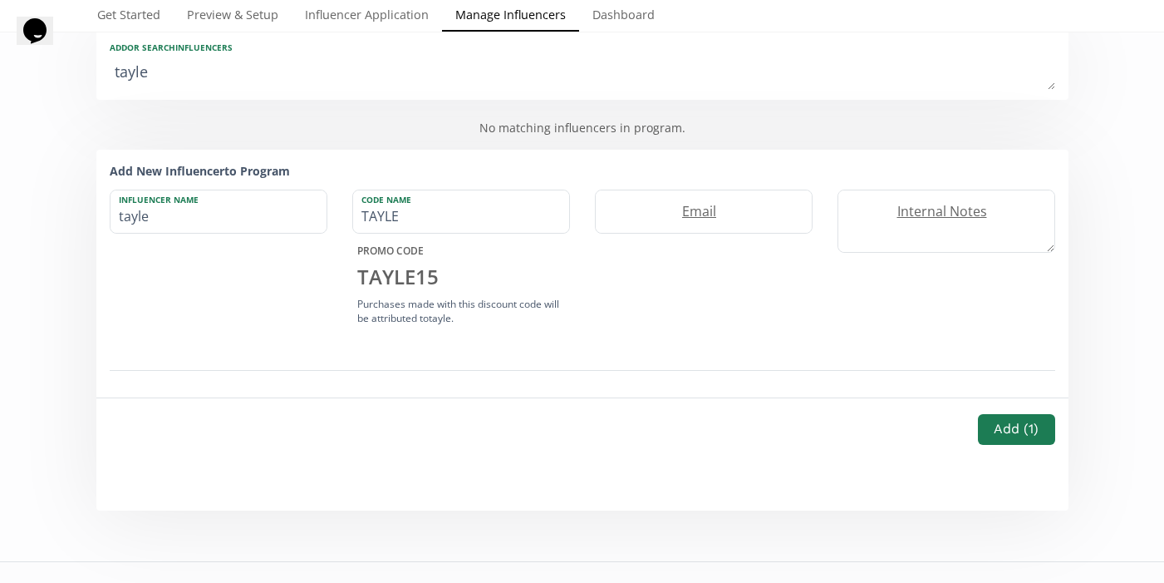
type textarea "tayler"
type input "tayler"
type input "TAYLER"
type textarea "taylerb"
type input "taylerb"
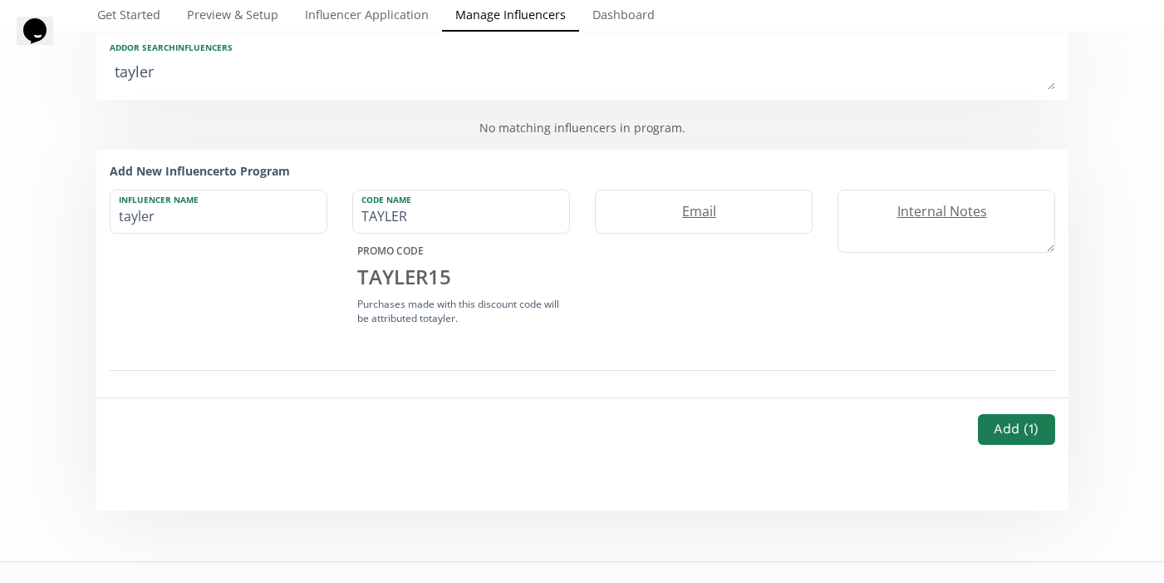
type input "TAYLERB"
type textarea "taylerbr"
type input "taylerbr"
type input "TAYLERBR"
type textarea "taylerbra"
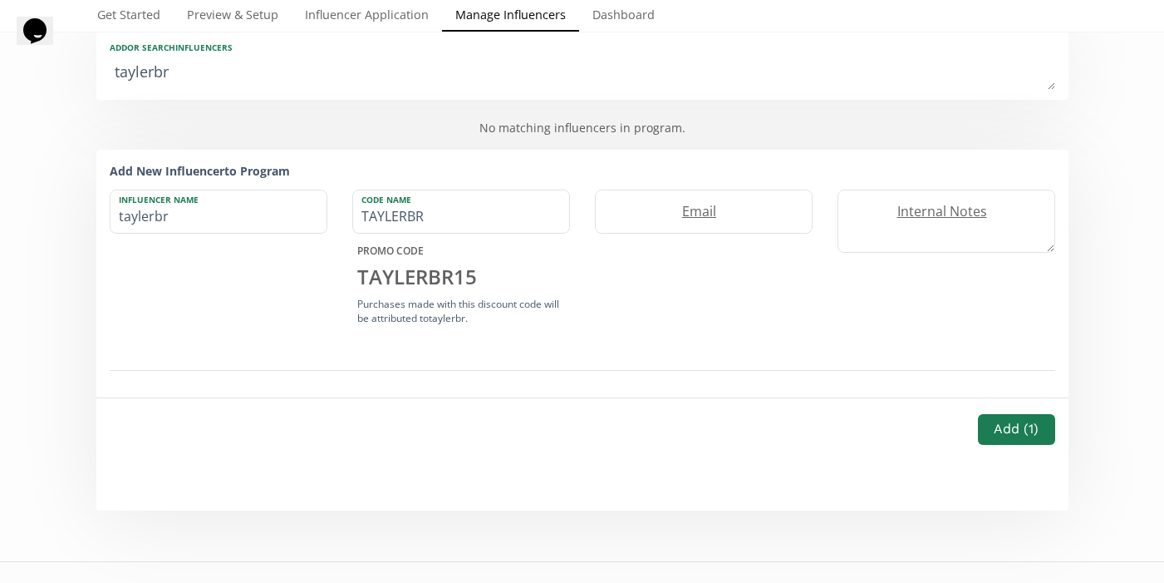
type input "taylerbra"
type input "TAYLERBRA"
type textarea "taylerbrad"
type input "taylerbrad"
type input "TAYLERBRAD"
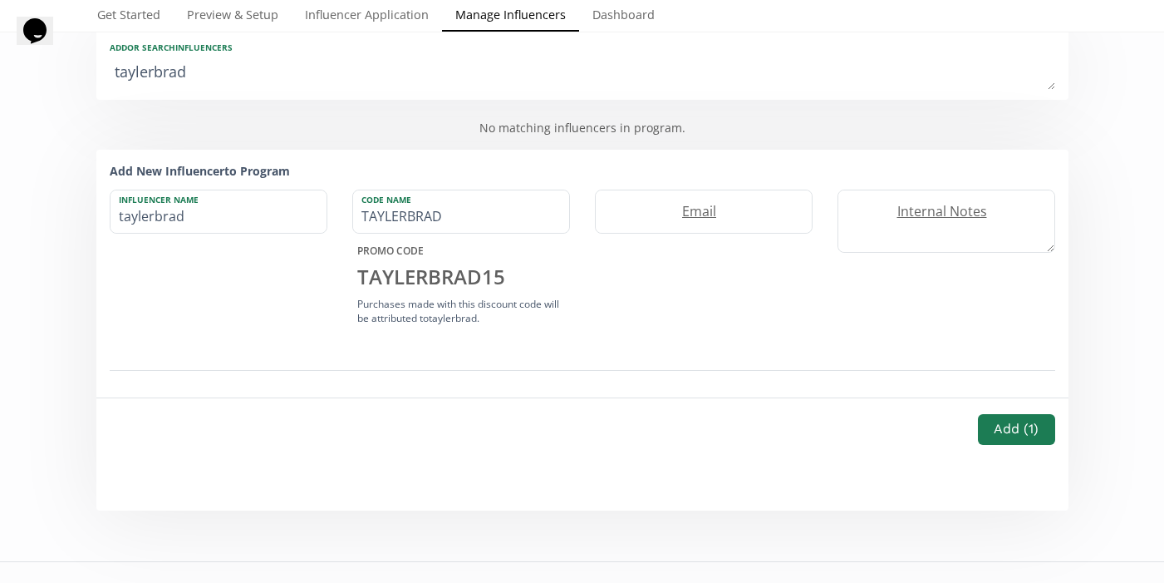
type textarea "taylerbradl"
type input "taylerbradl"
type input "TAYLERBRADL"
type textarea "taylerbradle"
type input "taylerbradle"
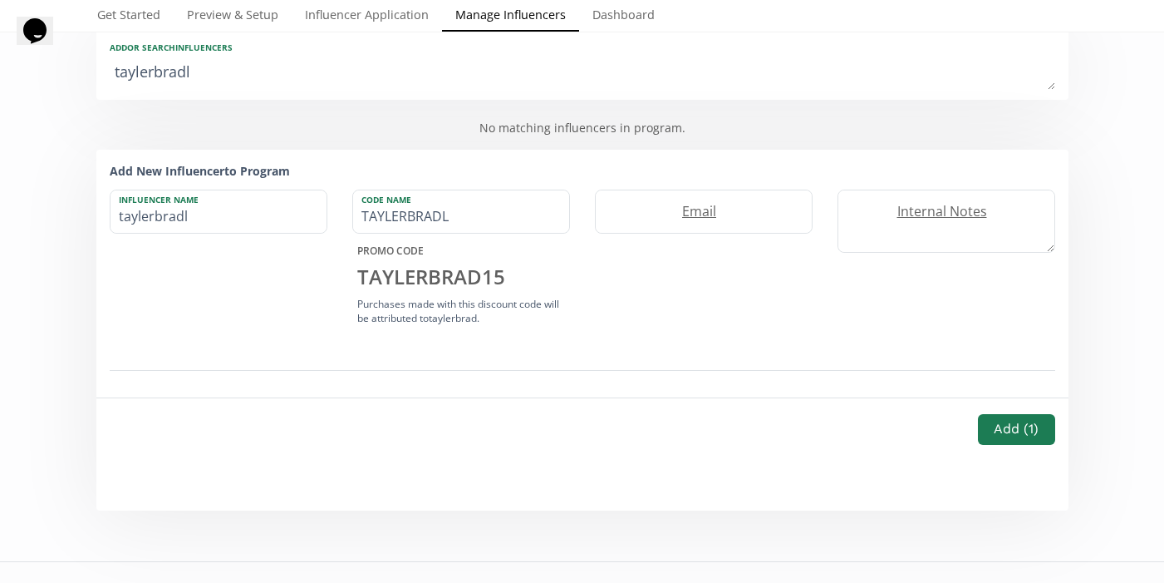
type input "TAYLERBRADLE"
type textarea "taylerbradley"
type input "taylerbradley"
type input "TAYLERBRADLEY"
type textarea "taylerbradley"
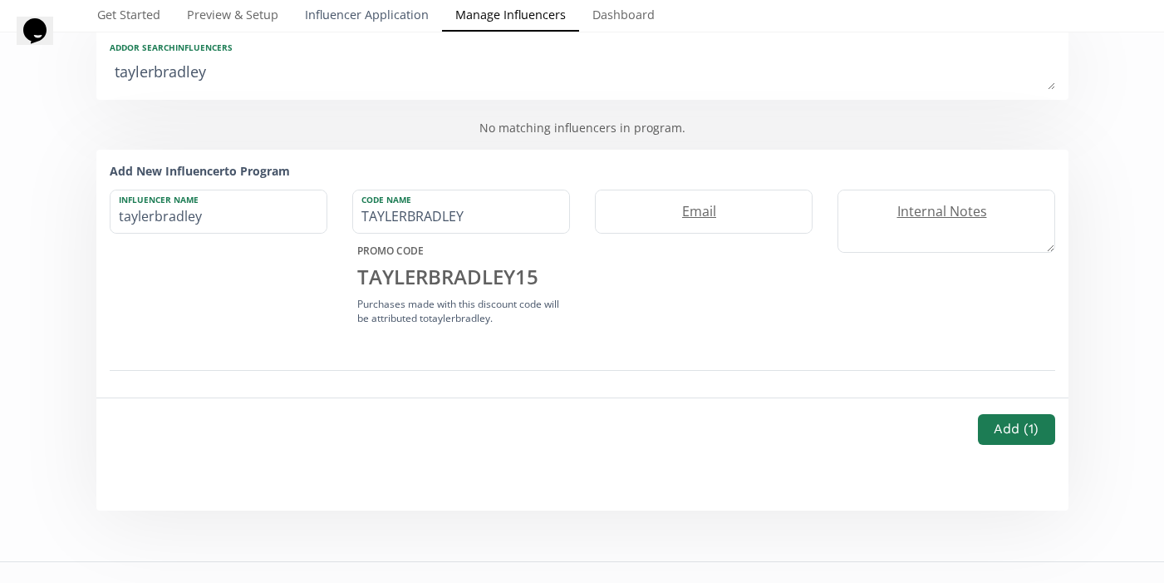
click at [363, 17] on link "Influencer Application" at bounding box center [367, 16] width 150 height 33
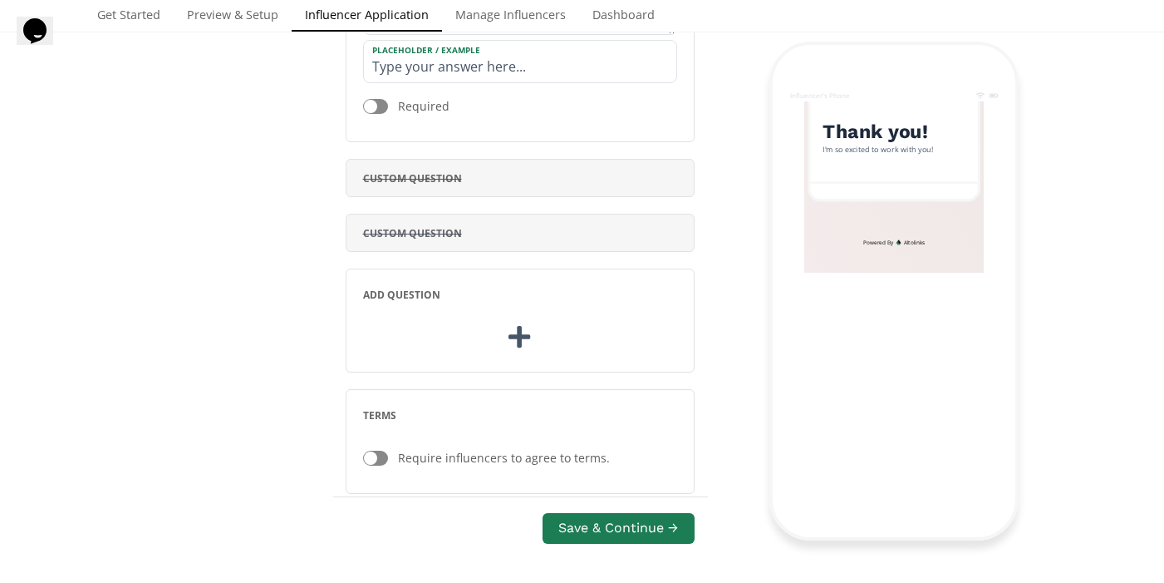
scroll to position [1033, 0]
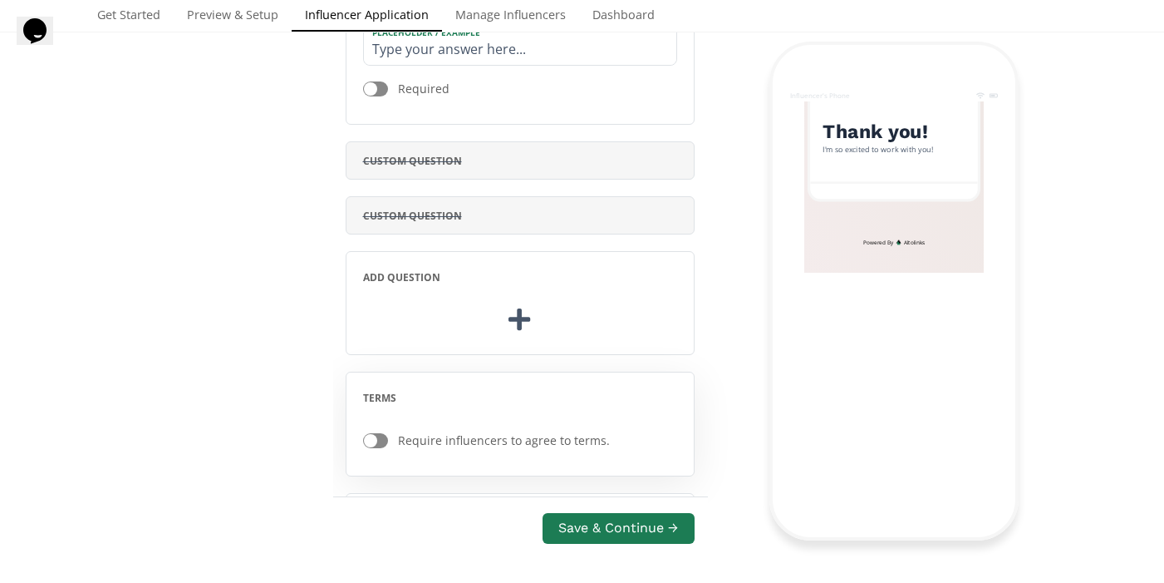
click at [372, 441] on div at bounding box center [370, 440] width 13 height 13
click at [508, 469] on button "Edit Terms" at bounding box center [520, 477] width 106 height 36
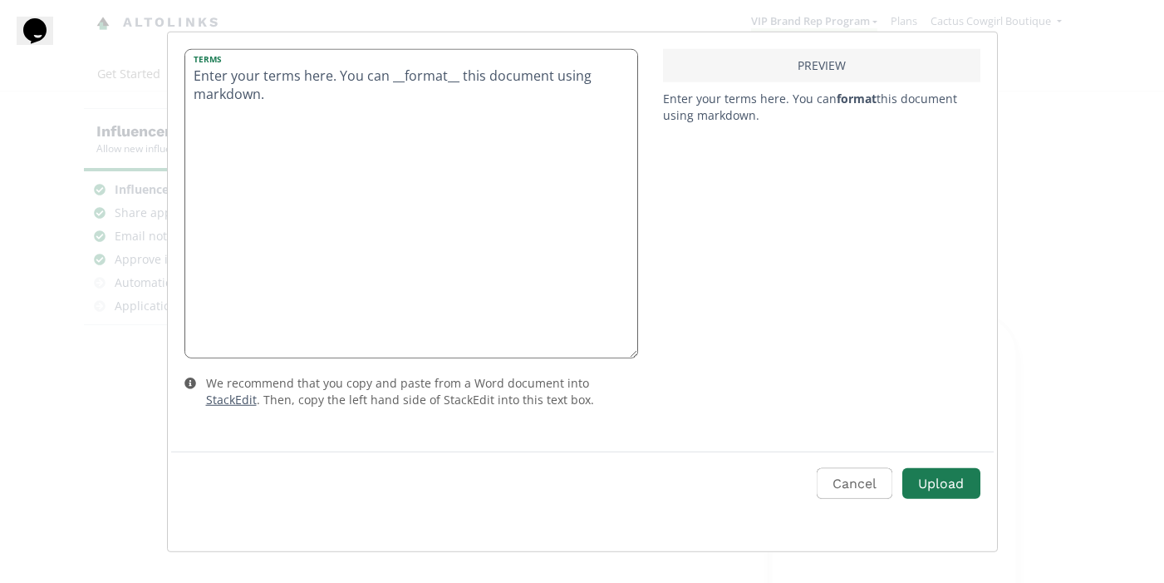
click at [372, 147] on textarea "Enter your terms here. You can __format__ this document using markdown." at bounding box center [411, 203] width 452 height 308
drag, startPoint x: 358, startPoint y: 130, endPoint x: 194, endPoint y: 62, distance: 177.8
click at [194, 62] on div "Terms Enter your terms here. You can __format__ this document using markdown." at bounding box center [411, 203] width 454 height 310
paste textarea "This is a 6 month partnership, with opportunity to renew at end of term Must ag…"
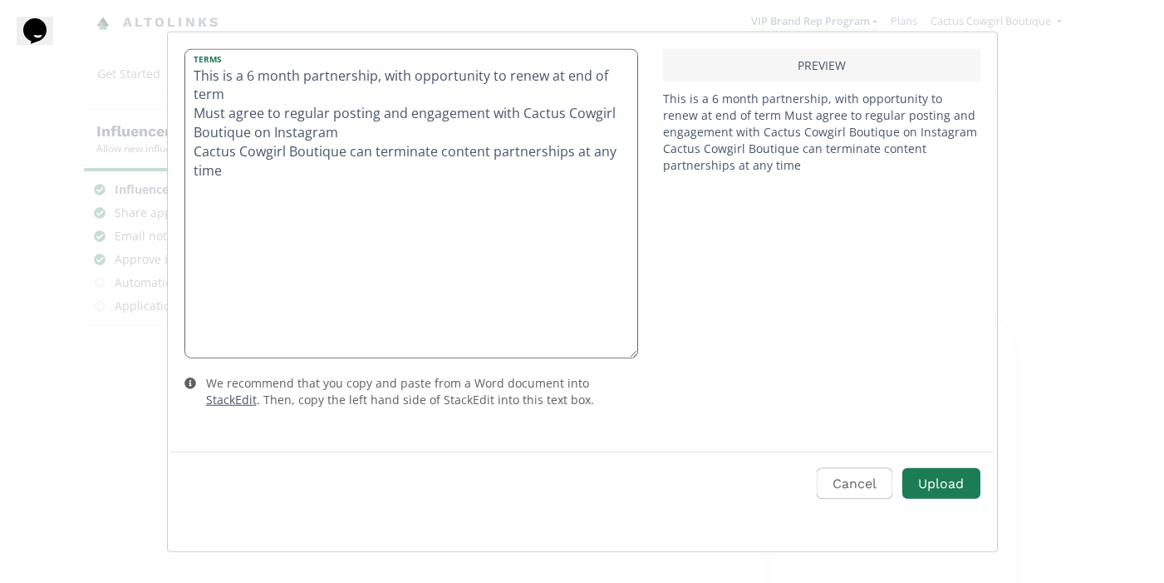
click at [191, 151] on textarea "This is a 6 month partnership, with opportunity to renew at end of term Must ag…" at bounding box center [411, 203] width 452 height 308
type textarea "This is a 6 month partnership, with opportunity to renew at end of term Must ag…"
click at [192, 116] on textarea "This is a 6 month partnership, with opportunity to renew at end of term Must ag…" at bounding box center [411, 203] width 452 height 308
click at [873, 480] on button "Cancel" at bounding box center [852, 483] width 81 height 36
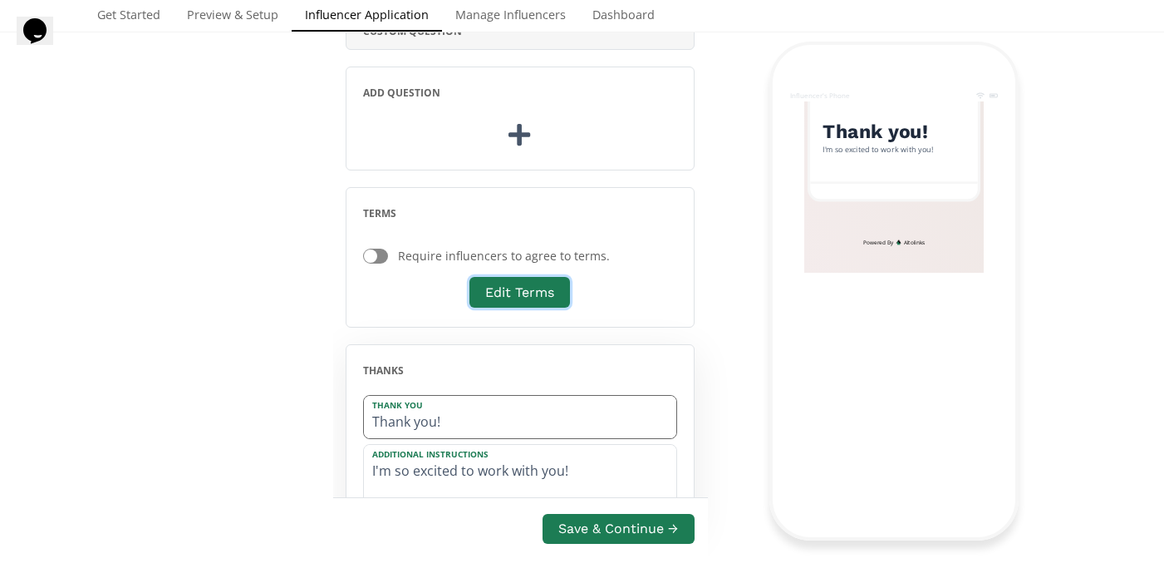
scroll to position [1213, 0]
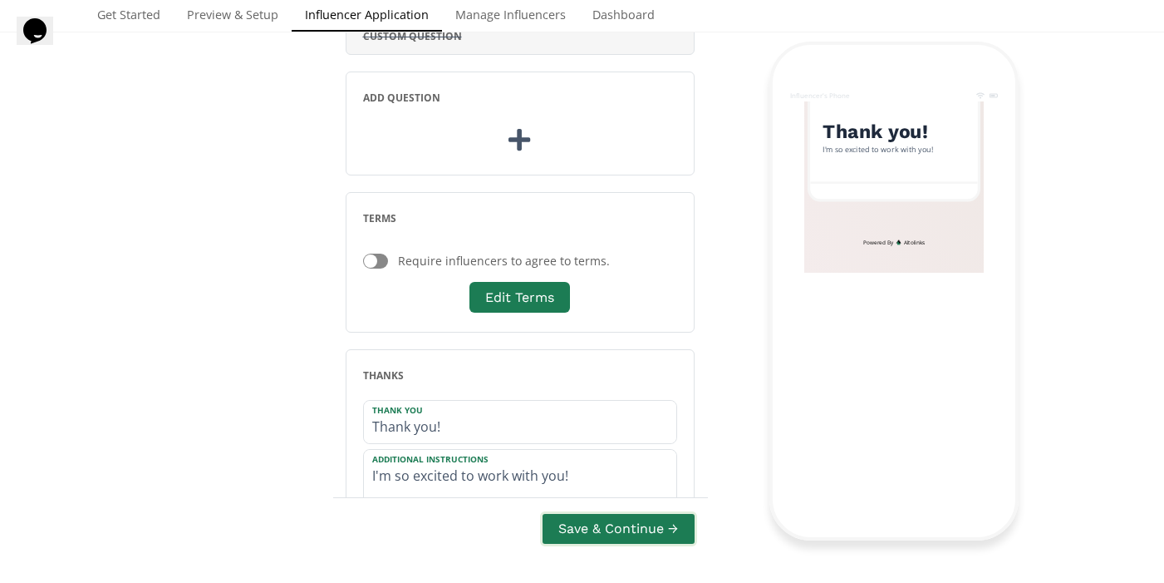
click at [658, 527] on button "Save & Continue →" at bounding box center [618, 528] width 156 height 36
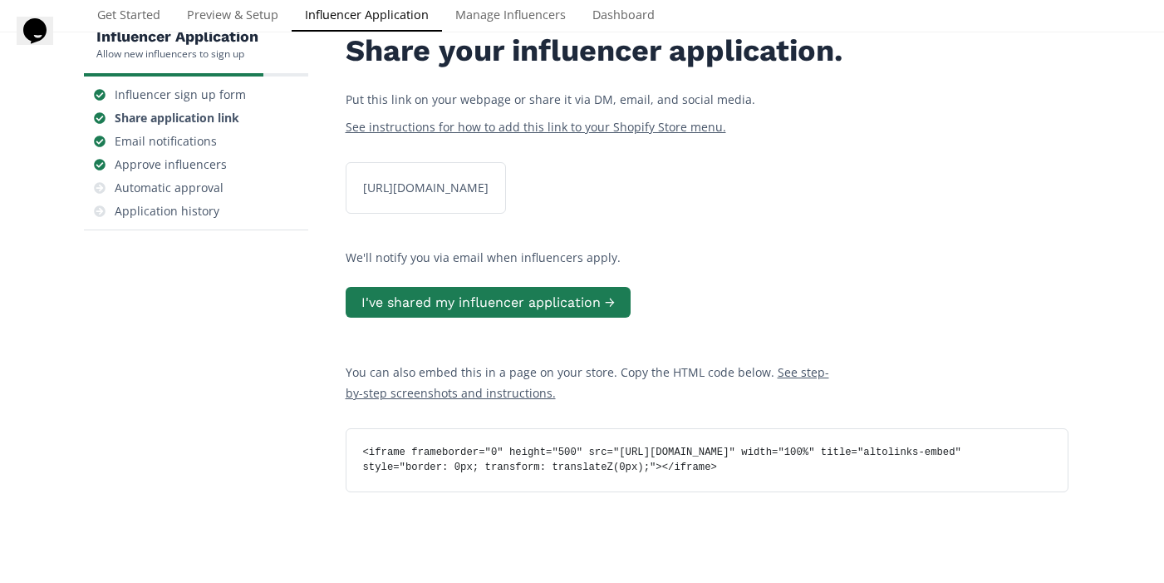
scroll to position [66, 0]
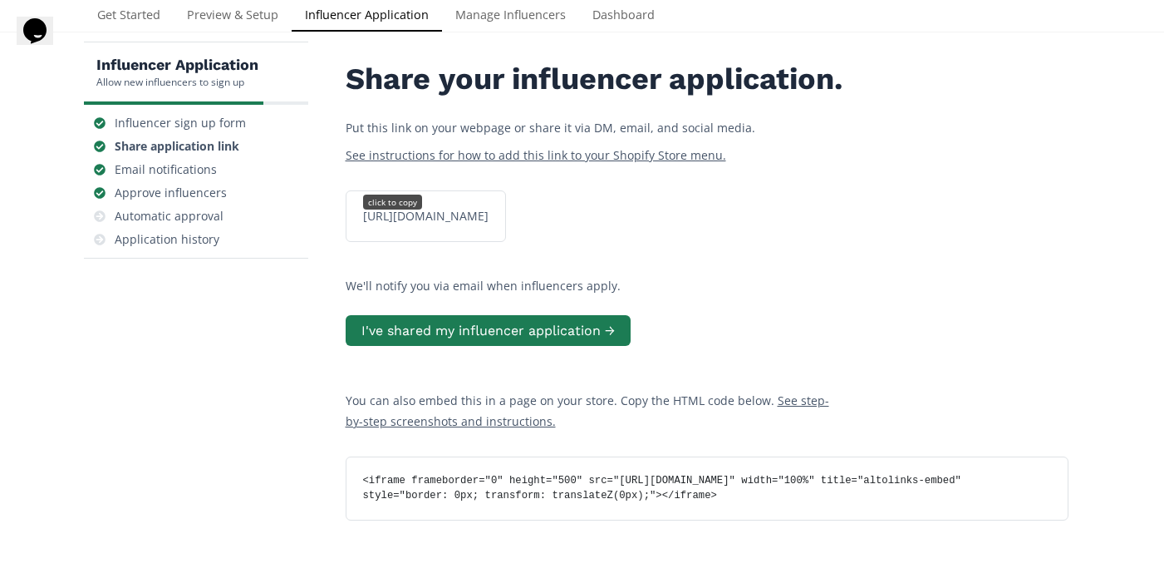
click at [405, 209] on div "click to copy" at bounding box center [392, 201] width 59 height 15
click at [470, 224] on div "https://app.altolinks.com/apply/B8VGDTRF click to copy" at bounding box center [425, 216] width 145 height 17
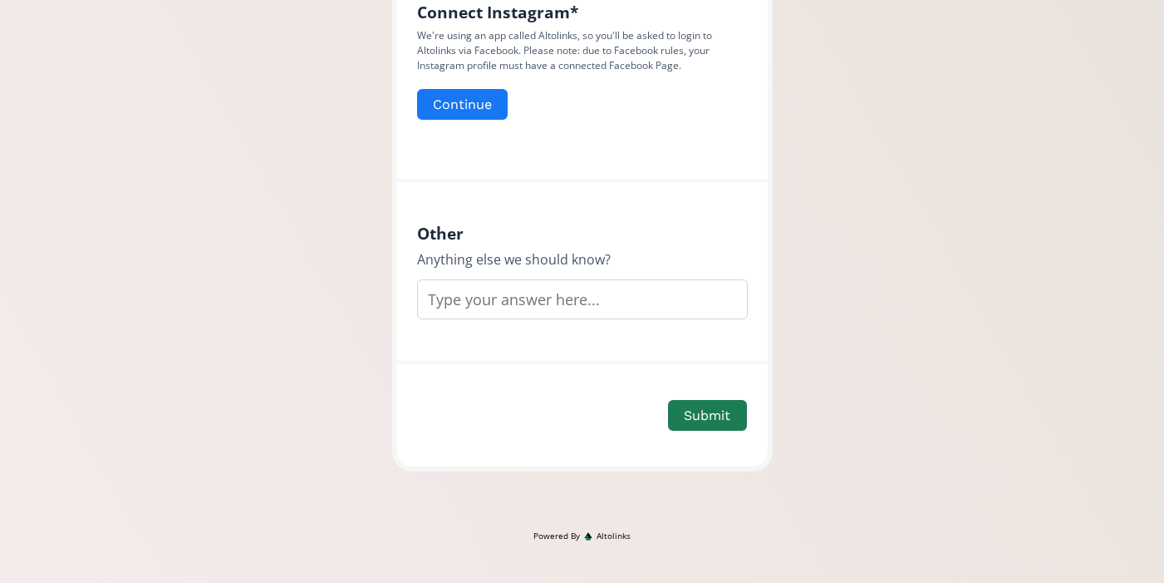
scroll to position [845, 0]
